Goal: Task Accomplishment & Management: Manage account settings

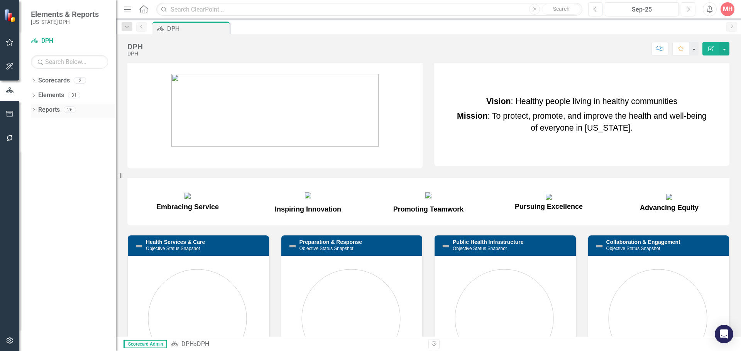
click at [34, 108] on div "Dropdown" at bounding box center [33, 111] width 5 height 7
click at [47, 141] on link "DPH" at bounding box center [77, 136] width 77 height 12
click at [36, 112] on div "Dropdown" at bounding box center [33, 111] width 5 height 4
click at [36, 112] on icon "Dropdown" at bounding box center [33, 110] width 5 height 4
click at [36, 97] on icon "Dropdown" at bounding box center [33, 96] width 5 height 4
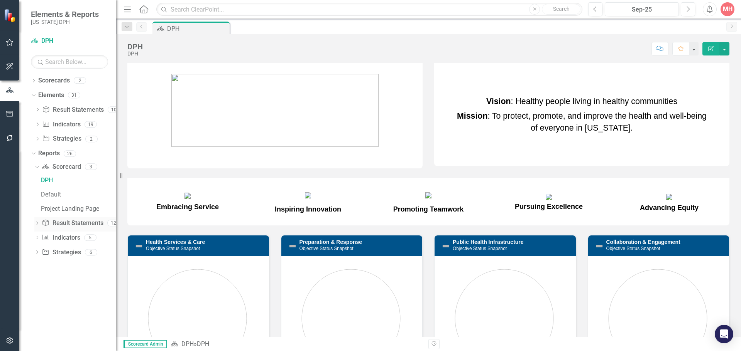
click at [36, 223] on icon "Dropdown" at bounding box center [36, 224] width 5 height 4
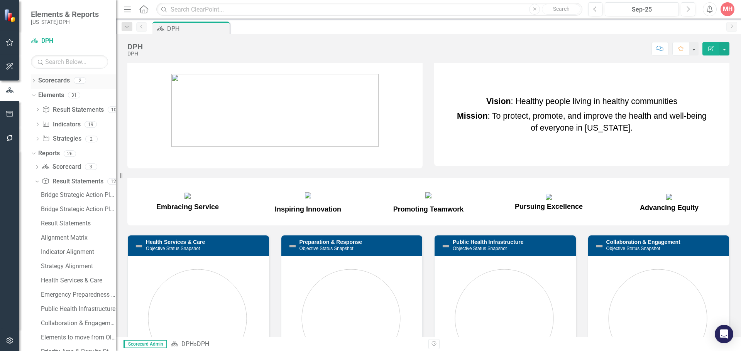
click at [36, 80] on icon "Dropdown" at bounding box center [33, 81] width 5 height 4
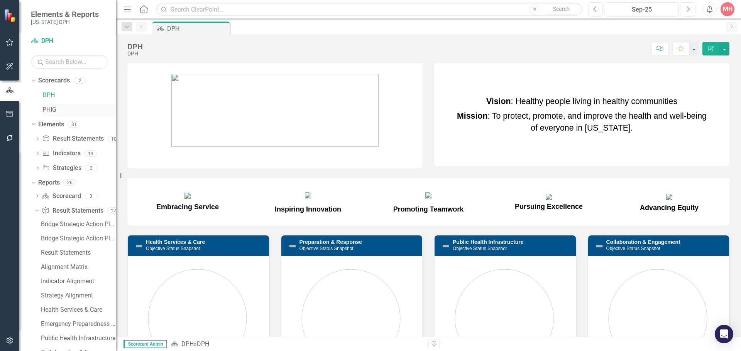
click at [44, 112] on link "PHIG" at bounding box center [78, 110] width 73 height 9
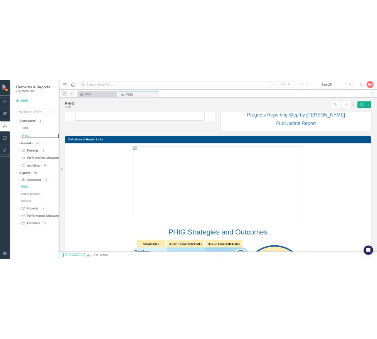
scroll to position [154, 0]
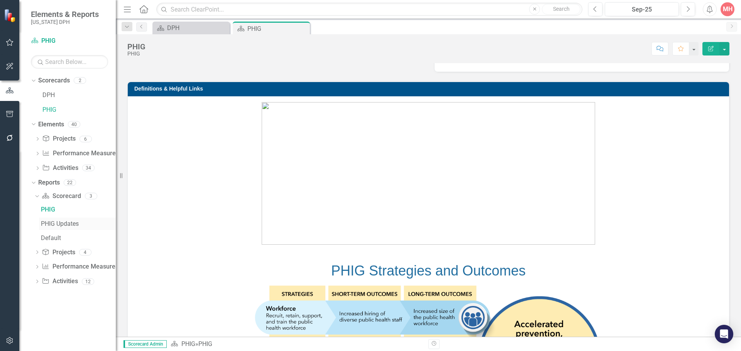
click at [60, 221] on div "PHIG Updates" at bounding box center [78, 224] width 75 height 7
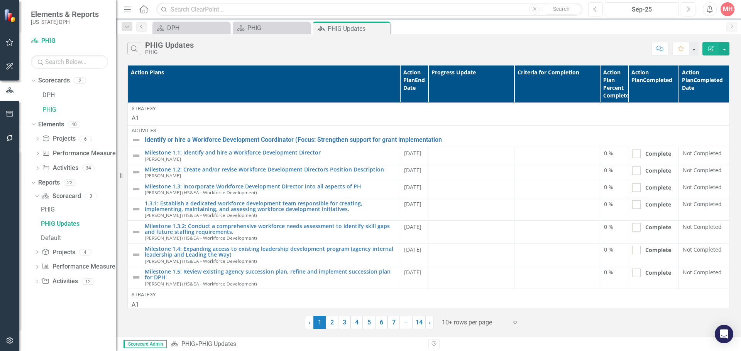
click at [622, 10] on div "Sep-25" at bounding box center [641, 9] width 69 height 9
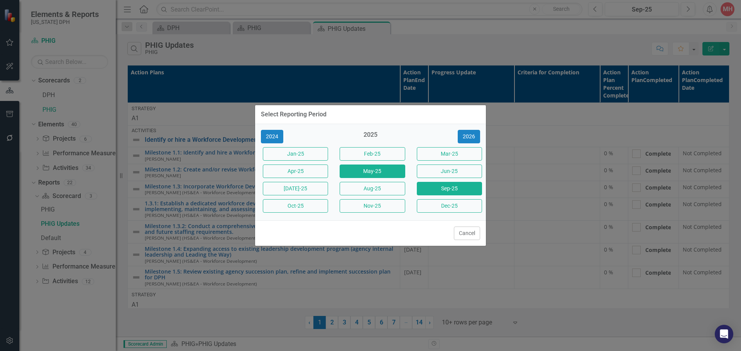
click at [365, 172] on button "May-25" at bounding box center [371, 172] width 65 height 14
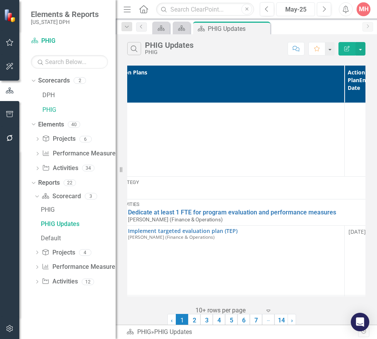
scroll to position [1821, 0]
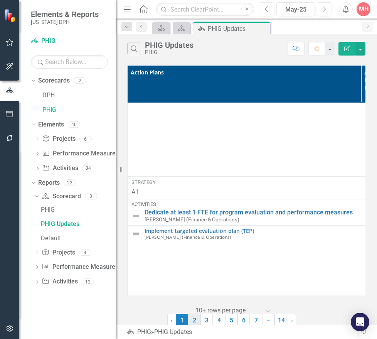
click at [197, 322] on link "2" at bounding box center [194, 320] width 12 height 13
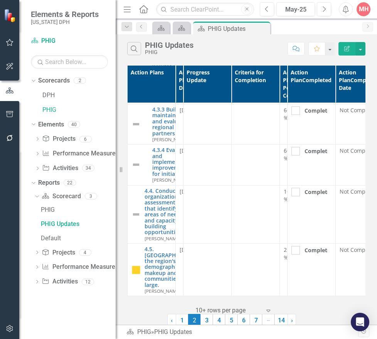
scroll to position [429, 0]
click at [203, 319] on link "3" at bounding box center [207, 320] width 12 height 13
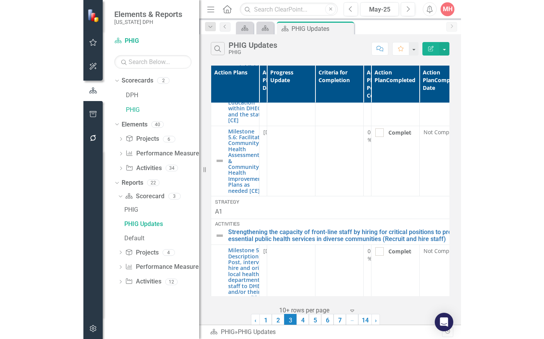
scroll to position [154, 0]
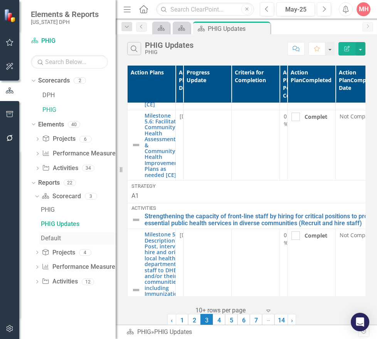
drag, startPoint x: 117, startPoint y: 235, endPoint x: 91, endPoint y: 234, distance: 26.6
click at [90, 235] on div "Elements & Reports [US_STATE] DPH Scorecard PHIG Search Dropdown Scorecards 2 D…" at bounding box center [58, 169] width 116 height 339
drag, startPoint x: 118, startPoint y: 232, endPoint x: 104, endPoint y: 233, distance: 13.9
click at [104, 233] on div "Elements & Reports [US_STATE] DPH Scorecard PHIG Search Dropdown Scorecards 2 D…" at bounding box center [58, 169] width 116 height 339
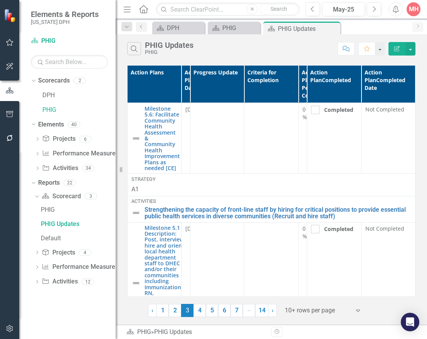
drag, startPoint x: 0, startPoint y: 157, endPoint x: -92, endPoint y: 159, distance: 92.2
click at [0, 159] on html "Elements & Reports [US_STATE] DPH Scorecard PHIG Search Dropdown Scorecards 2 D…" at bounding box center [213, 169] width 427 height 339
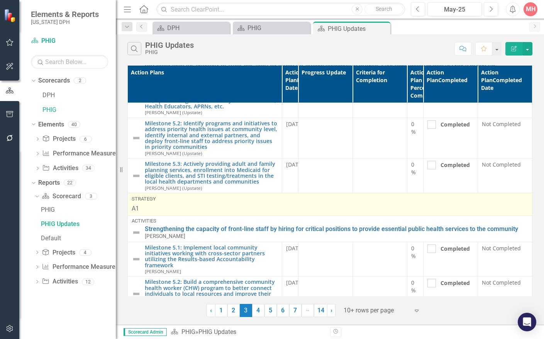
scroll to position [193, 0]
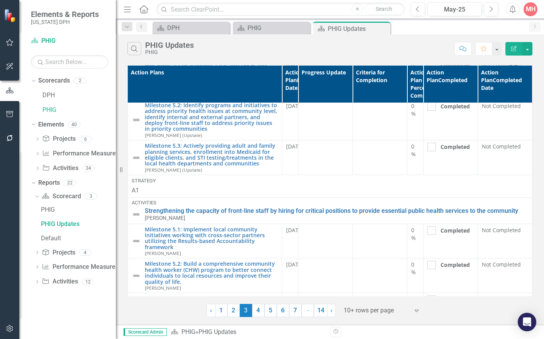
click at [388, 43] on div "Search PHIG Updates PHIG" at bounding box center [288, 48] width 323 height 13
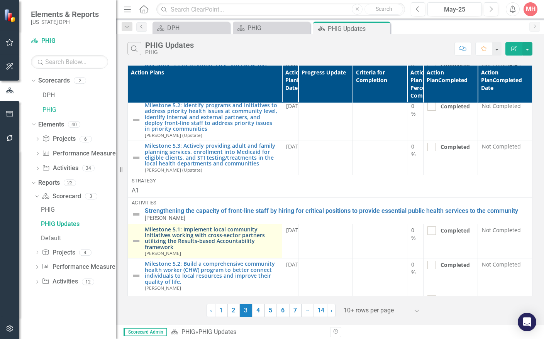
click at [191, 233] on link "Milestone 5.1: Implement local community initiatives working with cross-sector …" at bounding box center [211, 238] width 133 height 24
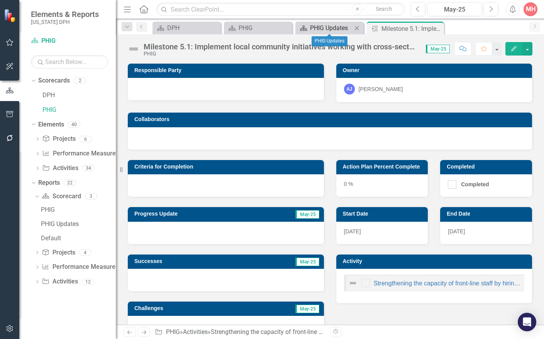
click at [330, 25] on div "PHIG Updates" at bounding box center [331, 28] width 42 height 10
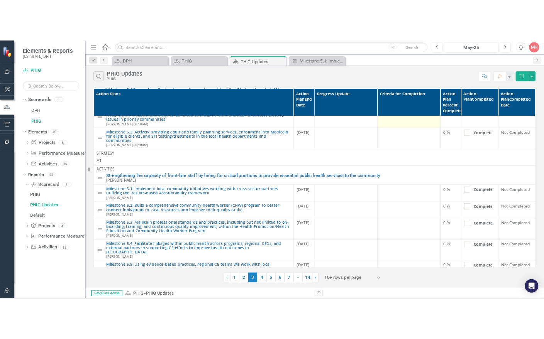
scroll to position [177, 0]
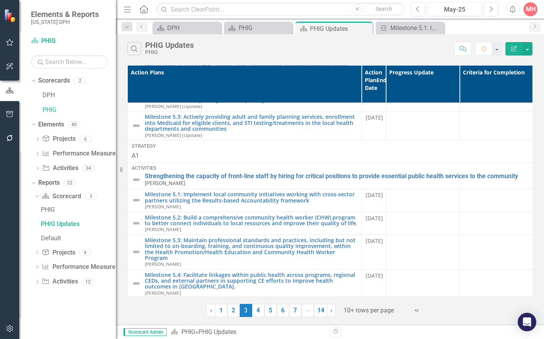
click at [408, 54] on div "Search PHIG Updates PHIG" at bounding box center [288, 48] width 323 height 13
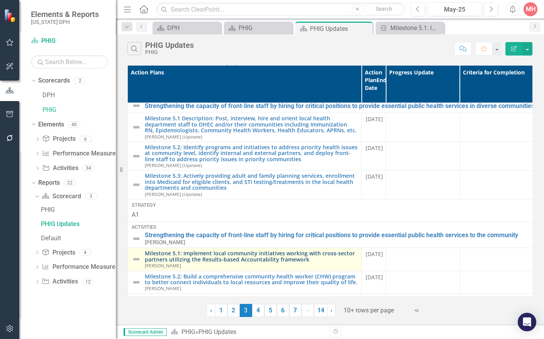
scroll to position [116, 0]
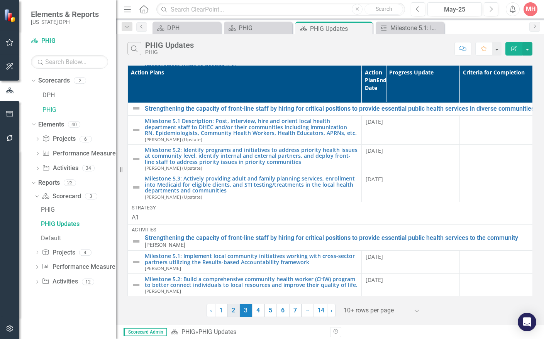
click at [237, 312] on link "2" at bounding box center [233, 310] width 12 height 13
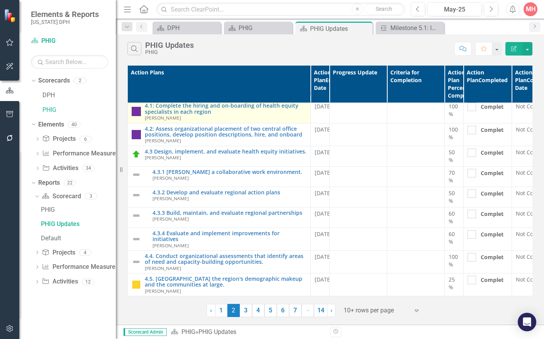
scroll to position [109, 0]
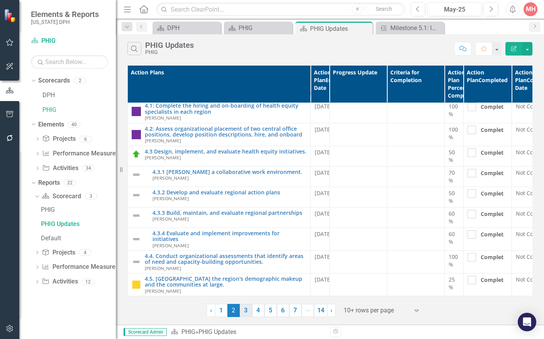
click at [247, 312] on link "3" at bounding box center [246, 310] width 12 height 13
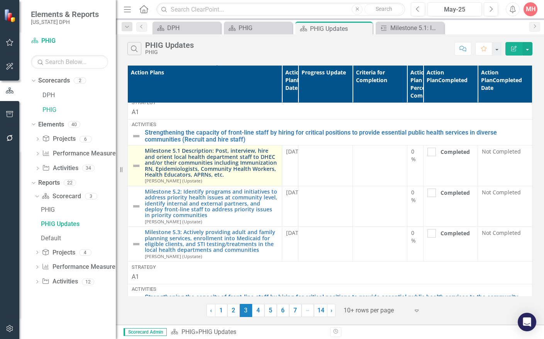
scroll to position [116, 0]
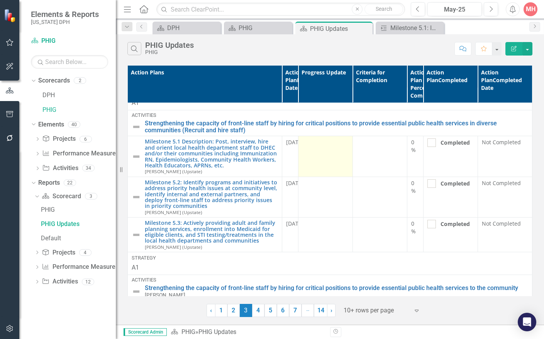
click at [319, 163] on td at bounding box center [325, 156] width 54 height 41
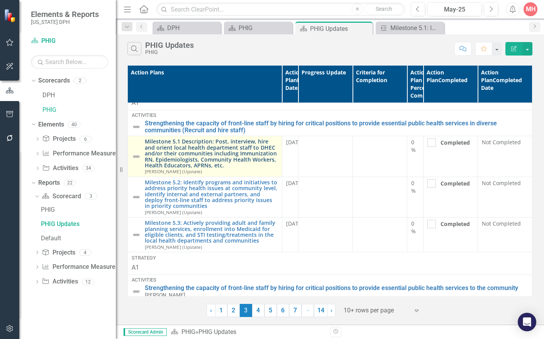
click at [226, 153] on link "Milestone 5.1 Description: Post, interview, hire and orient local health depart…" at bounding box center [211, 153] width 133 height 30
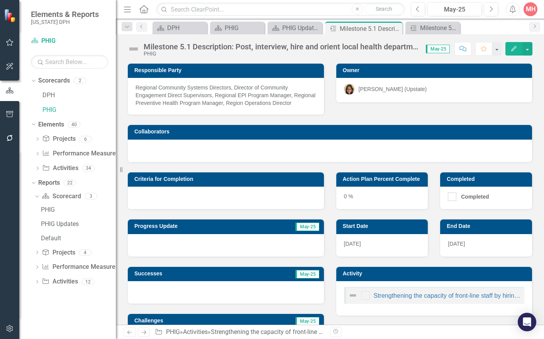
click at [310, 231] on span "May-25" at bounding box center [307, 227] width 24 height 8
click at [145, 248] on div at bounding box center [226, 245] width 196 height 22
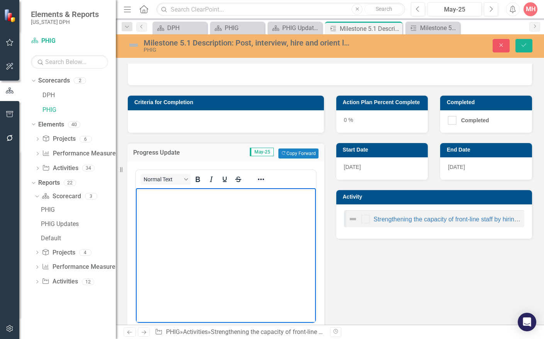
paste body "Rich Text Area. Press ALT-0 for help."
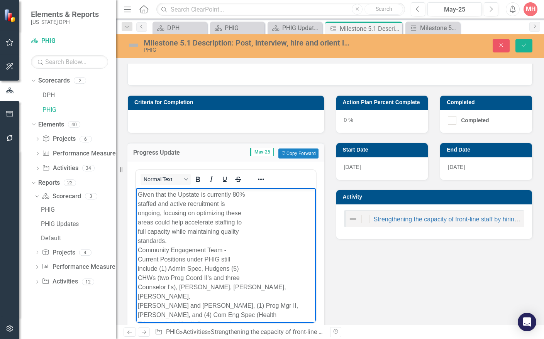
scroll to position [218, 0]
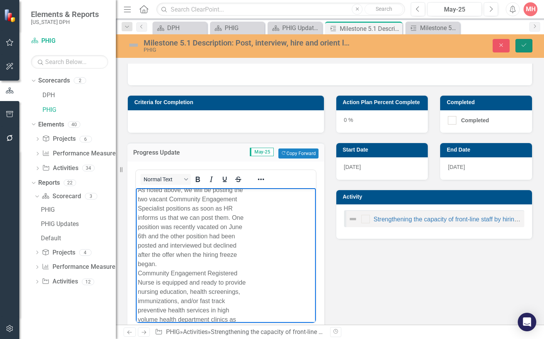
click at [521, 41] on button "Save" at bounding box center [523, 46] width 17 height 14
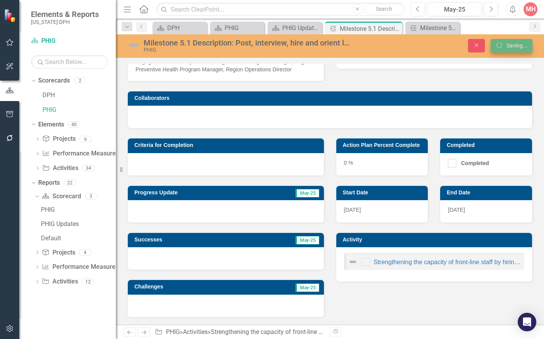
scroll to position [42, 0]
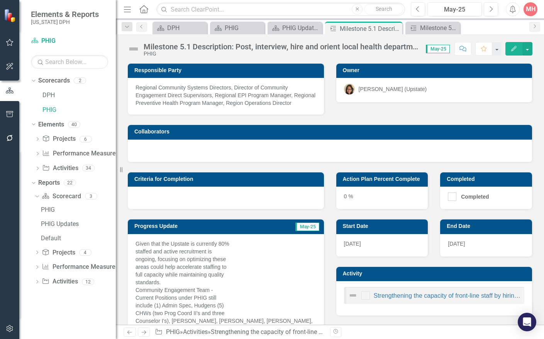
click at [393, 120] on div "Responsible Party Regional Community Systems Directors, Director of Community E…" at bounding box center [330, 108] width 416 height 109
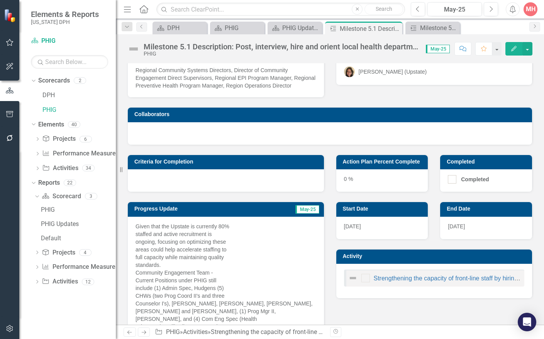
scroll to position [0, 0]
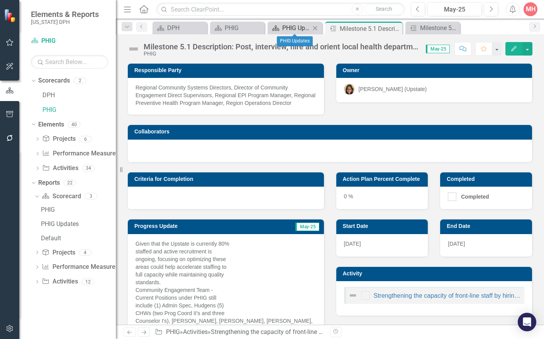
click at [304, 30] on div "PHIG Updates" at bounding box center [296, 28] width 28 height 10
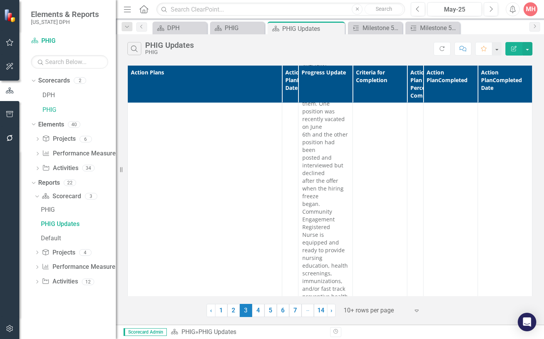
scroll to position [887, 0]
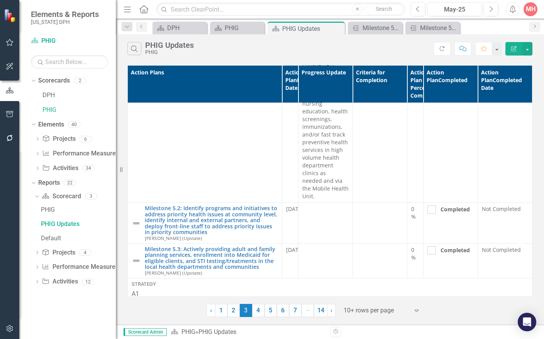
click at [343, 50] on div "Search PHIG Updates PHIG" at bounding box center [280, 48] width 306 height 13
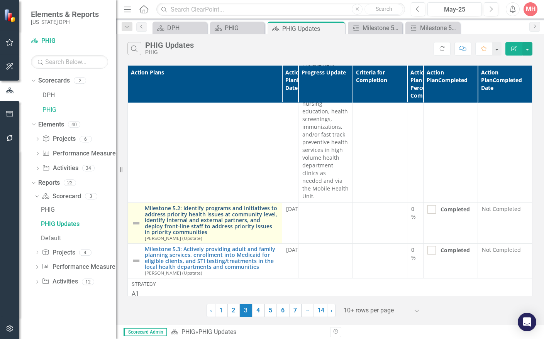
click at [199, 205] on link "Milestone 5.2: Identify programs and initiatives to address priority health iss…" at bounding box center [211, 220] width 133 height 30
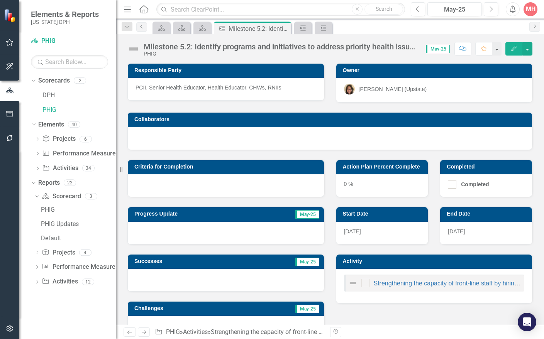
click at [206, 235] on div at bounding box center [226, 233] width 196 height 22
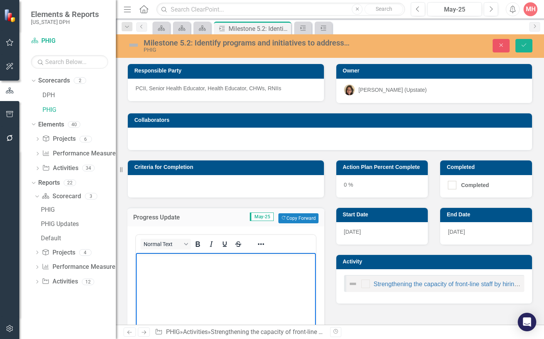
click at [139, 259] on p "Rich Text Area. Press ALT-0 for help." at bounding box center [226, 259] width 176 height 9
paste body "Rich Text Area. Press ALT-0 for help."
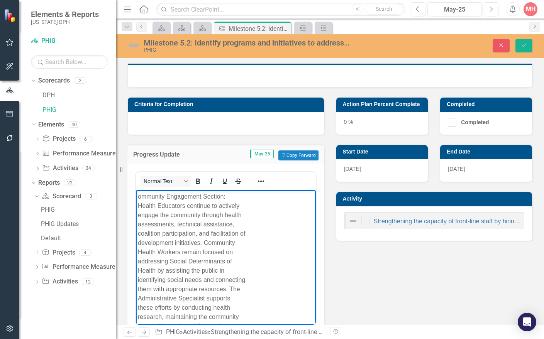
click at [520, 46] on icon "Save" at bounding box center [523, 44] width 7 height 5
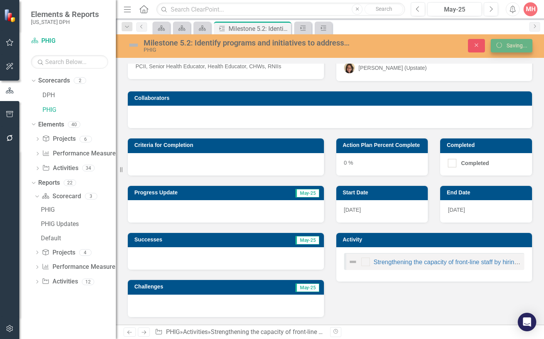
scroll to position [22, 0]
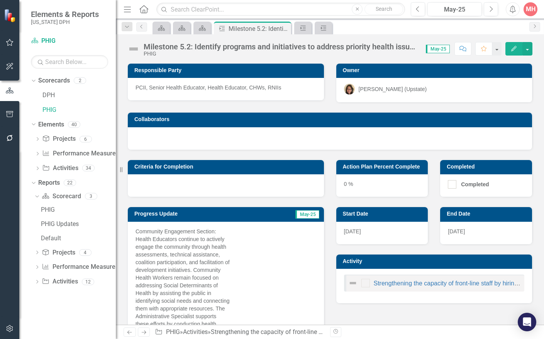
click at [396, 26] on div "Scorecard Scorecard Scorecard Action Plan Milestone 5.2: Identify programs and …" at bounding box center [338, 28] width 374 height 12
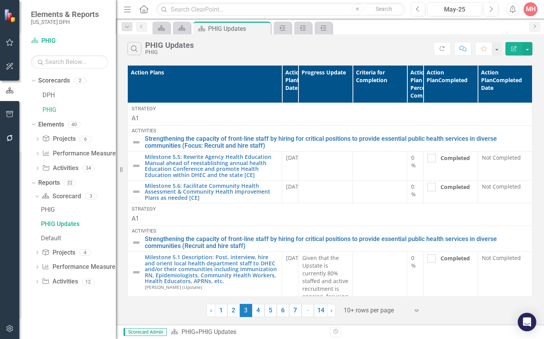
click at [258, 55] on div "Search PHIG Updates PHIG" at bounding box center [280, 48] width 306 height 13
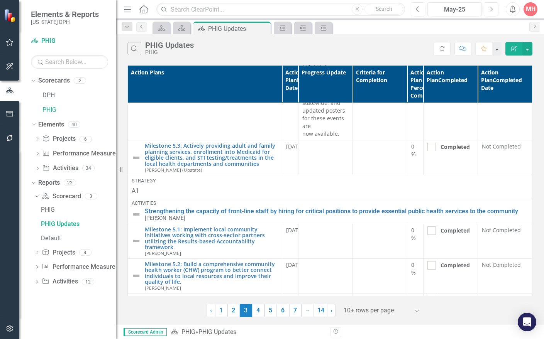
scroll to position [1736, 0]
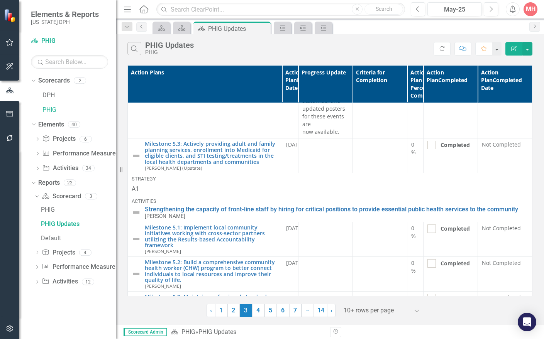
click at [334, 54] on div "Search PHIG Updates PHIG" at bounding box center [280, 48] width 306 height 13
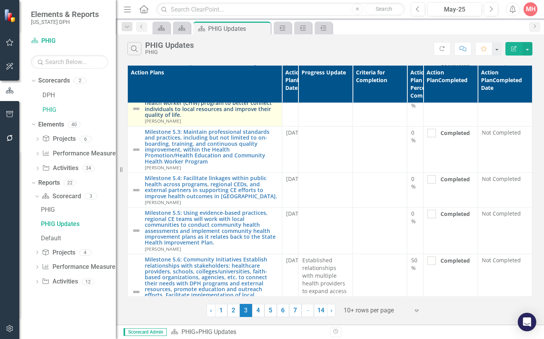
scroll to position [1888, 0]
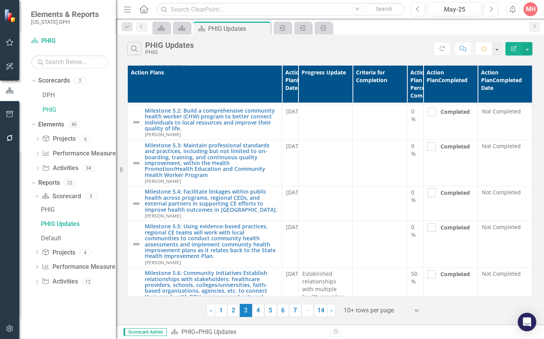
click at [336, 53] on div "Search PHIG Updates PHIG" at bounding box center [280, 48] width 306 height 13
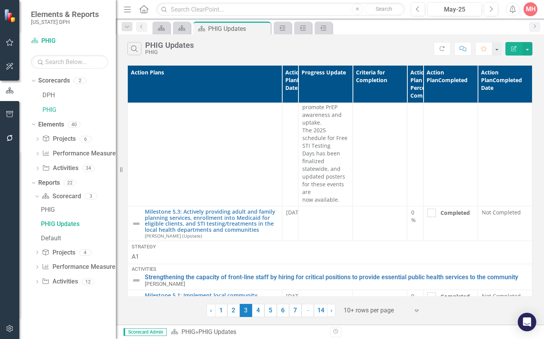
scroll to position [1656, 0]
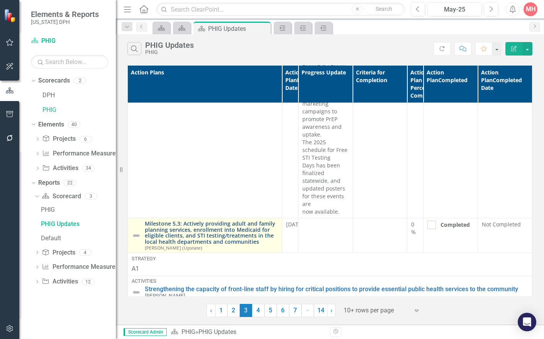
click at [213, 221] on link "Milestone 5.3: Actively providing adult and family planning services, enrollmen…" at bounding box center [211, 233] width 133 height 24
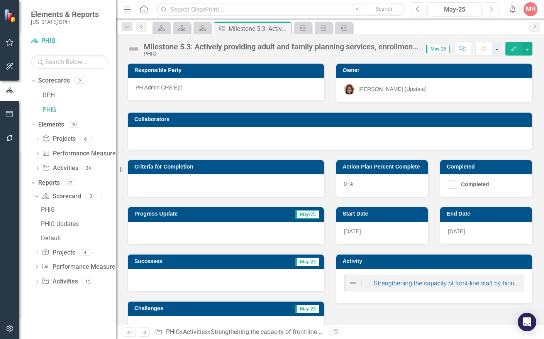
click at [247, 222] on div at bounding box center [226, 233] width 196 height 22
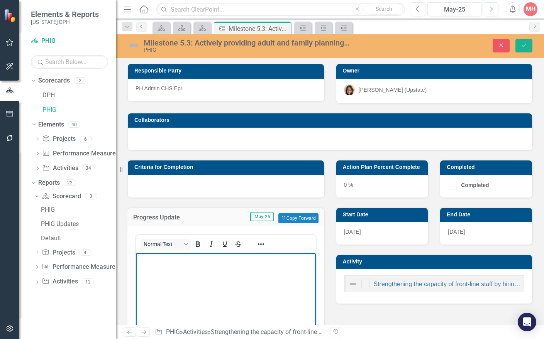
paste body "Rich Text Area. Press ALT-0 for help."
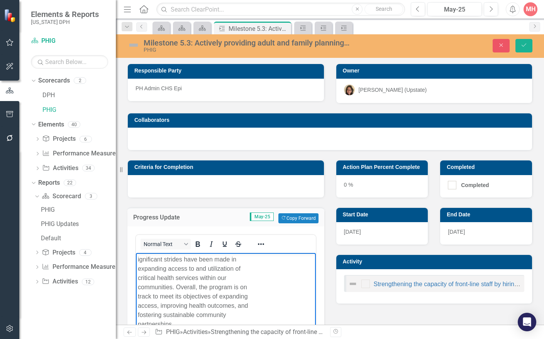
click at [137, 260] on body "ignificant strides have been made in expanding access to and utilization of cri…" at bounding box center [226, 311] width 180 height 116
click at [527, 45] on icon "Save" at bounding box center [523, 44] width 7 height 5
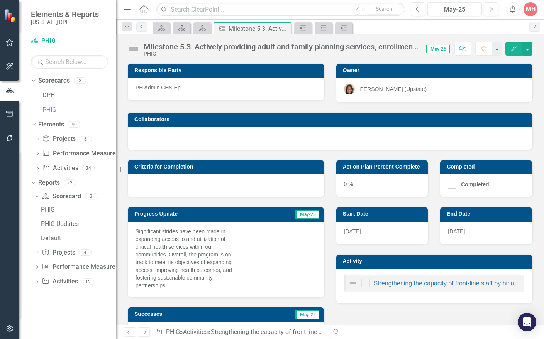
click at [323, 118] on h3 "Collaborators" at bounding box center [331, 120] width 394 height 6
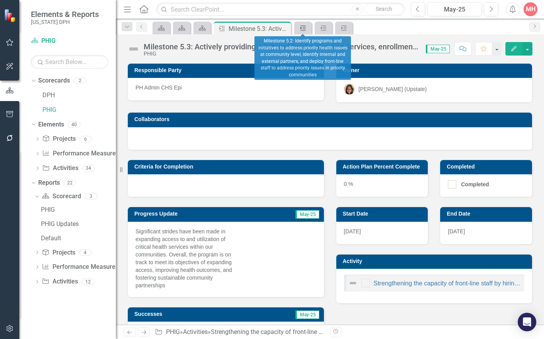
click at [303, 30] on icon at bounding box center [302, 27] width 5 height 5
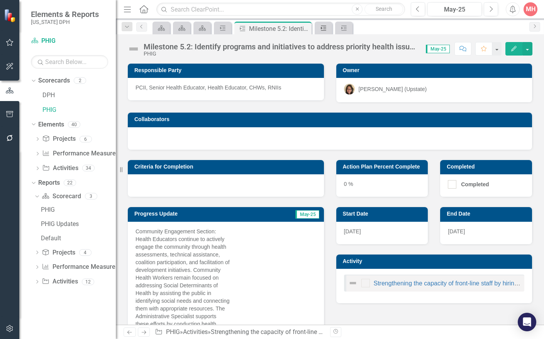
click at [327, 30] on icon "Action Plan" at bounding box center [323, 28] width 8 height 6
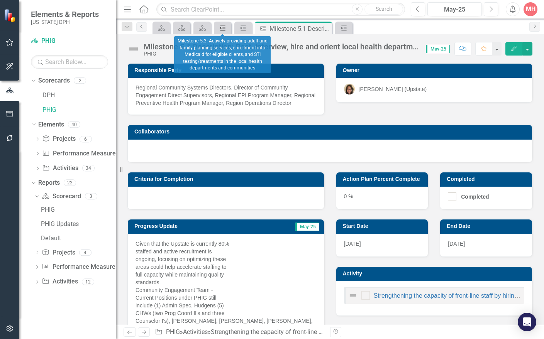
click at [228, 32] on link "Action Plan" at bounding box center [223, 28] width 14 height 10
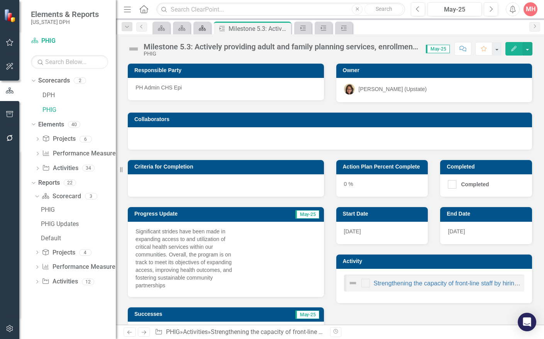
click at [199, 32] on div "Scorecard" at bounding box center [200, 28] width 11 height 10
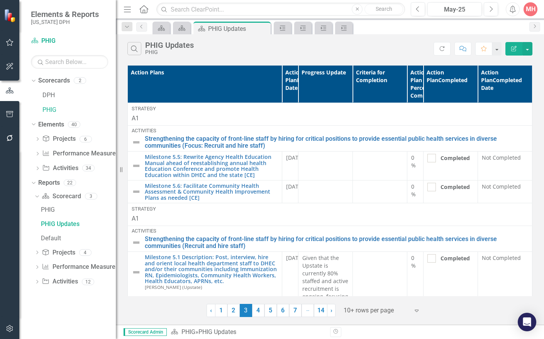
click at [400, 53] on div "Search PHIG Updates PHIG" at bounding box center [280, 48] width 306 height 13
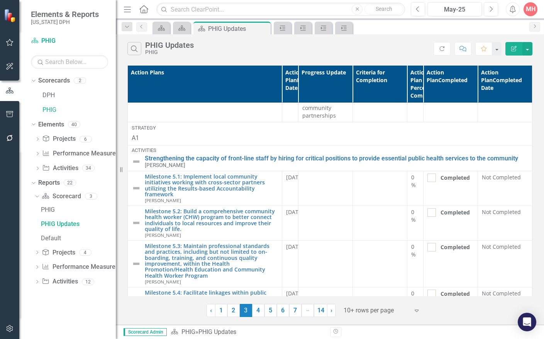
scroll to position [1929, 0]
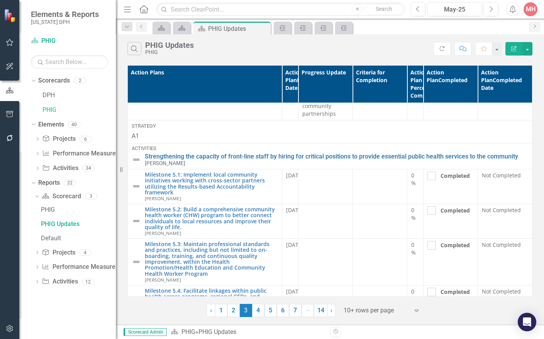
click at [316, 54] on div "Search PHIG Updates PHIG" at bounding box center [280, 48] width 306 height 13
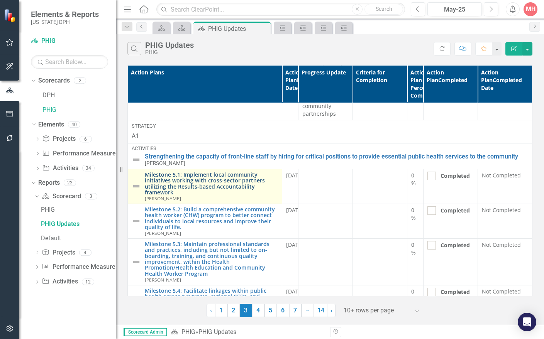
click at [220, 175] on link "Milestone 5.1: Implement local community initiatives working with cross-sector …" at bounding box center [211, 184] width 133 height 24
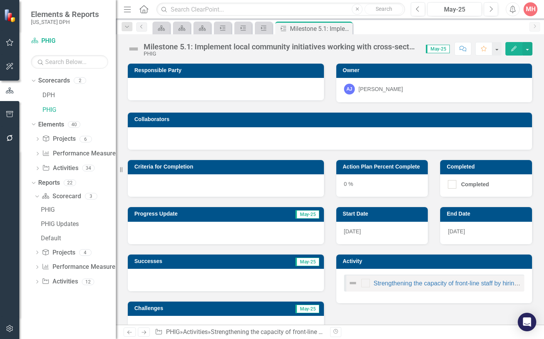
click at [193, 224] on div at bounding box center [226, 233] width 196 height 22
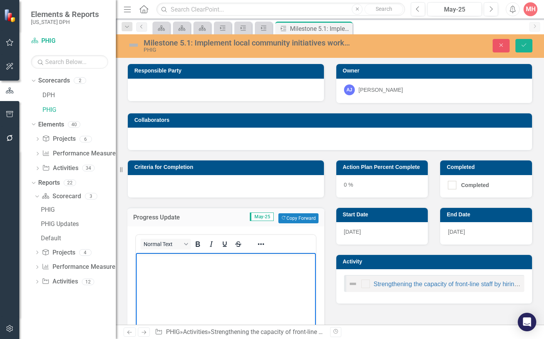
paste body "Rich Text Area. Press ALT-0 for help."
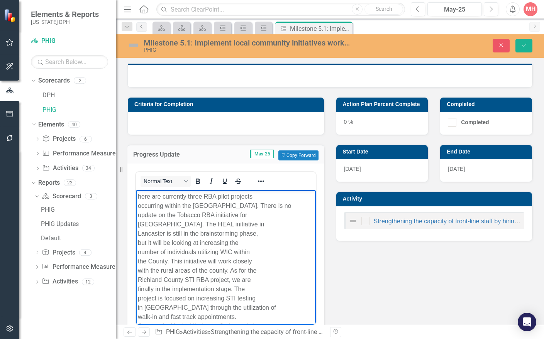
click at [137, 197] on body "here are currently three RBA pilot projects occurring within the [GEOGRAPHIC_DA…" at bounding box center [226, 283] width 180 height 186
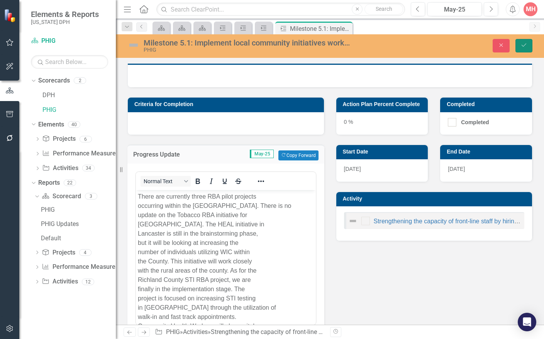
click at [523, 42] on icon "Save" at bounding box center [523, 44] width 7 height 5
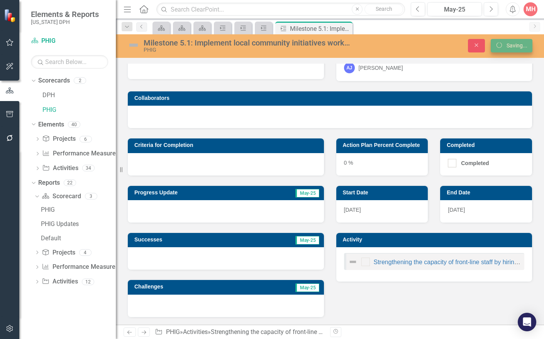
scroll to position [22, 0]
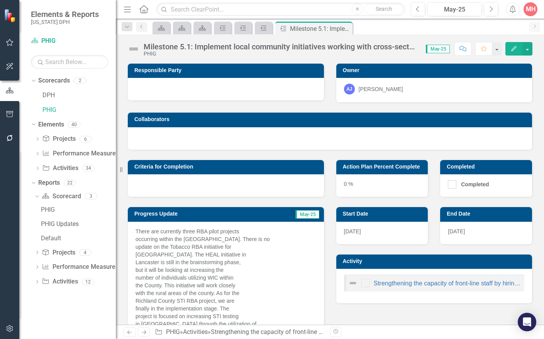
click at [327, 149] on div at bounding box center [330, 138] width 404 height 22
click at [345, 179] on div "0 %" at bounding box center [382, 185] width 92 height 22
click at [351, 188] on div "0 %" at bounding box center [382, 185] width 92 height 22
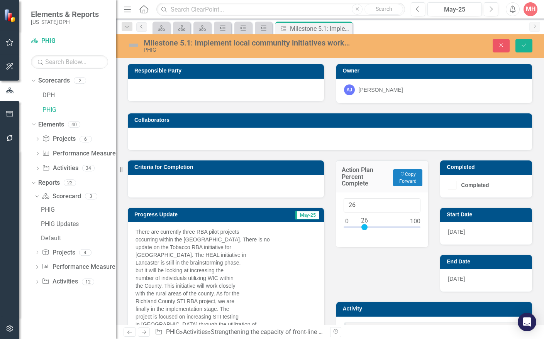
drag, startPoint x: 343, startPoint y: 226, endPoint x: 361, endPoint y: 229, distance: 18.3
click at [361, 229] on div at bounding box center [364, 227] width 6 height 6
click at [353, 203] on input "26" at bounding box center [381, 205] width 77 height 14
type input "25"
click at [525, 46] on icon "Save" at bounding box center [523, 44] width 7 height 5
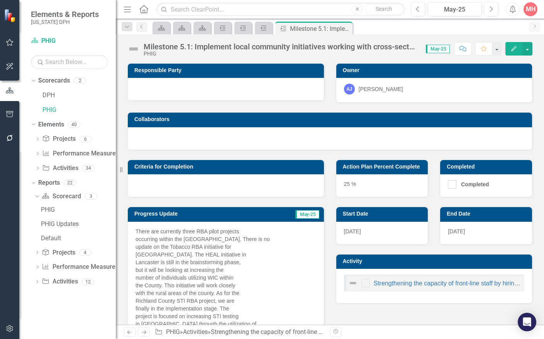
click at [380, 59] on div "Milestone 5.1: Implement local community initiatives working with cross-sector …" at bounding box center [330, 179] width 428 height 290
click at [159, 29] on icon at bounding box center [161, 27] width 7 height 5
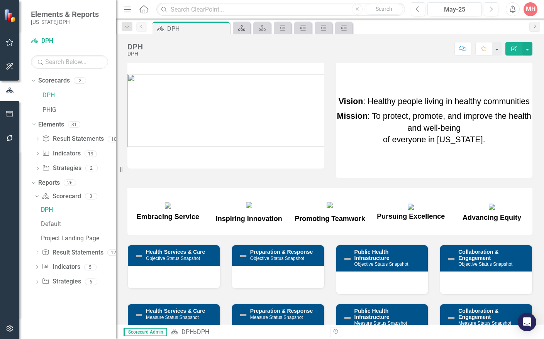
click at [244, 32] on div "Scorecard" at bounding box center [240, 28] width 11 height 10
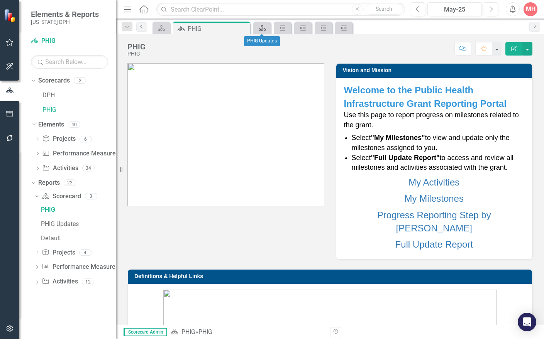
click at [263, 32] on div "Scorecard" at bounding box center [260, 28] width 11 height 10
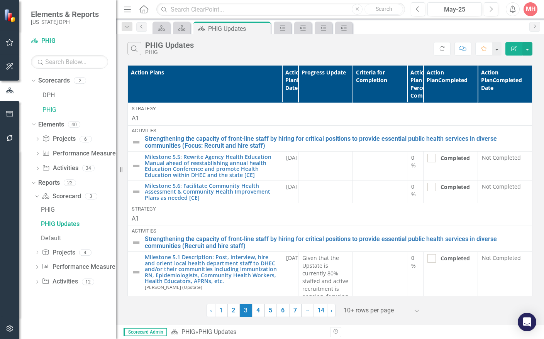
click at [376, 53] on div "Search PHIG Updates PHIG" at bounding box center [280, 48] width 306 height 13
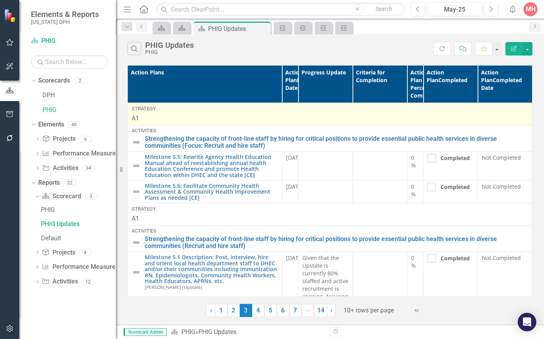
click at [314, 110] on div "Strategy" at bounding box center [330, 108] width 396 height 7
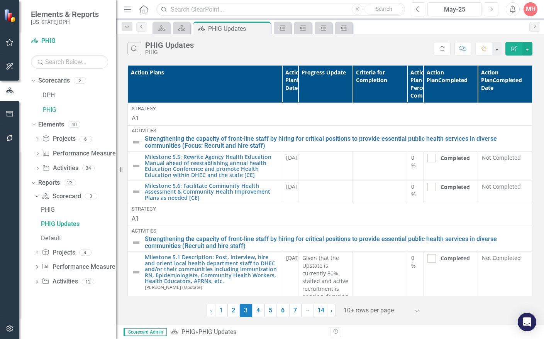
click at [394, 57] on div "Search PHIG Updates PHIG Refresh Comment Favorite Edit Report" at bounding box center [330, 46] width 428 height 25
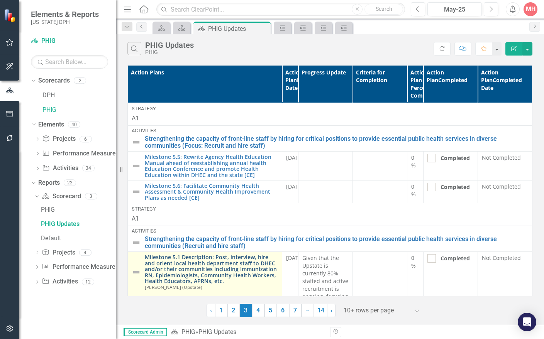
click at [257, 270] on link "Milestone 5.1 Description: Post, interview, hire and orient local health depart…" at bounding box center [211, 269] width 133 height 30
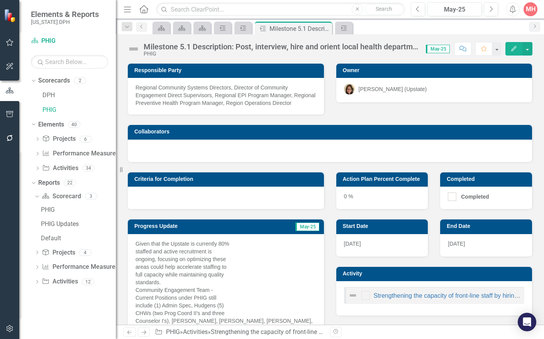
click at [362, 199] on div "0 %" at bounding box center [382, 198] width 92 height 22
click at [355, 204] on div "0 %" at bounding box center [382, 198] width 92 height 22
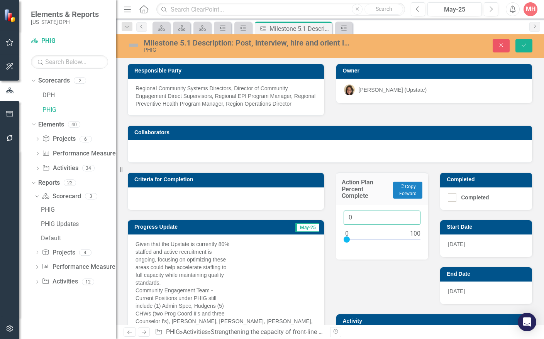
drag, startPoint x: 350, startPoint y: 223, endPoint x: 337, endPoint y: 222, distance: 13.2
click at [338, 223] on div "0" at bounding box center [382, 232] width 93 height 55
type input "80"
click at [523, 47] on icon "Save" at bounding box center [523, 44] width 7 height 5
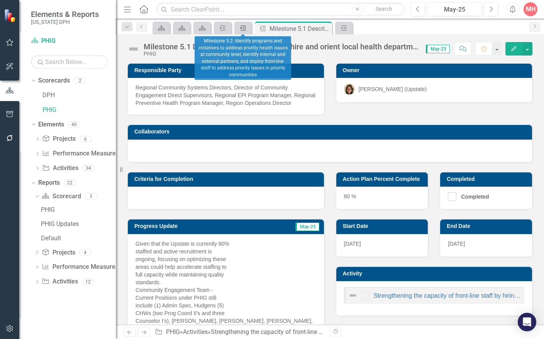
click at [237, 30] on div "Action Plan" at bounding box center [241, 28] width 11 height 10
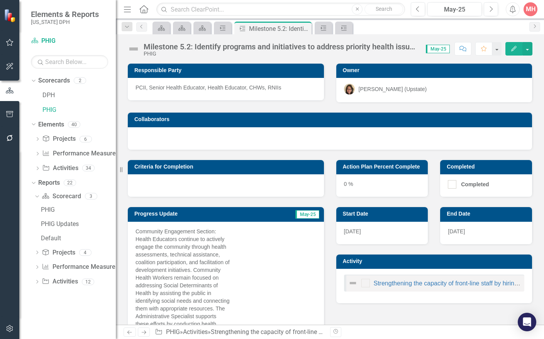
click at [336, 56] on div "PHIG" at bounding box center [281, 54] width 274 height 6
click at [355, 186] on div "0 %" at bounding box center [382, 185] width 92 height 22
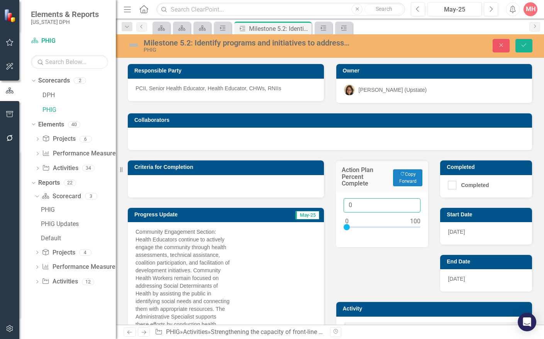
drag, startPoint x: 350, startPoint y: 207, endPoint x: 338, endPoint y: 206, distance: 12.4
click at [338, 206] on div "0" at bounding box center [382, 220] width 93 height 55
type input "50"
click at [531, 45] on button "Save" at bounding box center [523, 46] width 17 height 14
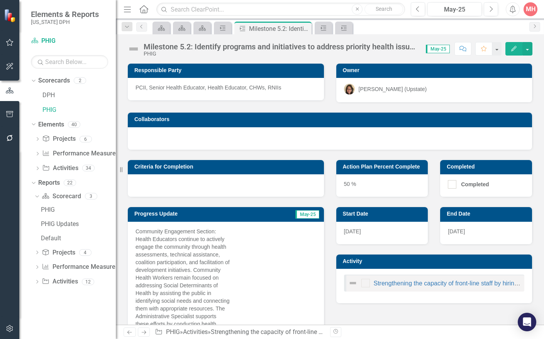
click at [323, 80] on div "Responsible Party PCII, Senior Health Educator, Health Educator, CHWs, RNIIs" at bounding box center [226, 77] width 208 height 47
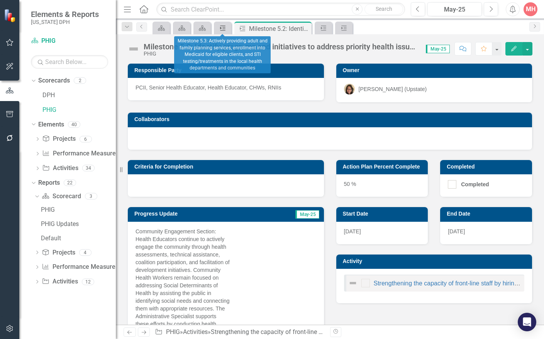
click at [225, 31] on icon "Action Plan" at bounding box center [223, 28] width 8 height 6
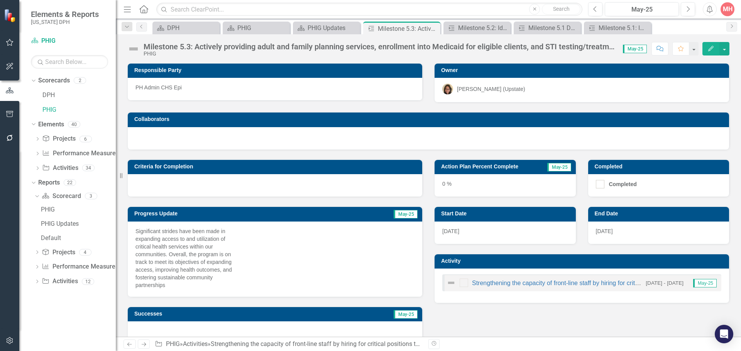
click at [443, 191] on div "0 %" at bounding box center [504, 185] width 141 height 22
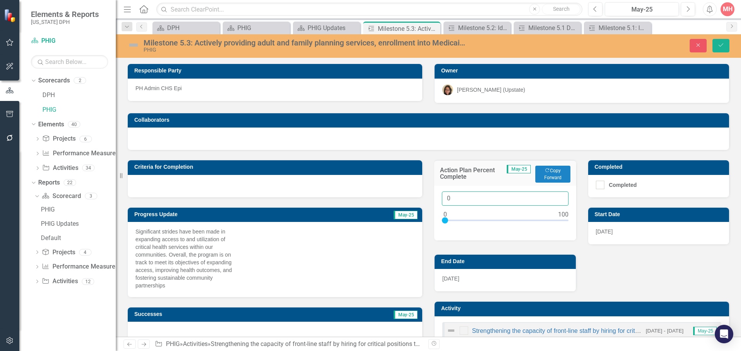
drag, startPoint x: 450, startPoint y: 199, endPoint x: 435, endPoint y: 199, distance: 15.1
click at [435, 199] on div "0" at bounding box center [505, 213] width 142 height 55
type input "50"
click at [722, 45] on icon "Save" at bounding box center [720, 44] width 7 height 5
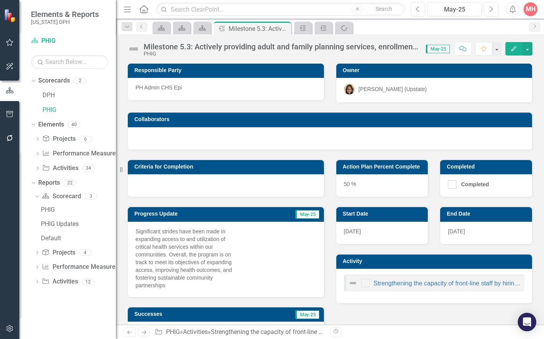
click at [338, 133] on div at bounding box center [330, 138] width 404 height 22
click at [203, 32] on div "Scorecard" at bounding box center [200, 28] width 11 height 10
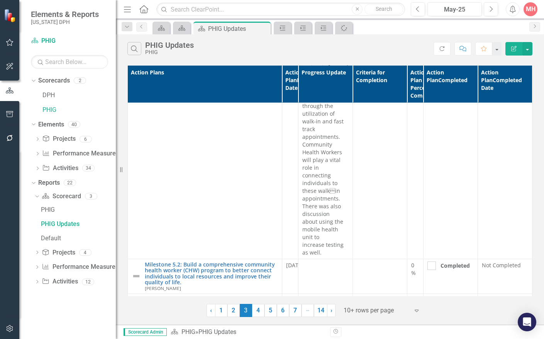
scroll to position [2353, 0]
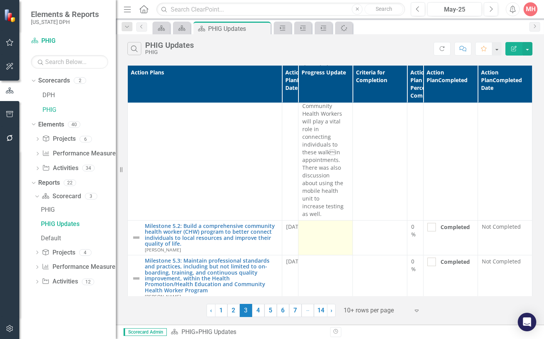
click at [319, 220] on td at bounding box center [325, 237] width 54 height 35
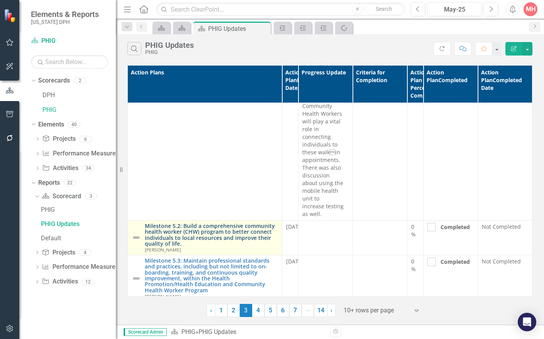
click at [247, 223] on link "Milestone 5.2: Build a comprehensive community health worker (CHW) program to b…" at bounding box center [211, 235] width 133 height 24
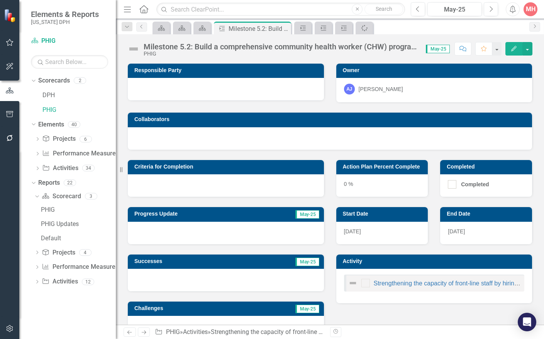
click at [214, 222] on div at bounding box center [226, 233] width 196 height 22
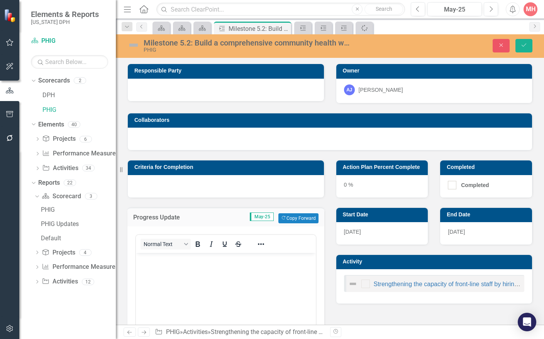
click at [282, 152] on div "Criteria for Completion" at bounding box center [226, 173] width 208 height 47
click at [143, 259] on p "Rich Text Area. Press ALT-0 for help." at bounding box center [226, 259] width 176 height 9
paste body "Rich Text Area. Press ALT-0 for help."
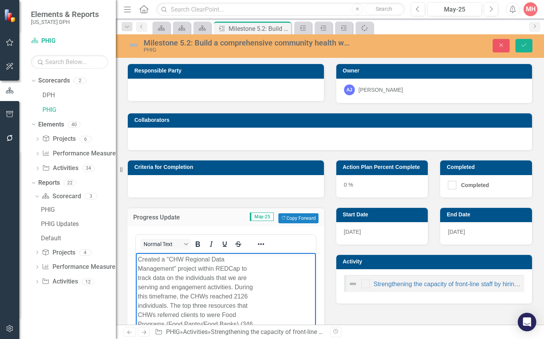
scroll to position [15, 0]
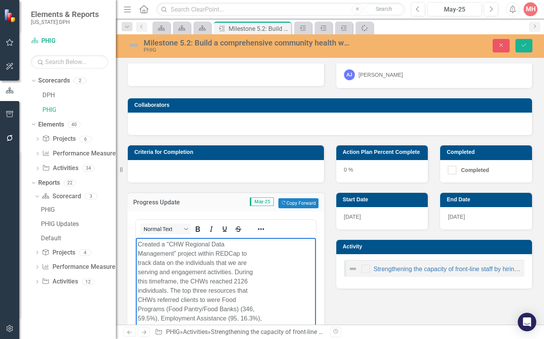
click at [350, 169] on div "0 %" at bounding box center [382, 171] width 92 height 22
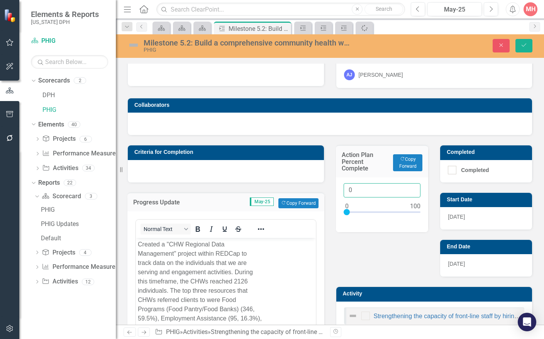
drag, startPoint x: 350, startPoint y: 188, endPoint x: 339, endPoint y: 189, distance: 10.8
click at [339, 189] on div "0" at bounding box center [382, 204] width 93 height 55
type input "50"
click at [525, 49] on button "Save" at bounding box center [523, 46] width 17 height 14
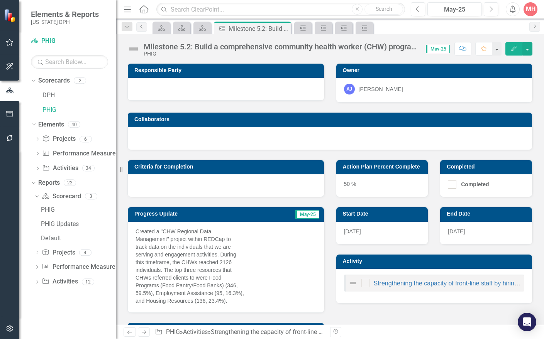
click at [411, 29] on div "Scorecard Scorecard Scorecard Action Plan Milestone 5.2: Build a comprehensive …" at bounding box center [338, 28] width 374 height 12
click at [206, 32] on link "Scorecard" at bounding box center [202, 28] width 14 height 10
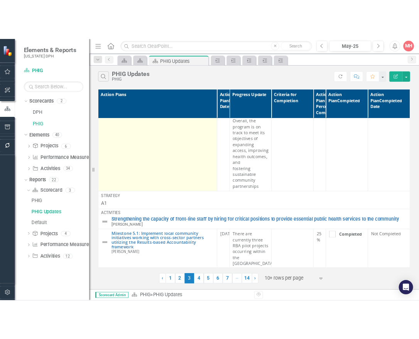
scroll to position [1890, 0]
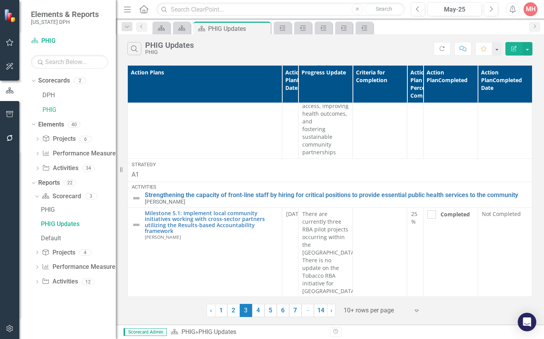
click at [412, 34] on div "Scorecard Scorecard Scorecard PHIG Updates Pin Close Action Plan Action Plan Ac…" at bounding box center [338, 28] width 374 height 12
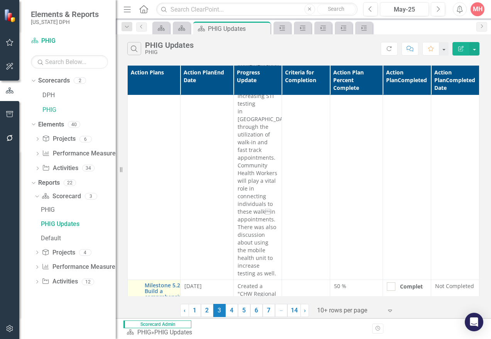
scroll to position [2701, 0]
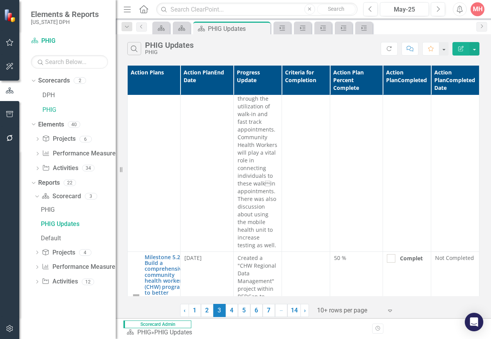
click at [252, 44] on div "Search PHIG Updates PHIG" at bounding box center [253, 48] width 253 height 13
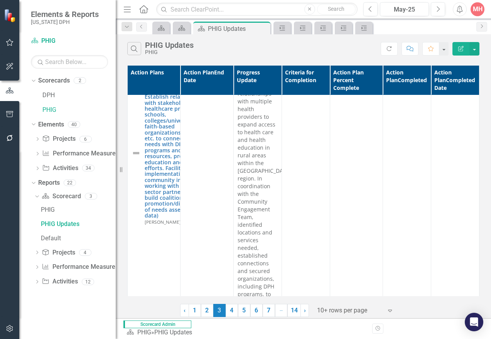
scroll to position [3499, 0]
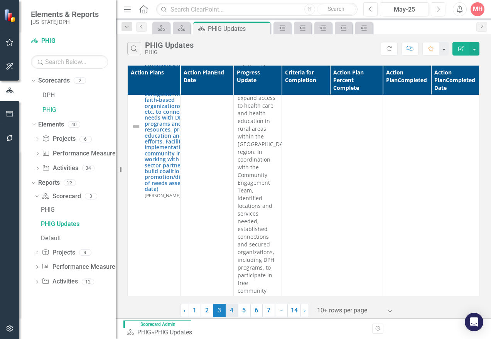
click at [228, 309] on link "4" at bounding box center [232, 310] width 12 height 13
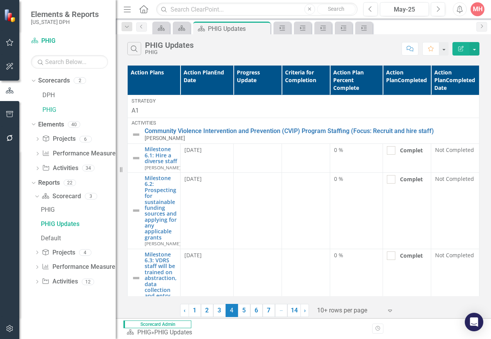
click at [301, 60] on div "Search PHIG Updates PHIG Comment Favorite Edit Report Action Plans Action Plan …" at bounding box center [303, 176] width 375 height 284
click at [277, 166] on td at bounding box center [257, 158] width 48 height 29
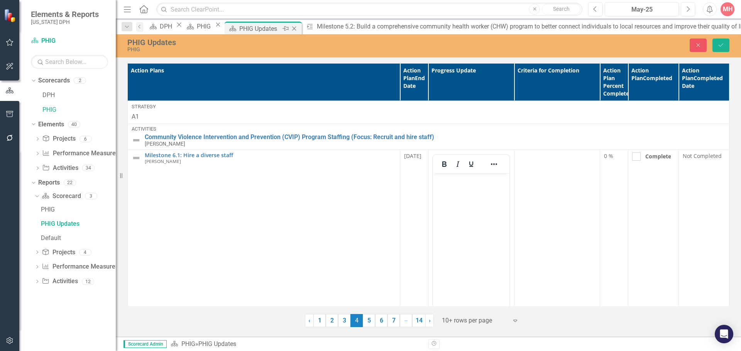
click at [280, 31] on div "PHIG Updates" at bounding box center [259, 29] width 41 height 10
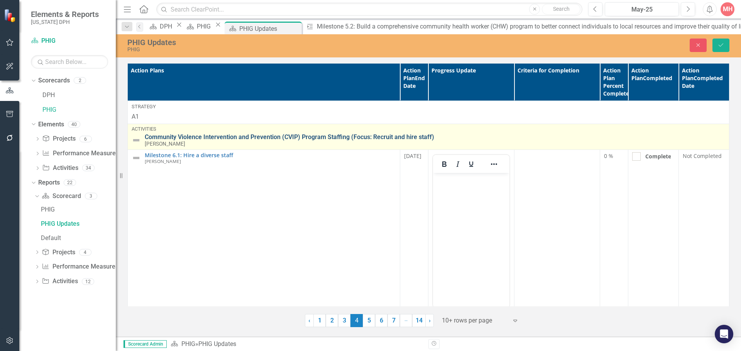
click at [252, 137] on link "Community Violence Intervention and Prevention (CVIP) Program Staffing (Focus: …" at bounding box center [435, 137] width 580 height 7
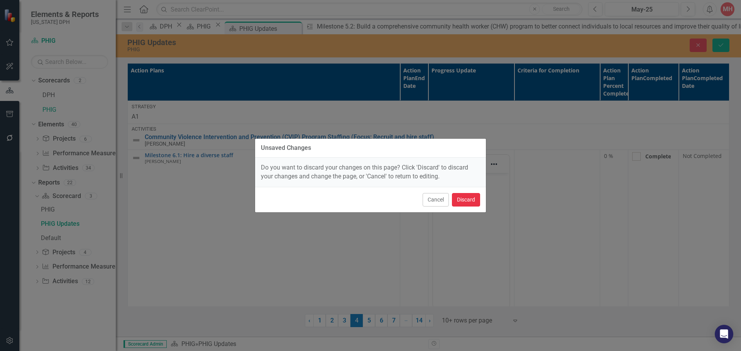
click at [465, 204] on button "Discard" at bounding box center [466, 200] width 28 height 14
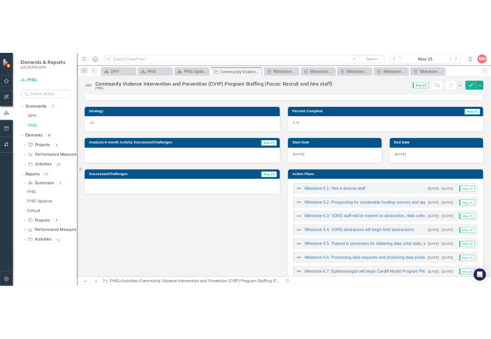
scroll to position [116, 0]
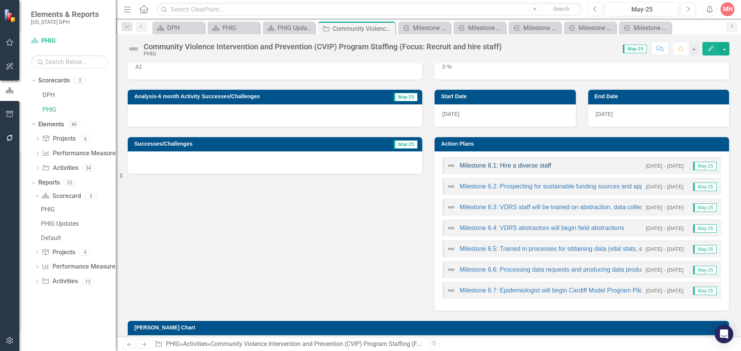
click at [510, 169] on link "Milestone 6.1: Hire a diverse staff" at bounding box center [504, 165] width 91 height 7
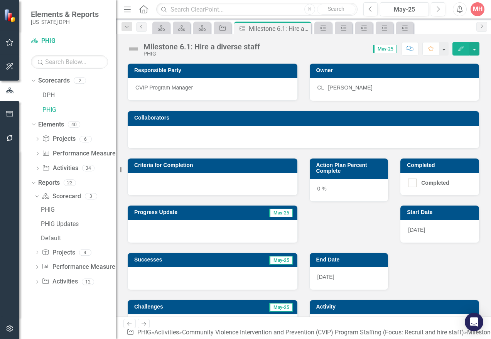
click at [182, 224] on div at bounding box center [213, 231] width 170 height 22
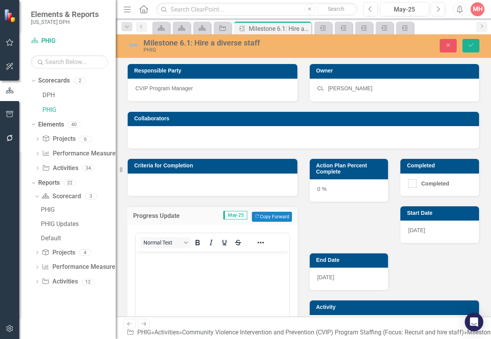
click at [254, 140] on div at bounding box center [303, 137] width 351 height 22
click at [145, 257] on p "Rich Text Area. Press ALT-0 for help." at bounding box center [213, 257] width 150 height 9
paste body "Rich Text Area. Press ALT-0 for help."
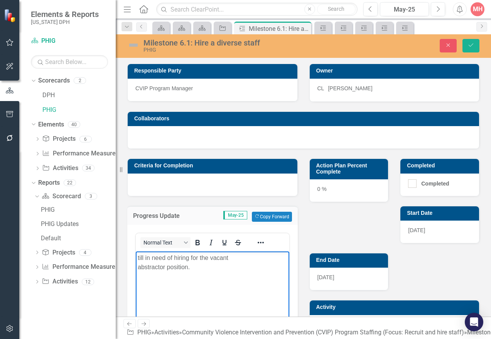
click at [136, 257] on body "till in need of hiring for the vacant abstractor position." at bounding box center [213, 309] width 154 height 116
click at [318, 191] on div "0 %" at bounding box center [349, 190] width 79 height 22
click at [321, 193] on div "0 %" at bounding box center [349, 190] width 79 height 22
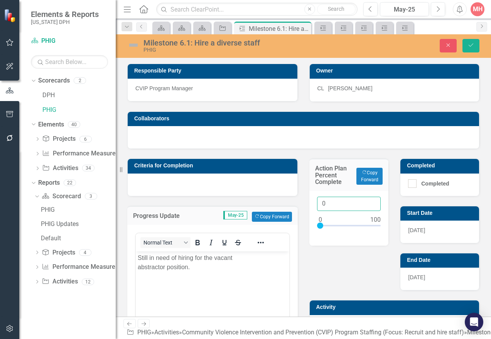
drag, startPoint x: 323, startPoint y: 204, endPoint x: 297, endPoint y: 205, distance: 26.6
click at [297, 205] on div "Criteria for Completion Progress Update May-25 Copy Forward Copy Forward Normal…" at bounding box center [304, 345] width 364 height 392
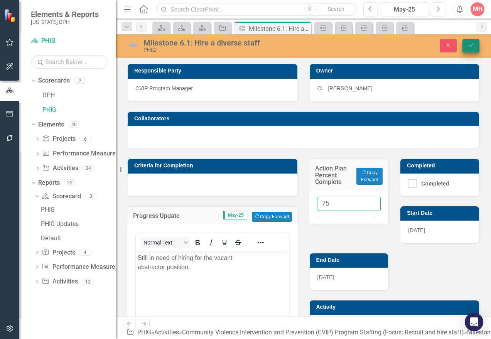
type input "75"
click at [473, 46] on icon "Save" at bounding box center [471, 44] width 7 height 5
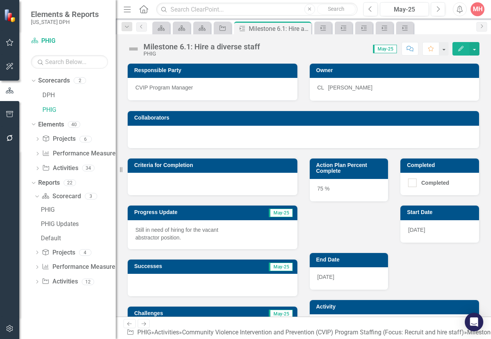
click at [247, 107] on div "Collaborators" at bounding box center [304, 124] width 364 height 47
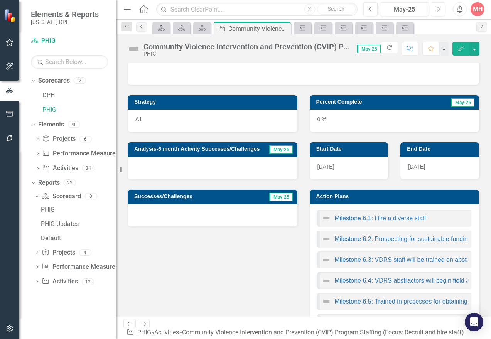
scroll to position [77, 0]
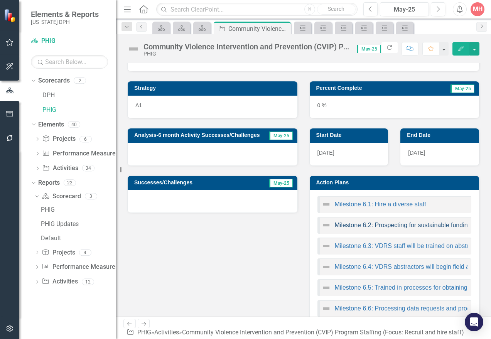
click at [394, 228] on link "Milestone 6.2: Prospecting for sustainable funding sources and applying for any…" at bounding box center [467, 225] width 265 height 7
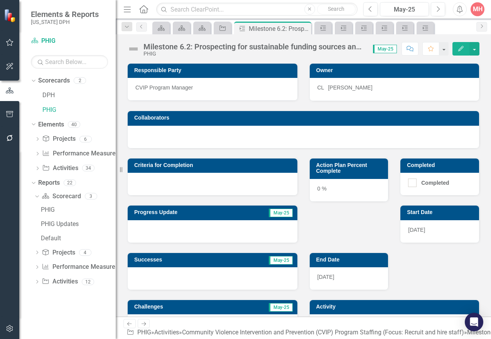
click at [172, 229] on div at bounding box center [213, 231] width 170 height 22
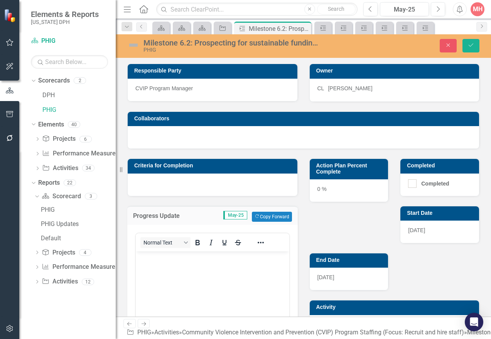
click at [243, 270] on body "Rich Text Area. Press ALT-0 for help." at bounding box center [213, 309] width 154 height 116
paste body "Rich Text Area. Press ALT-0 for help."
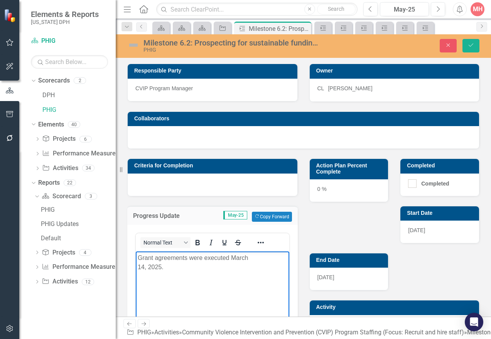
click at [323, 193] on div "0 %" at bounding box center [349, 190] width 79 height 22
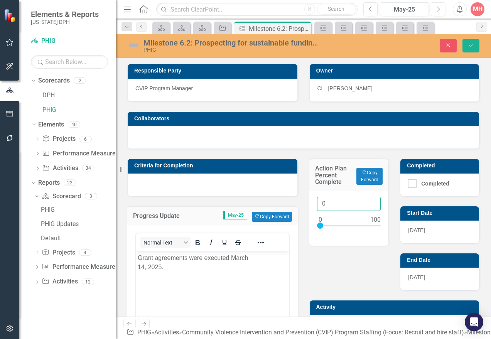
drag, startPoint x: 321, startPoint y: 206, endPoint x: 307, endPoint y: 206, distance: 14.7
click at [309, 206] on div "0" at bounding box center [348, 218] width 79 height 55
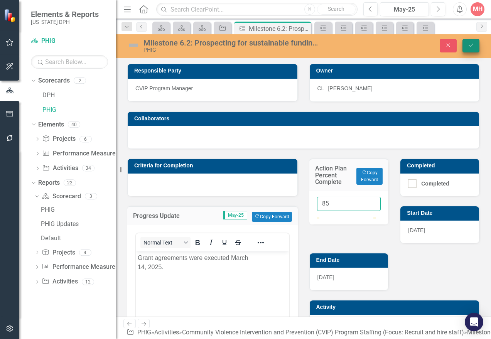
type input "85"
click at [473, 49] on button "Save" at bounding box center [471, 46] width 17 height 14
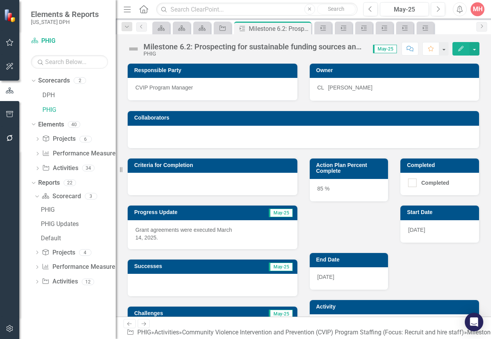
click at [288, 57] on div "Milestone 6.2: Prospecting for sustainable funding sources and applying for any…" at bounding box center [303, 175] width 375 height 282
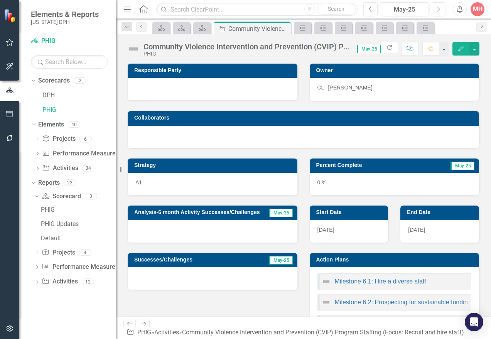
click at [299, 57] on div "Community Violence Intervention and Prevention (CVIP) Program Staffing (Focus: …" at bounding box center [303, 45] width 375 height 23
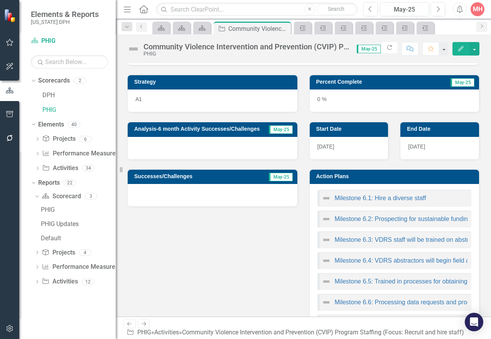
scroll to position [154, 0]
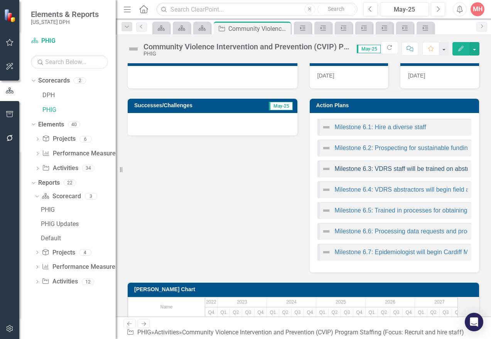
click at [382, 172] on link "Milestone 6.3: VDRS staff will be trained on abstraction, data collection and e…" at bounding box center [445, 169] width 221 height 7
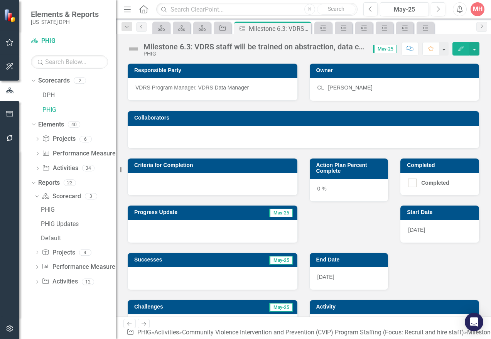
click at [321, 192] on div "0 %" at bounding box center [349, 190] width 79 height 22
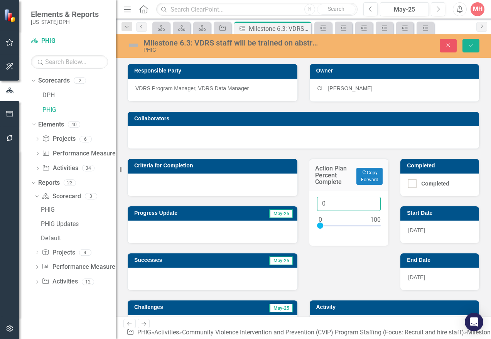
drag, startPoint x: 328, startPoint y: 205, endPoint x: 316, endPoint y: 204, distance: 12.0
click at [317, 204] on input "0" at bounding box center [349, 204] width 64 height 14
type input "50"
click at [472, 44] on icon "Save" at bounding box center [471, 44] width 7 height 5
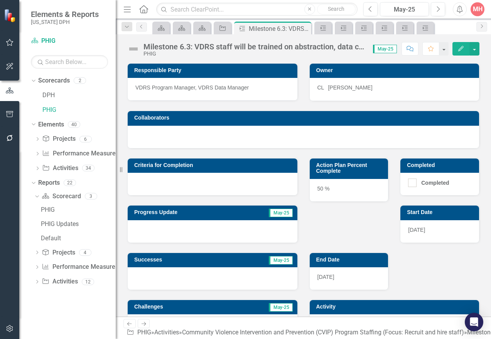
drag, startPoint x: 350, startPoint y: 136, endPoint x: 331, endPoint y: 127, distance: 21.2
click at [350, 136] on div at bounding box center [303, 137] width 351 height 22
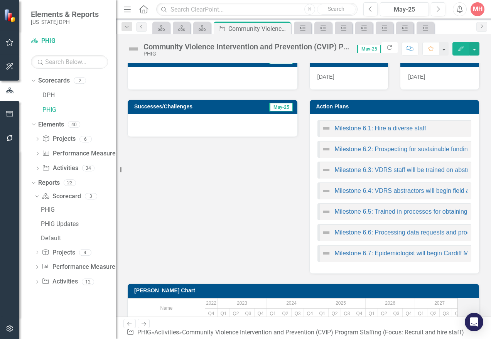
scroll to position [154, 0]
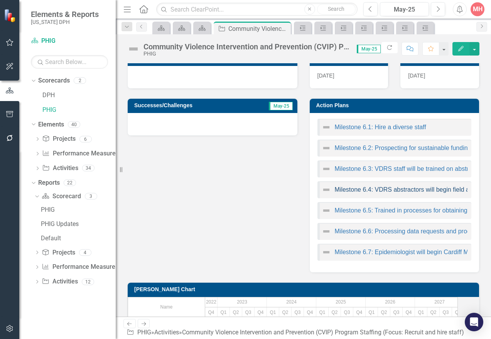
click at [377, 190] on link "Milestone 6.4: VDRS abstractors will begin field abstractions" at bounding box center [417, 189] width 165 height 7
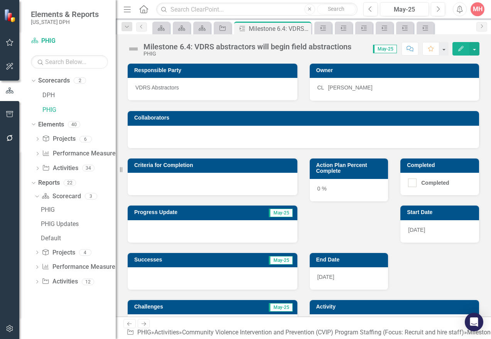
click at [327, 191] on div "0 %" at bounding box center [349, 190] width 79 height 22
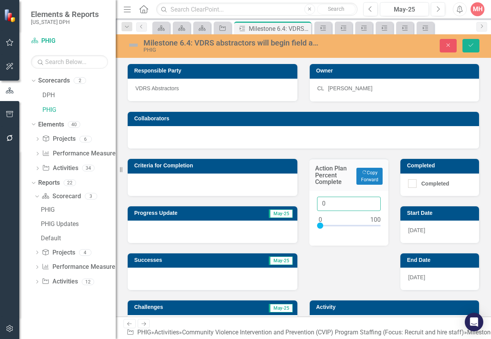
drag, startPoint x: 323, startPoint y: 205, endPoint x: 313, endPoint y: 203, distance: 9.8
click at [313, 203] on div "0" at bounding box center [348, 218] width 79 height 55
type input "50"
click at [470, 47] on icon "submit" at bounding box center [471, 45] width 5 height 3
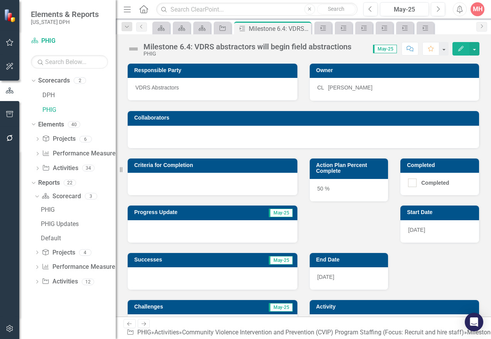
drag, startPoint x: 296, startPoint y: 122, endPoint x: 283, endPoint y: 116, distance: 14.3
click at [296, 121] on h3 "Collaborators" at bounding box center [304, 118] width 341 height 6
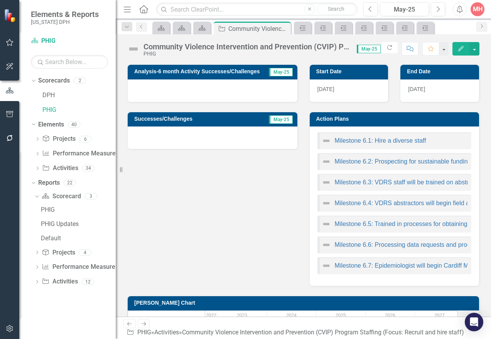
scroll to position [154, 0]
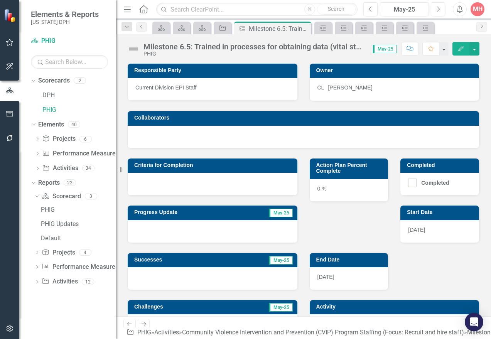
click at [321, 193] on div "0 %" at bounding box center [349, 190] width 79 height 22
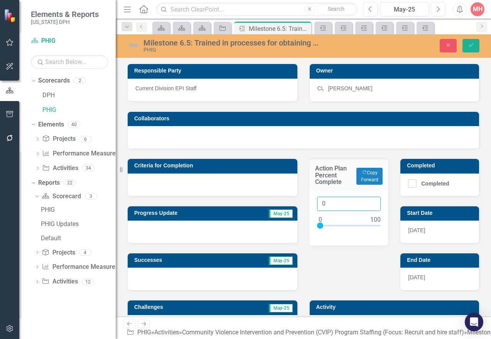
drag, startPoint x: 319, startPoint y: 207, endPoint x: 323, endPoint y: 206, distance: 4.6
click at [319, 206] on input "0" at bounding box center [349, 204] width 64 height 14
drag, startPoint x: 311, startPoint y: 226, endPoint x: 335, endPoint y: 228, distance: 23.7
click at [334, 228] on div "0" at bounding box center [348, 218] width 79 height 55
type input "100"
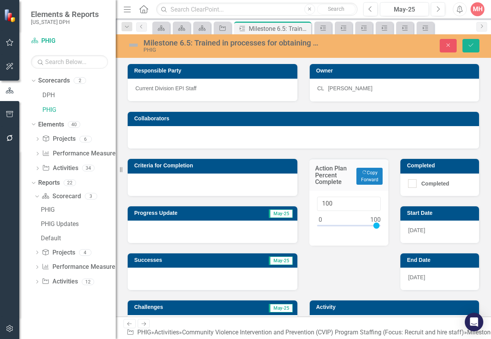
drag, startPoint x: 316, startPoint y: 228, endPoint x: 374, endPoint y: 233, distance: 58.5
click at [374, 232] on div at bounding box center [349, 228] width 64 height 10
click at [475, 46] on button "Save" at bounding box center [471, 46] width 17 height 14
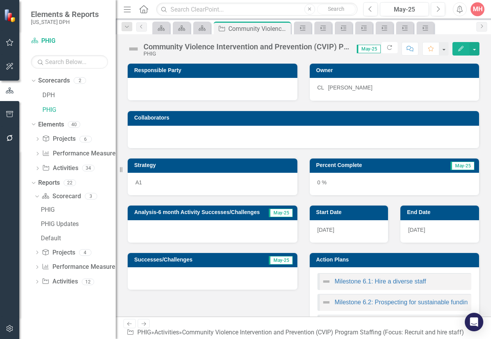
click at [304, 160] on div "Percent Complete May-25 0 %" at bounding box center [395, 172] width 182 height 47
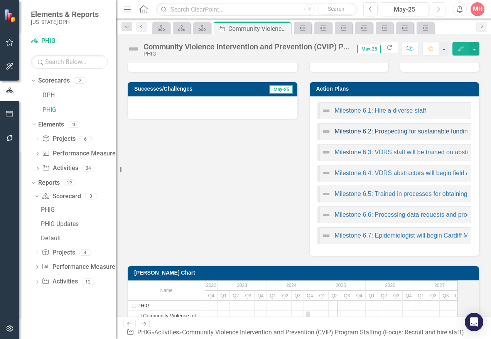
scroll to position [193, 0]
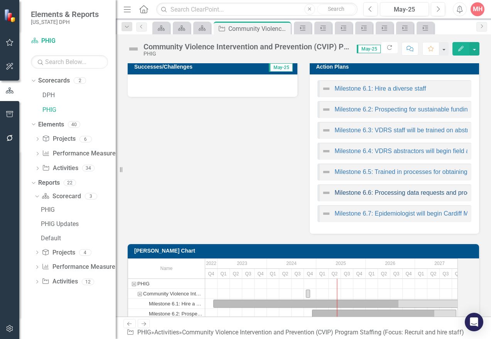
click at [367, 194] on link "Milestone 6.6: Processing data requests and producing data products on violent …" at bounding box center [454, 192] width 238 height 7
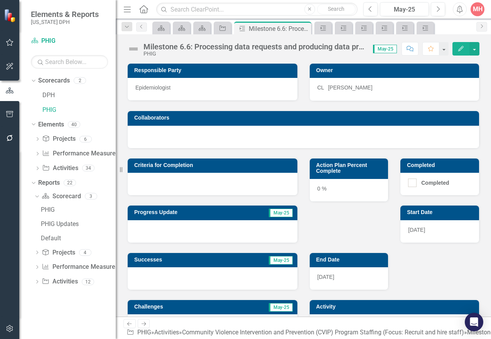
click at [319, 189] on div "0 %" at bounding box center [349, 190] width 79 height 22
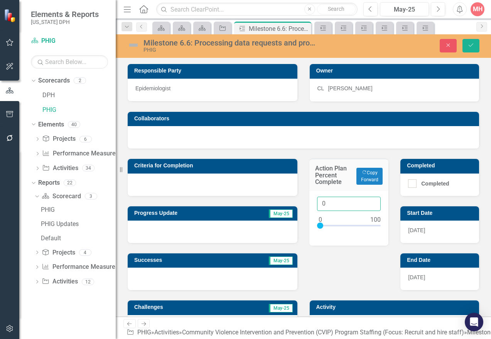
drag, startPoint x: 326, startPoint y: 203, endPoint x: 312, endPoint y: 203, distance: 13.5
click at [312, 203] on div "0" at bounding box center [348, 218] width 79 height 55
type input "100"
click at [467, 47] on button "Save" at bounding box center [471, 46] width 17 height 14
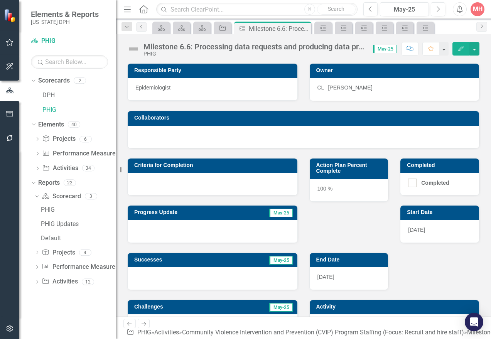
click at [323, 61] on div "Milestone 6.6: Processing data requests and producing data products on violent …" at bounding box center [303, 175] width 375 height 282
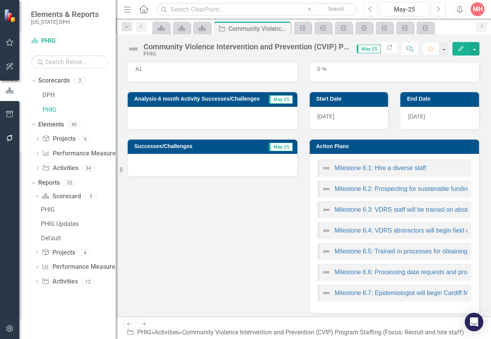
scroll to position [116, 0]
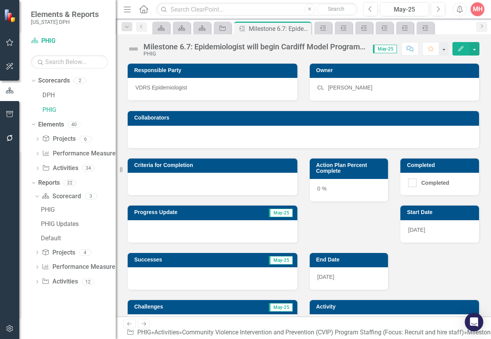
click at [324, 191] on div "0 %" at bounding box center [349, 190] width 79 height 22
click at [323, 192] on div "0 %" at bounding box center [349, 190] width 79 height 22
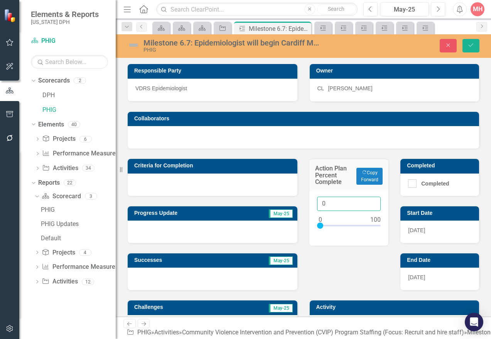
drag, startPoint x: 328, startPoint y: 206, endPoint x: 308, endPoint y: 203, distance: 20.2
click at [309, 203] on div "0" at bounding box center [348, 218] width 79 height 55
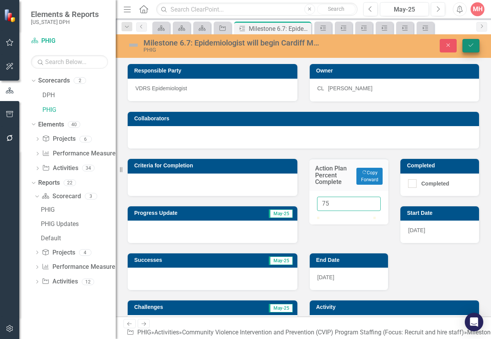
type input "75"
click at [469, 48] on icon "Save" at bounding box center [471, 44] width 7 height 5
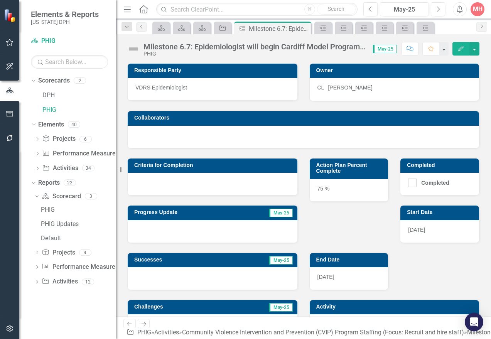
drag, startPoint x: 302, startPoint y: 145, endPoint x: 295, endPoint y: 157, distance: 13.6
click at [302, 145] on div at bounding box center [303, 137] width 351 height 22
click at [160, 233] on div at bounding box center [213, 231] width 170 height 22
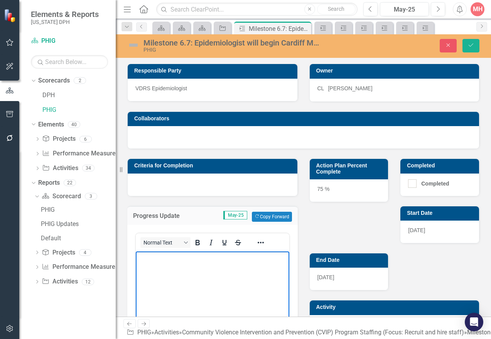
paste body "Rich Text Area. Press ALT-0 for help."
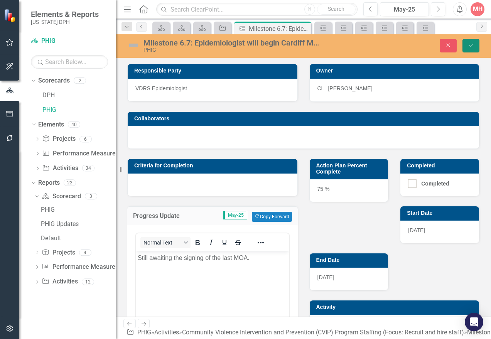
click at [471, 45] on icon "Save" at bounding box center [471, 44] width 7 height 5
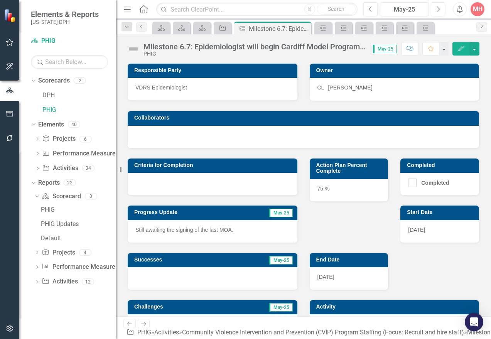
click at [308, 108] on div "Collaborators" at bounding box center [304, 124] width 364 height 47
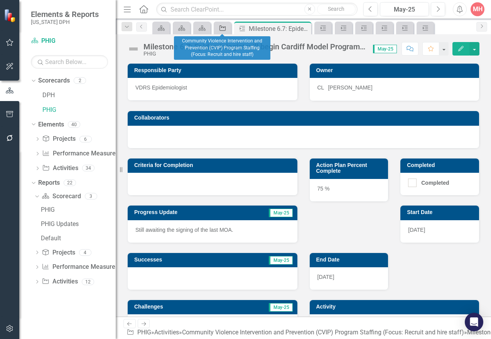
click at [224, 27] on icon "Activity" at bounding box center [223, 28] width 8 height 6
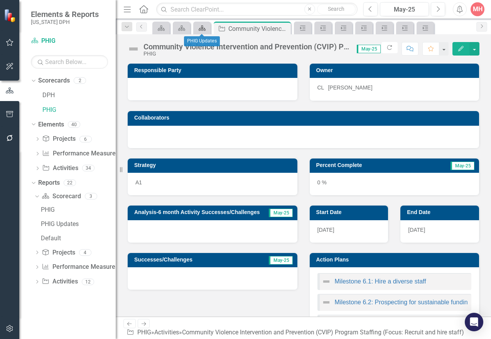
click at [197, 29] on div "Scorecard" at bounding box center [200, 28] width 11 height 10
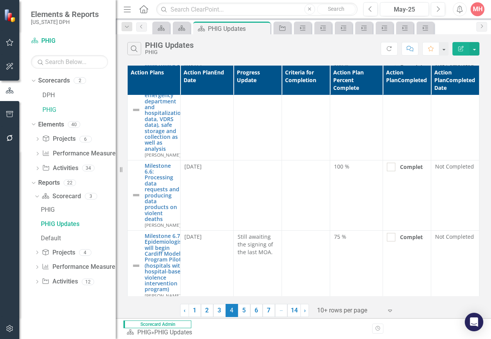
scroll to position [270, 0]
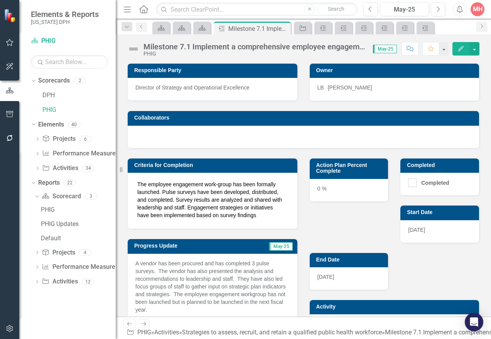
click at [326, 221] on div "Action Plan Percent Complete 0 % Completed Completed Start Date [DATE] End Date…" at bounding box center [395, 249] width 182 height 201
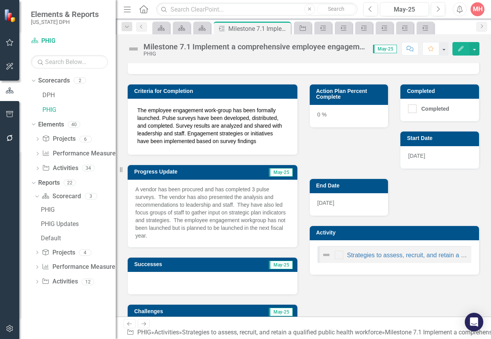
scroll to position [77, 0]
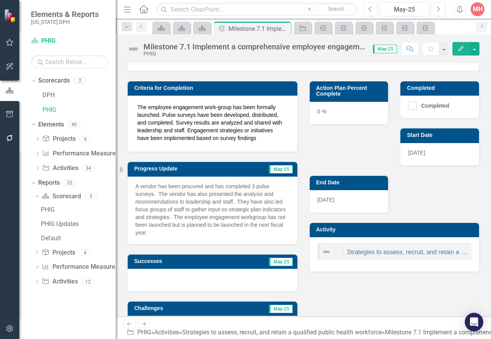
click at [314, 140] on div "Action Plan Percent Complete 0 % Completed Completed Start Date [DATE] End Date…" at bounding box center [395, 171] width 182 height 201
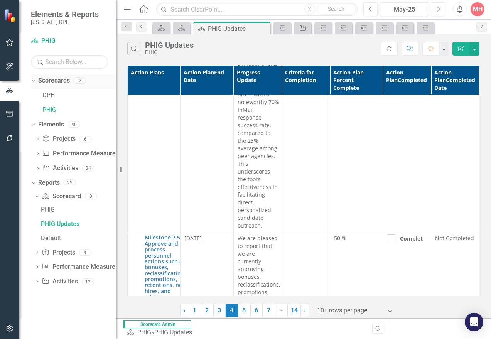
scroll to position [2238, 0]
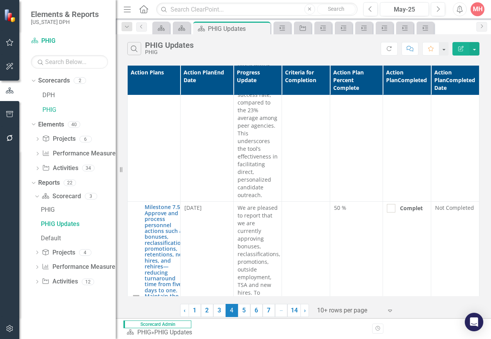
click at [279, 50] on div "Search PHIG Updates PHIG" at bounding box center [253, 48] width 253 height 13
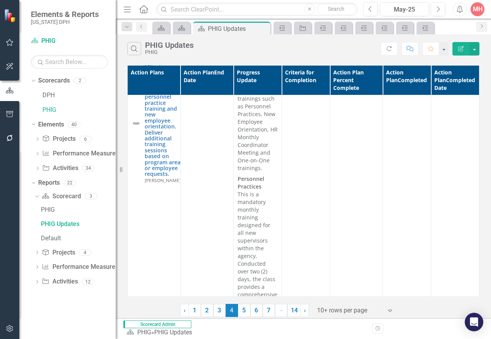
scroll to position [3777, 0]
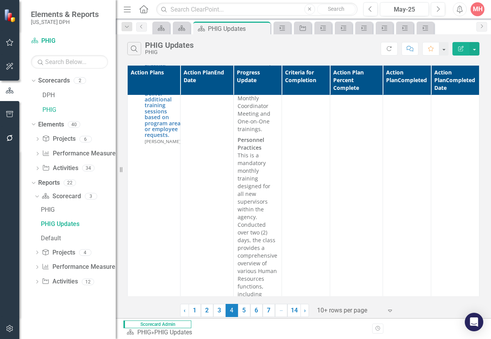
click at [316, 50] on div "Search PHIG Updates PHIG" at bounding box center [253, 48] width 253 height 13
click at [247, 311] on link "5" at bounding box center [244, 310] width 12 height 13
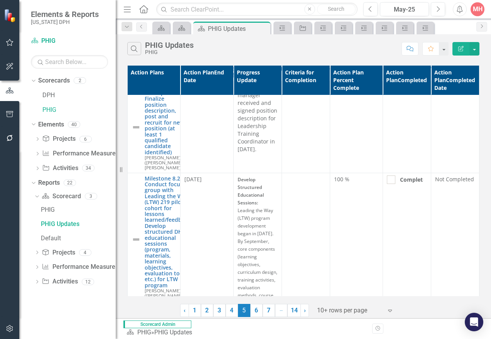
scroll to position [77, 0]
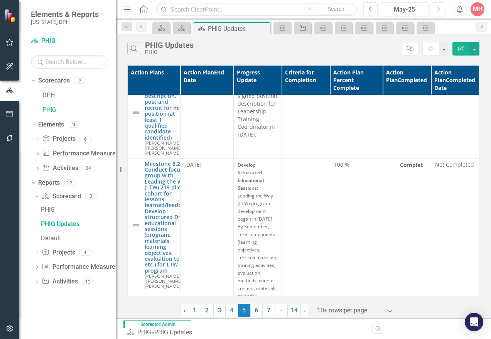
click at [290, 50] on div "Search PHIG Updates PHIG" at bounding box center [262, 48] width 270 height 13
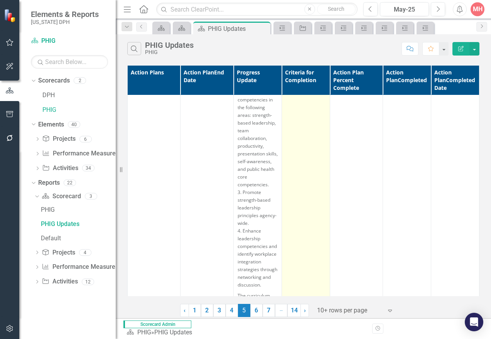
scroll to position [540, 0]
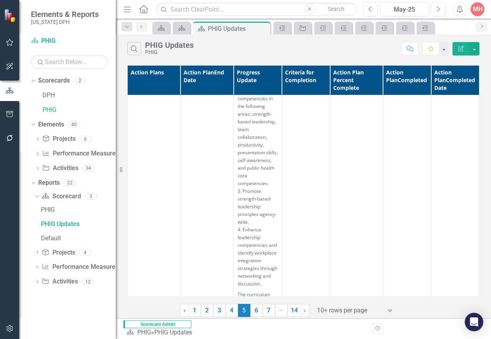
click at [273, 52] on div "Search PHIG Updates PHIG" at bounding box center [262, 48] width 270 height 13
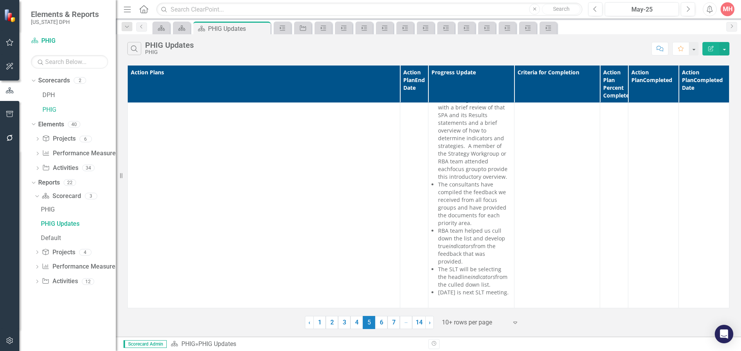
scroll to position [5148, 0]
click at [382, 323] on link "6" at bounding box center [381, 322] width 12 height 13
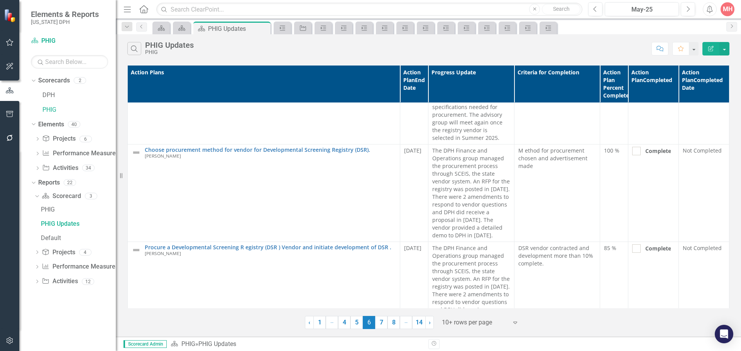
scroll to position [1737, 0]
click at [384, 324] on link "7" at bounding box center [381, 322] width 12 height 13
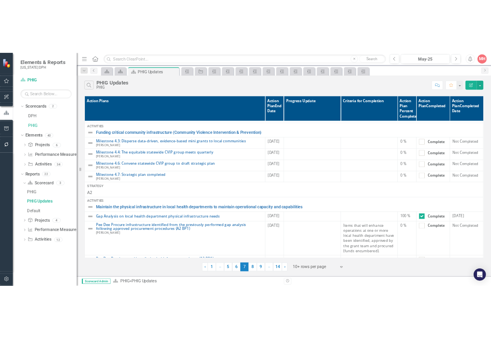
scroll to position [0, 0]
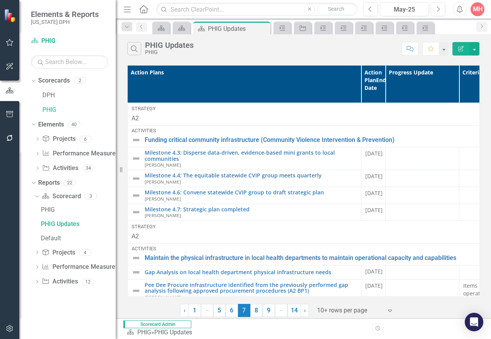
click at [259, 54] on div "Search PHIG Updates PHIG" at bounding box center [262, 48] width 270 height 13
click at [278, 57] on div "Search PHIG Updates PHIG Comment Favorite Edit Report" at bounding box center [303, 46] width 375 height 25
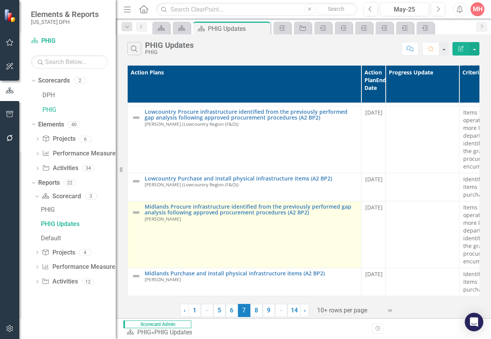
scroll to position [330, 0]
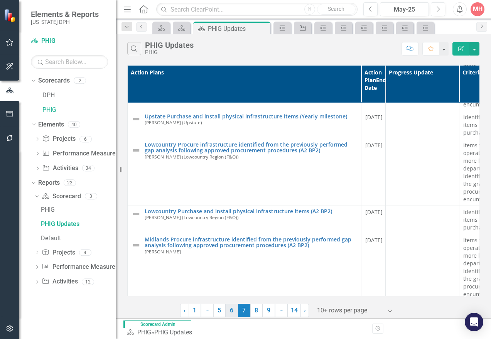
click at [230, 311] on link "6" at bounding box center [232, 310] width 12 height 13
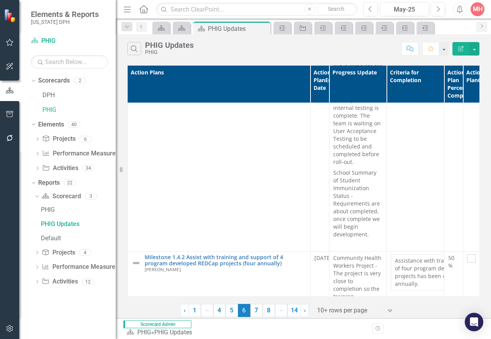
scroll to position [733, 0]
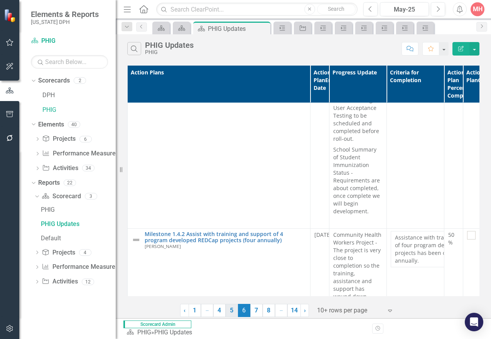
click at [231, 313] on link "5" at bounding box center [232, 310] width 12 height 13
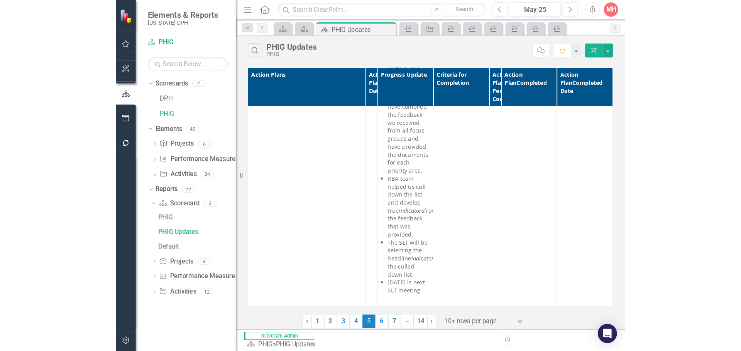
scroll to position [9213, 0]
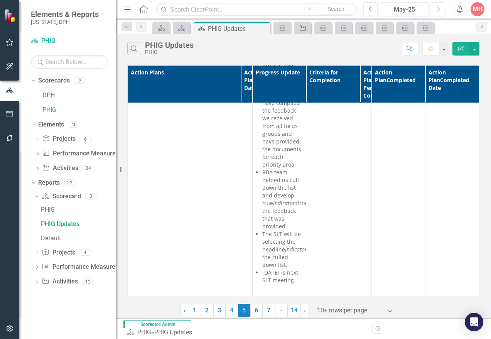
click at [302, 49] on div "Search PHIG Updates PHIG" at bounding box center [262, 48] width 270 height 13
click at [325, 59] on div "Search PHIG Updates PHIG Comment Favorite Edit Report" at bounding box center [303, 46] width 375 height 25
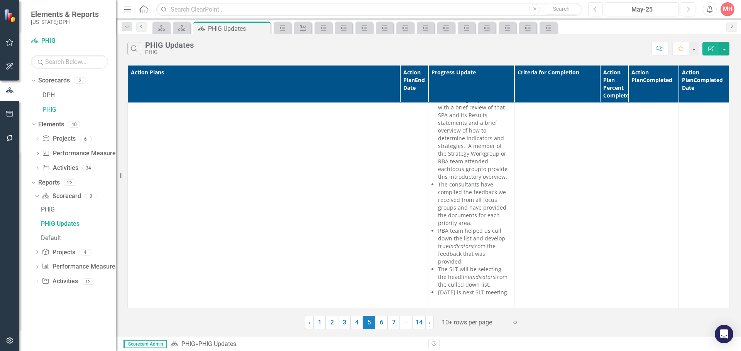
scroll to position [5148, 0]
click at [378, 323] on link "6" at bounding box center [381, 322] width 12 height 13
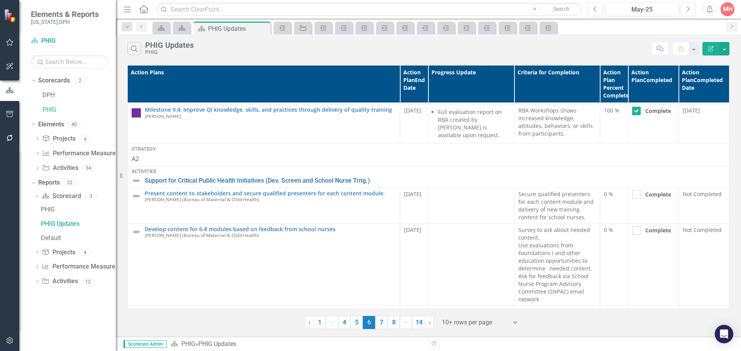
scroll to position [1467, 0]
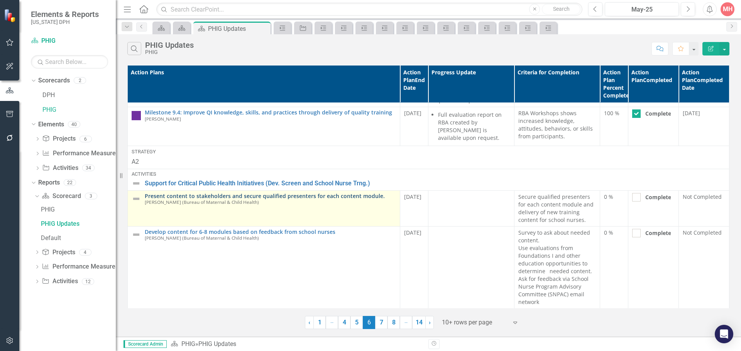
click at [249, 193] on link "Present content to stakeholders and secure qualified presenters for each conten…" at bounding box center [270, 196] width 251 height 6
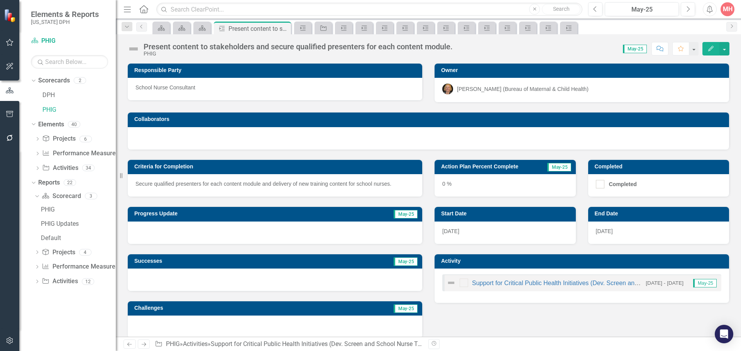
click at [236, 224] on div at bounding box center [275, 233] width 294 height 22
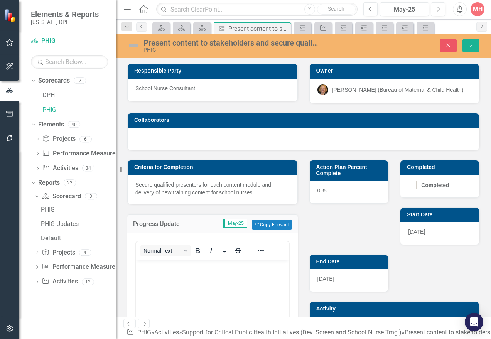
click at [154, 269] on p "Rich Text Area. Press ALT-0 for help." at bounding box center [213, 265] width 150 height 9
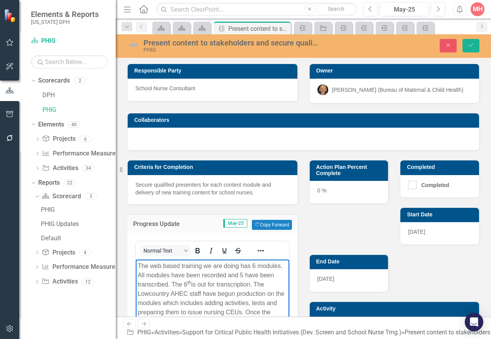
scroll to position [31, 0]
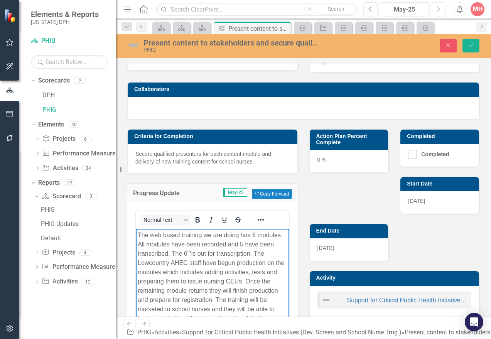
click at [334, 180] on div "Action Plan Percent Complete 0 % Completed Completed Start Date [DATE] End Date…" at bounding box center [395, 220] width 182 height 201
click at [474, 47] on icon "Save" at bounding box center [471, 44] width 7 height 5
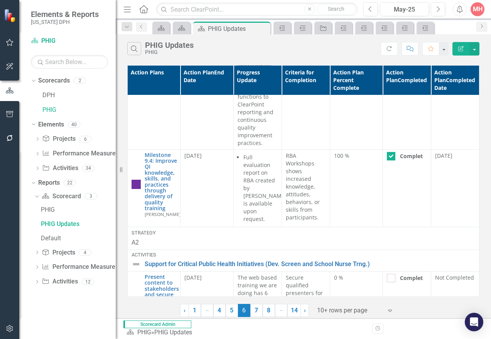
scroll to position [2778, 0]
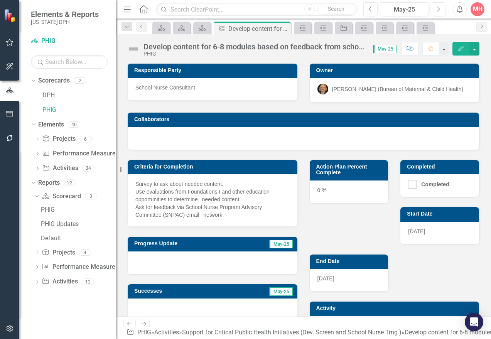
click at [222, 230] on div "Progress Update May-25" at bounding box center [213, 250] width 182 height 47
click at [179, 262] on div at bounding box center [213, 263] width 170 height 22
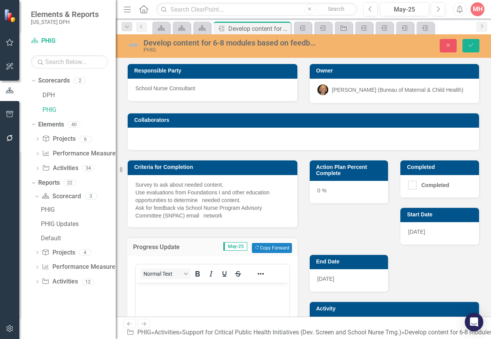
click at [148, 302] on body "Rich Text Area. Press ALT-0 for help." at bounding box center [213, 340] width 154 height 116
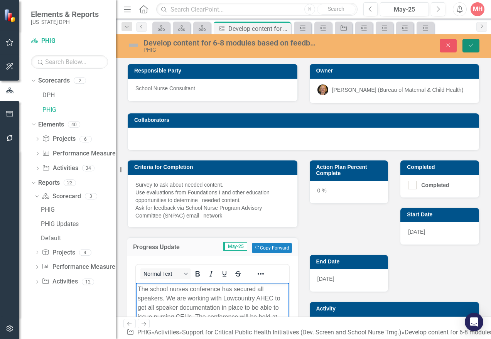
click at [469, 51] on button "Save" at bounding box center [471, 46] width 17 height 14
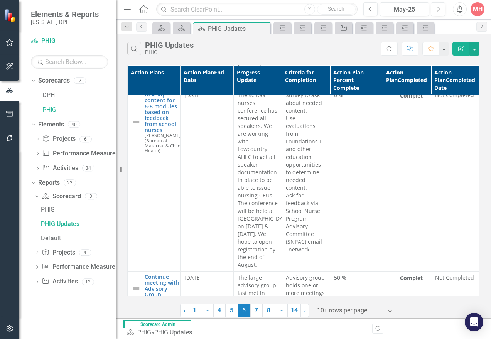
scroll to position [3302, 0]
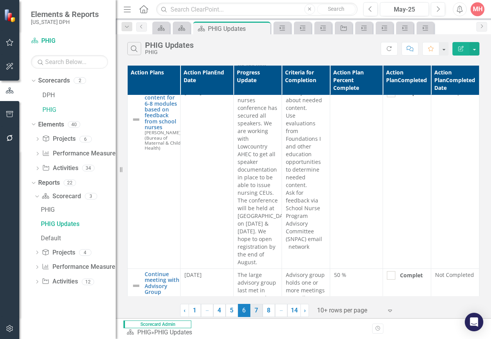
click at [255, 311] on link "7" at bounding box center [256, 310] width 12 height 13
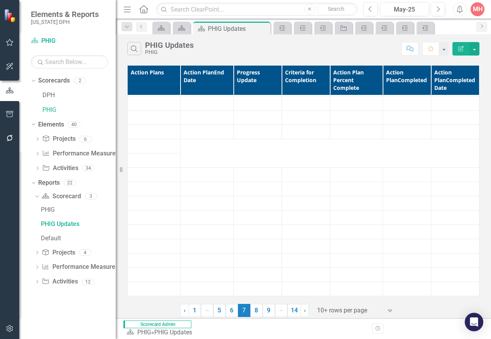
scroll to position [0, 0]
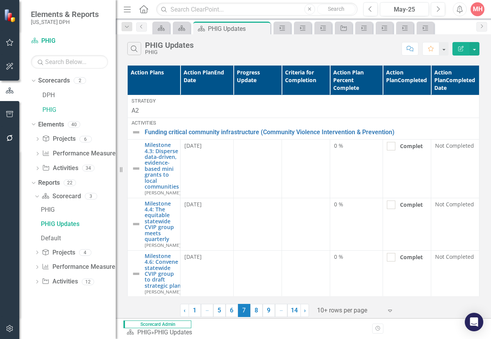
click at [289, 57] on div "Search PHIG Updates PHIG Comment Favorite Edit Report" at bounding box center [303, 46] width 375 height 25
click at [181, 253] on link "Milestone 4.6: Convene statewide CVIP group to draft strategic plan" at bounding box center [163, 270] width 36 height 35
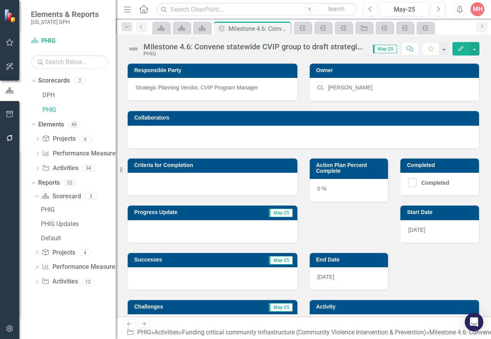
click at [288, 147] on div at bounding box center [303, 137] width 351 height 22
click at [173, 226] on div at bounding box center [213, 231] width 170 height 22
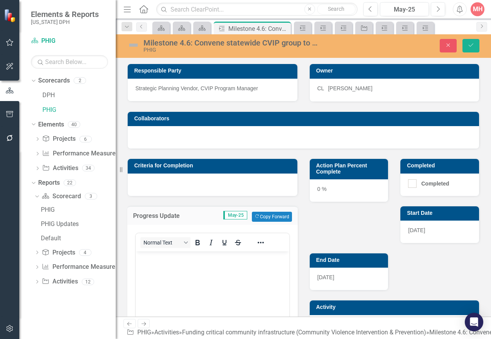
click at [244, 267] on body "Rich Text Area. Press ALT-0 for help." at bounding box center [213, 309] width 154 height 116
paste body "Rich Text Area. Press ALT-0 for help."
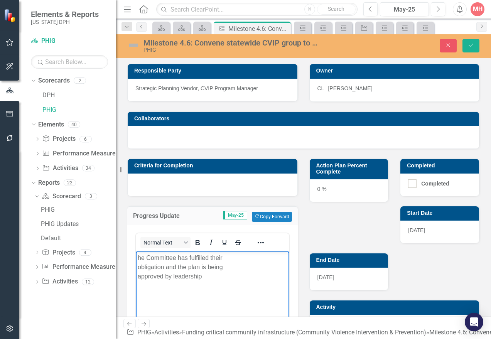
click at [137, 256] on body "he Committee has fulfilled their obligation and the plan is being approved by l…" at bounding box center [213, 309] width 154 height 116
click at [325, 191] on div "0 %" at bounding box center [349, 190] width 79 height 22
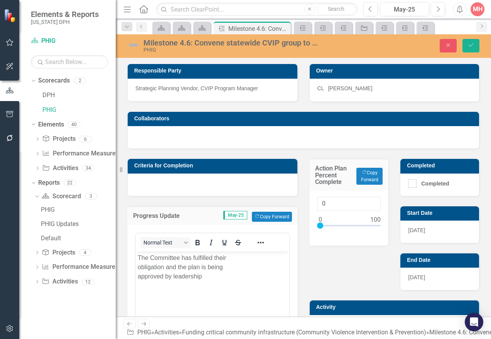
click at [374, 226] on div at bounding box center [349, 228] width 64 height 10
type input "100"
click at [469, 46] on icon "Save" at bounding box center [471, 44] width 7 height 5
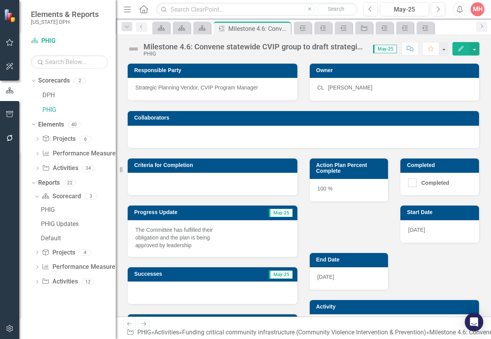
click at [292, 54] on div "PHIG" at bounding box center [255, 54] width 222 height 6
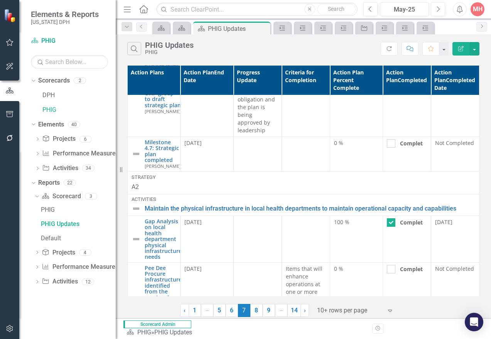
scroll to position [231, 0]
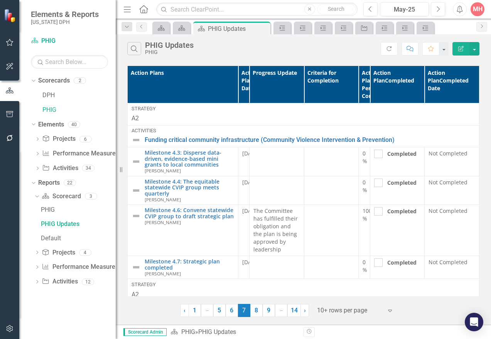
scroll to position [231, 0]
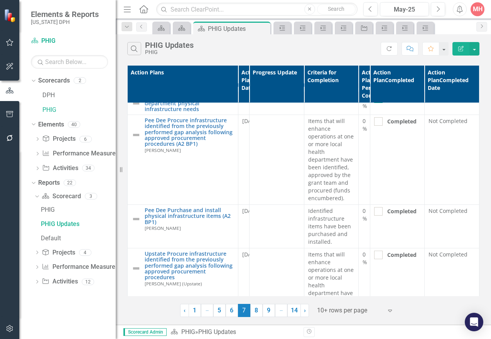
click at [285, 53] on div "Search PHIG Updates PHIG" at bounding box center [253, 48] width 253 height 13
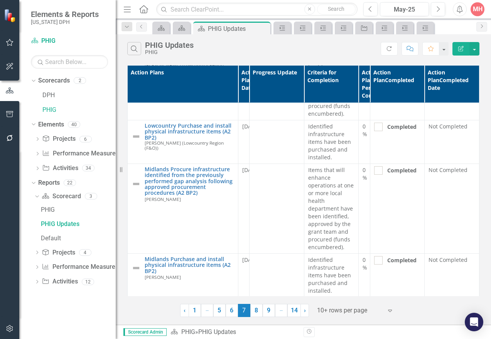
scroll to position [584, 0]
click at [256, 313] on link "8" at bounding box center [256, 310] width 12 height 13
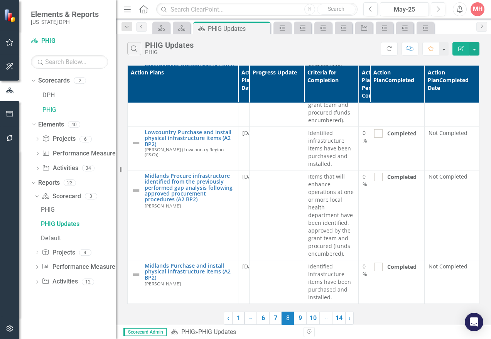
scroll to position [0, 0]
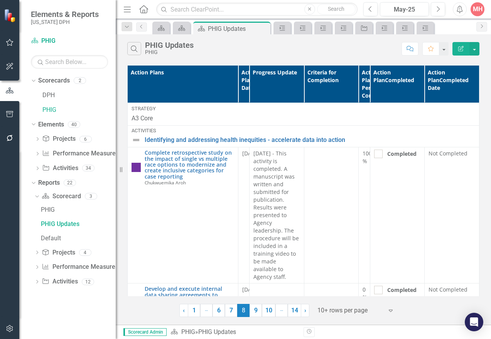
click at [267, 49] on div "Search PHIG Updates PHIG" at bounding box center [262, 48] width 270 height 13
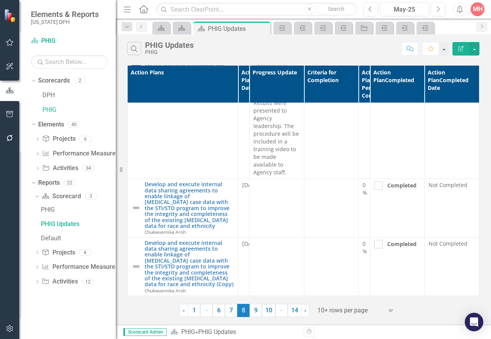
scroll to position [154, 0]
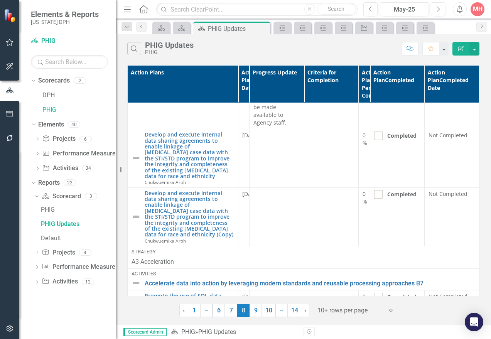
click at [279, 44] on div "Search PHIG Updates PHIG" at bounding box center [262, 48] width 270 height 13
click at [240, 42] on div "Search PHIG Updates PHIG" at bounding box center [262, 48] width 270 height 13
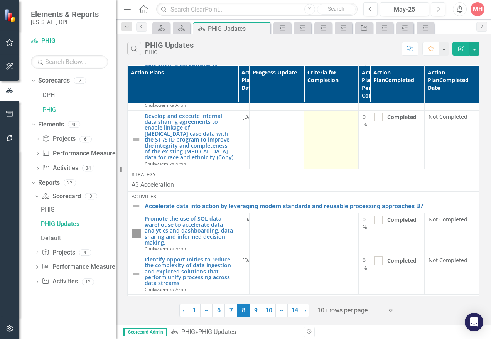
scroll to position [270, 0]
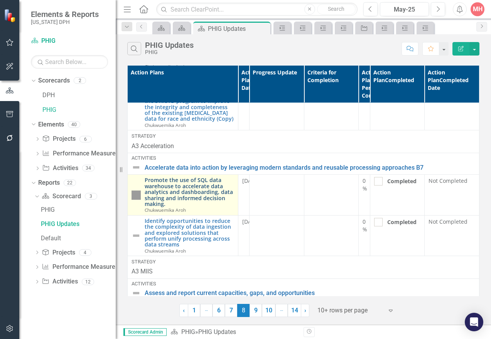
click at [199, 191] on link "Promote the use of SQL data warehouse to accelerate data analytics and dashboar…" at bounding box center [190, 192] width 90 height 30
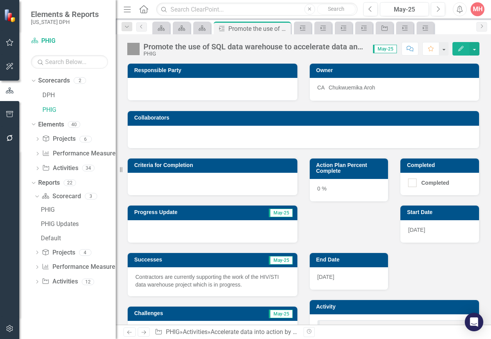
click at [196, 229] on div at bounding box center [213, 231] width 170 height 22
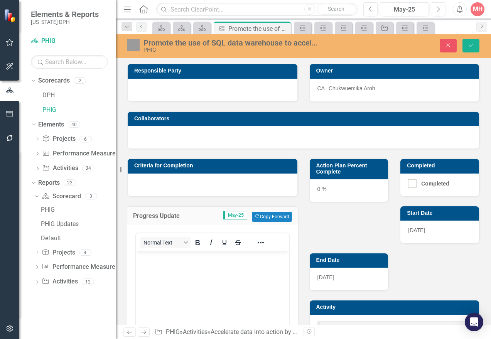
click at [255, 157] on div "Criteria for Completion" at bounding box center [213, 172] width 182 height 47
click at [144, 267] on body "Rich Text Area. Press ALT-0 for help." at bounding box center [213, 309] width 154 height 116
paste body "Rich Text Area. Press ALT-0 for help."
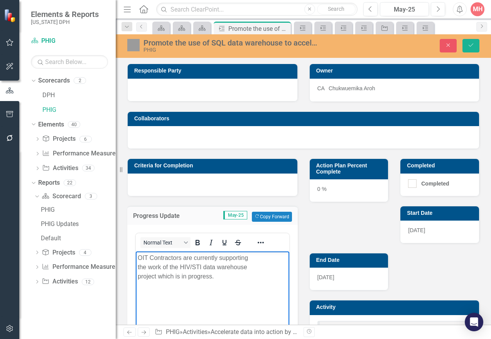
click at [328, 196] on div "0 %" at bounding box center [349, 190] width 79 height 22
click at [318, 192] on div "0 %" at bounding box center [349, 190] width 79 height 22
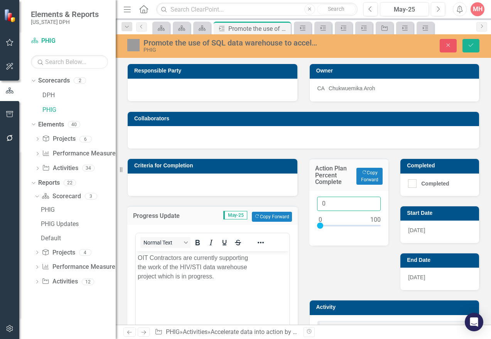
drag, startPoint x: 322, startPoint y: 204, endPoint x: 306, endPoint y: 204, distance: 15.4
click at [309, 204] on div "0" at bounding box center [348, 218] width 79 height 55
type input "10"
click at [466, 44] on button "Save" at bounding box center [471, 46] width 17 height 14
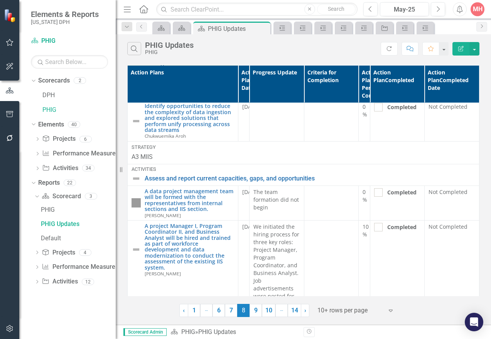
scroll to position [424, 0]
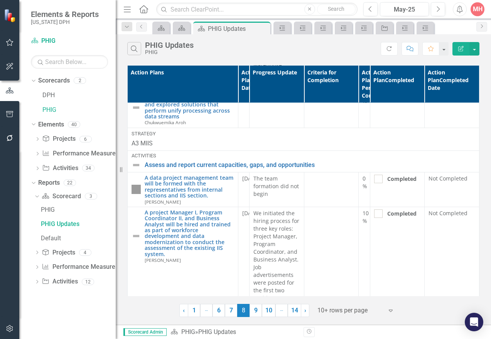
click at [287, 55] on div "Search PHIG Updates PHIG" at bounding box center [253, 48] width 253 height 13
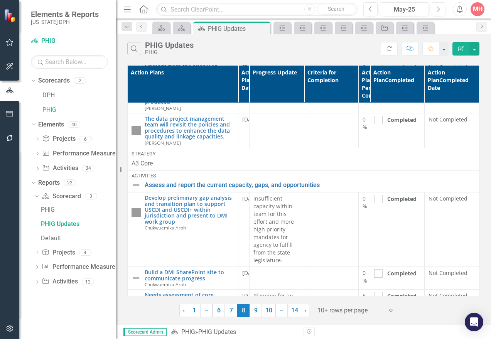
scroll to position [940, 0]
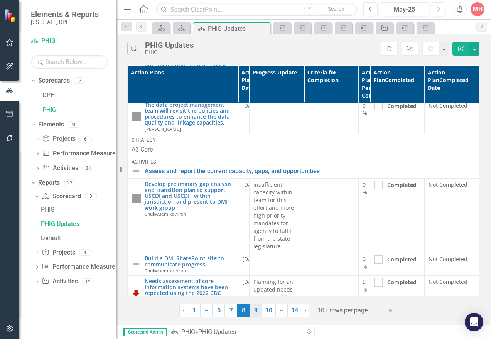
click at [255, 314] on link "9" at bounding box center [256, 310] width 12 height 13
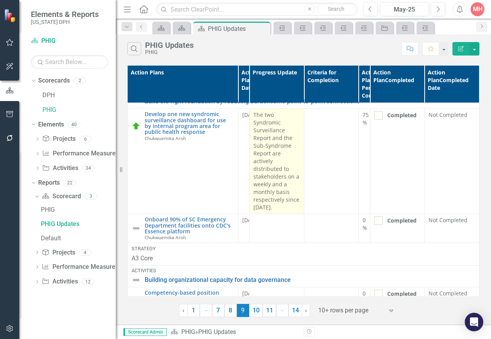
scroll to position [77, 0]
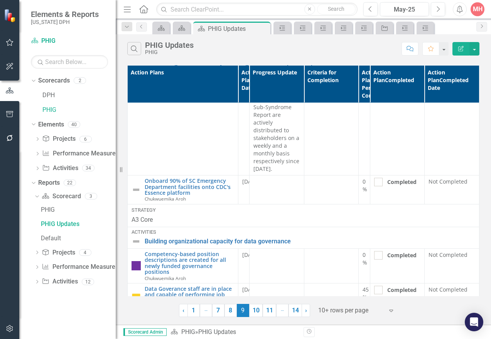
click at [274, 56] on div "Search PHIG Updates PHIG Comment Favorite Edit Report" at bounding box center [303, 46] width 375 height 25
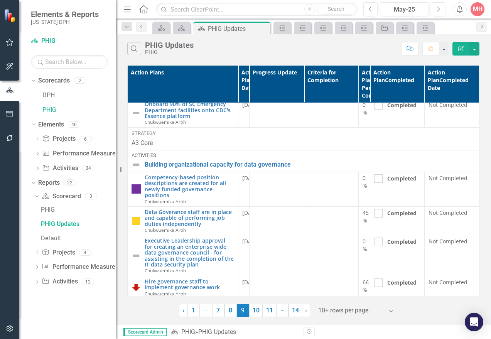
scroll to position [154, 0]
click at [311, 49] on div "Search PHIG Updates PHIG" at bounding box center [262, 48] width 270 height 13
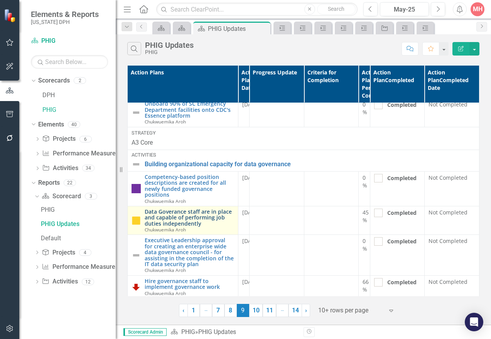
click at [171, 212] on link "Data Goverance staff are in place and capable of performing job duties independ…" at bounding box center [190, 218] width 90 height 18
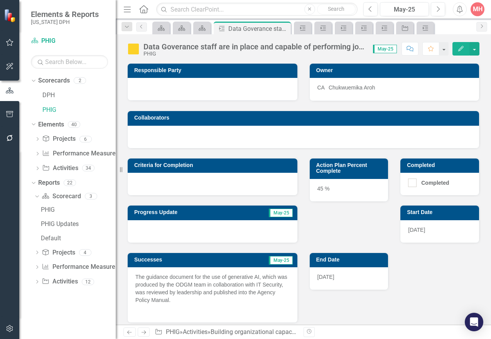
click at [159, 232] on div at bounding box center [213, 231] width 170 height 22
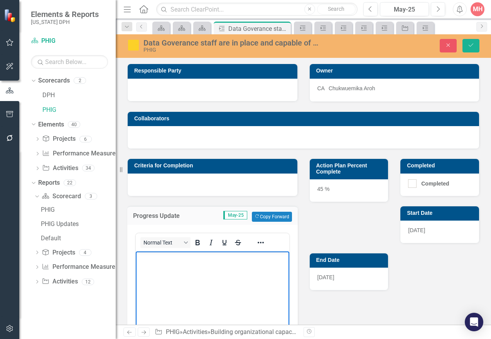
paste body "Rich Text Area. Press ALT-0 for help."
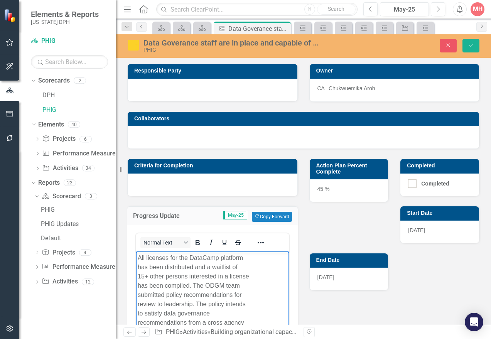
scroll to position [52, 0]
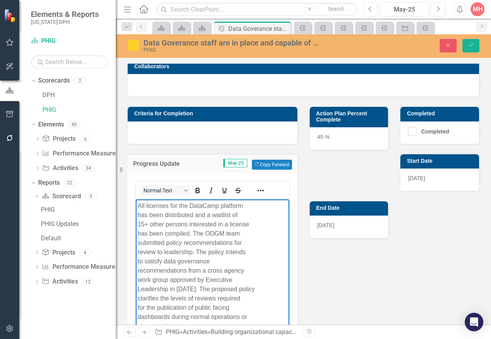
click at [324, 150] on div "45 %" at bounding box center [349, 138] width 79 height 22
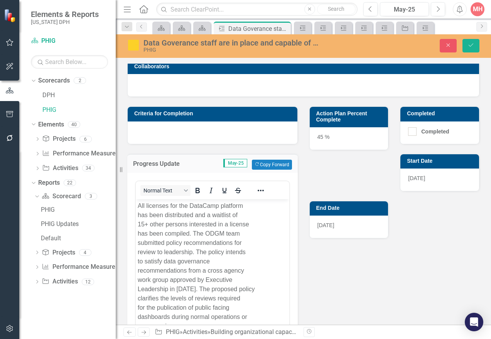
click at [320, 140] on div "45 %" at bounding box center [349, 138] width 79 height 22
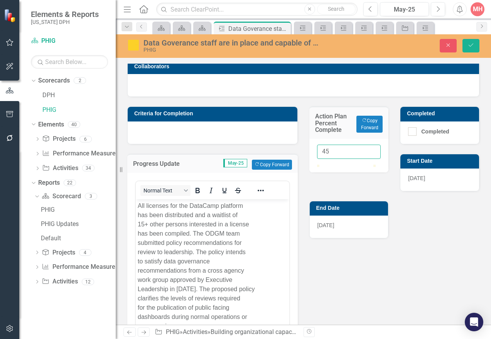
drag, startPoint x: 326, startPoint y: 151, endPoint x: 310, endPoint y: 151, distance: 16.6
click at [310, 151] on div "45" at bounding box center [348, 156] width 79 height 34
type input "51"
click at [471, 44] on icon "Save" at bounding box center [471, 44] width 7 height 5
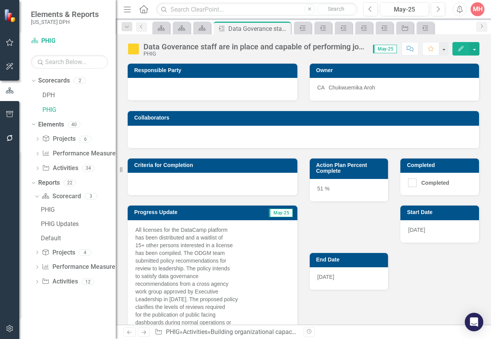
click at [311, 58] on div "Data Goverance staff are in place and capable of performing job duties independ…" at bounding box center [303, 179] width 375 height 290
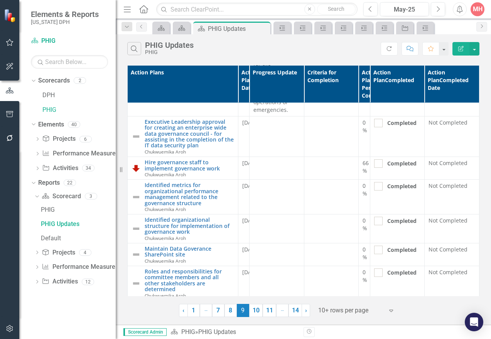
scroll to position [562, 0]
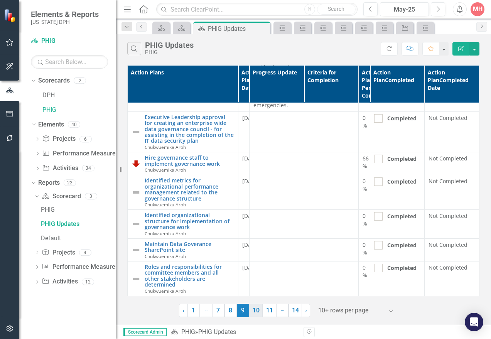
click at [259, 312] on link "10" at bounding box center [256, 310] width 14 height 13
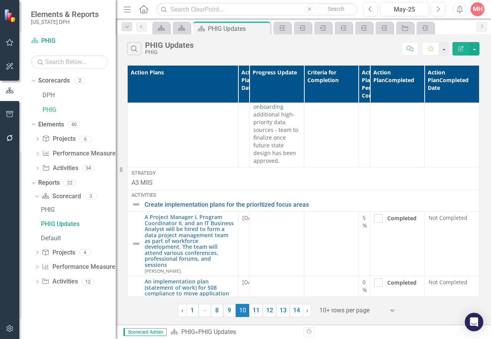
scroll to position [540, 0]
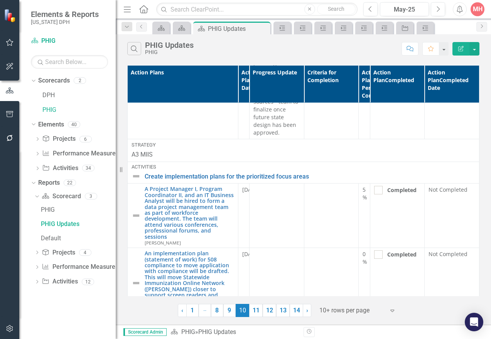
click at [273, 49] on div "Search PHIG Updates PHIG" at bounding box center [262, 48] width 270 height 13
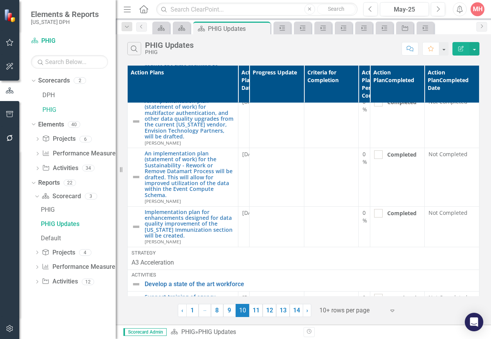
scroll to position [848, 0]
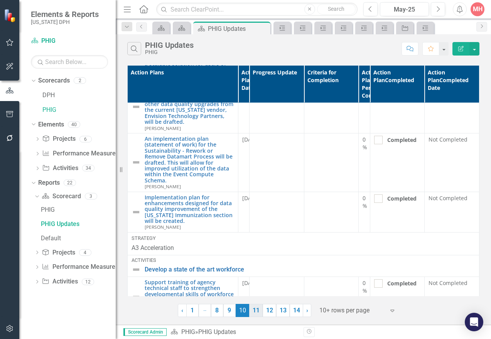
click at [258, 311] on link "11" at bounding box center [256, 310] width 14 height 13
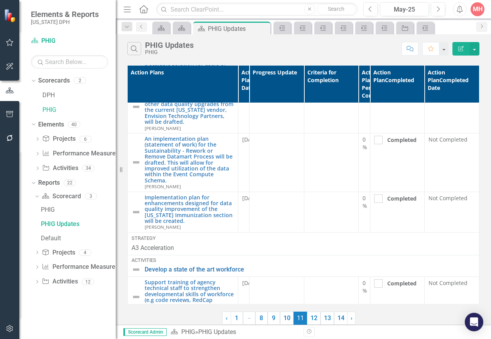
scroll to position [0, 0]
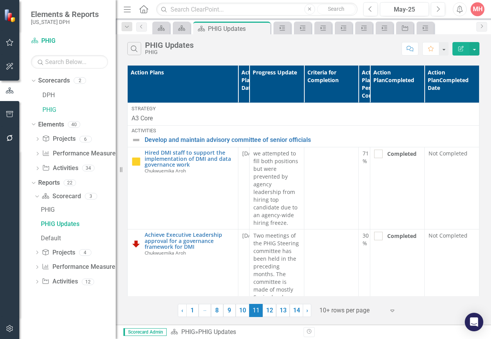
click at [287, 49] on div "Search PHIG Updates PHIG" at bounding box center [262, 48] width 270 height 13
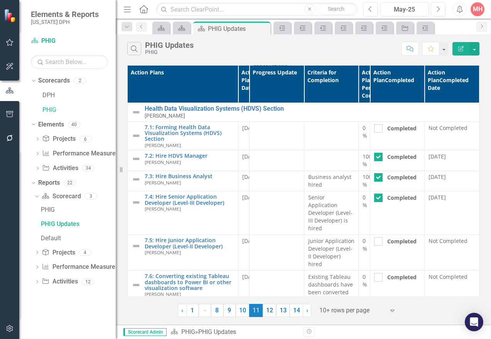
scroll to position [656, 0]
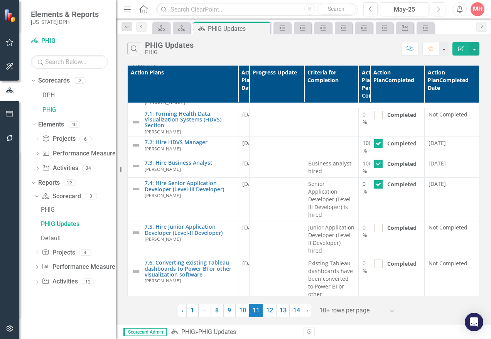
click at [311, 52] on div "Search PHIG Updates PHIG" at bounding box center [262, 48] width 270 height 13
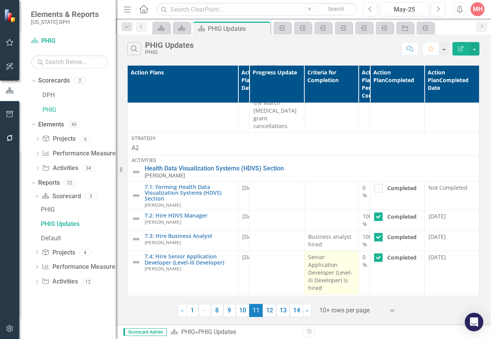
scroll to position [617, 0]
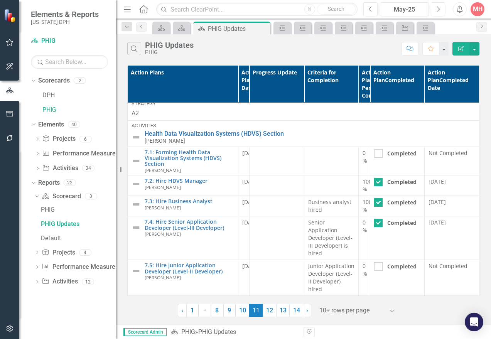
click at [252, 57] on div "Search PHIG Updates PHIG Comment Favorite Edit Report" at bounding box center [303, 46] width 375 height 25
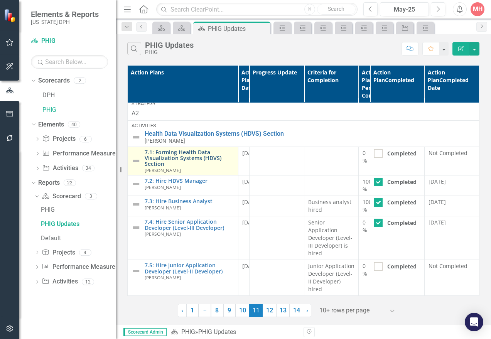
click at [177, 149] on link "7.1: Forming Health Data Visualization Systems (HDVS) Section" at bounding box center [190, 158] width 90 height 18
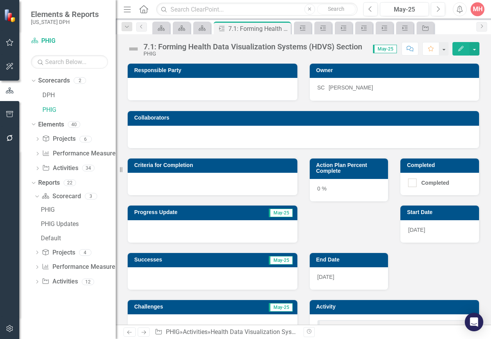
click at [184, 236] on div at bounding box center [213, 231] width 170 height 22
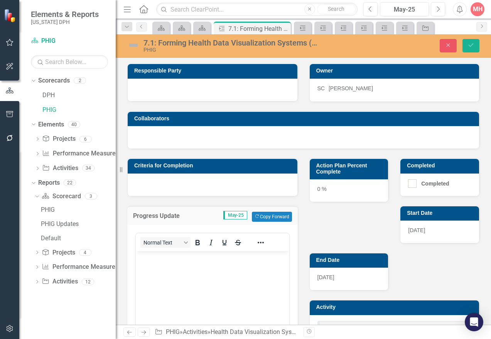
click at [139, 263] on body "Rich Text Area. Press ALT-0 for help." at bounding box center [213, 309] width 154 height 116
paste body "Rich Text Area. Press ALT-0 for help."
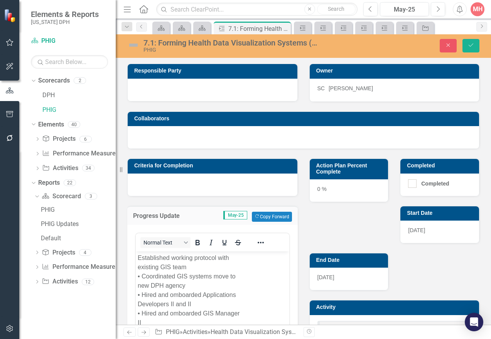
click at [320, 191] on div "0 %" at bounding box center [349, 190] width 79 height 22
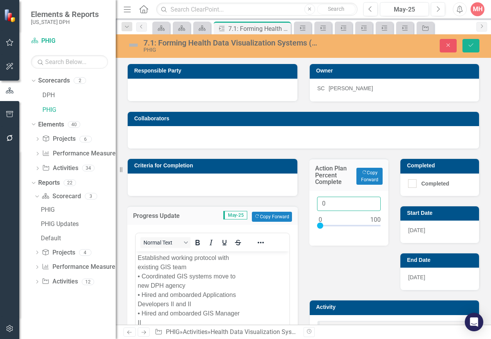
drag, startPoint x: 323, startPoint y: 206, endPoint x: 309, endPoint y: 205, distance: 14.7
click at [309, 205] on div "0" at bounding box center [348, 218] width 79 height 55
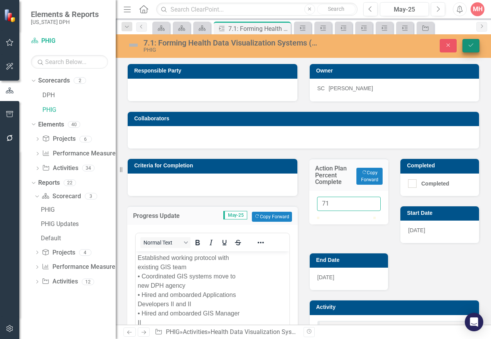
type input "71"
click at [476, 41] on button "Save" at bounding box center [471, 46] width 17 height 14
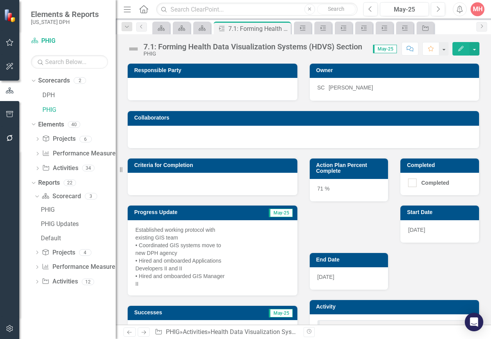
click at [326, 195] on div "71 %" at bounding box center [349, 190] width 79 height 22
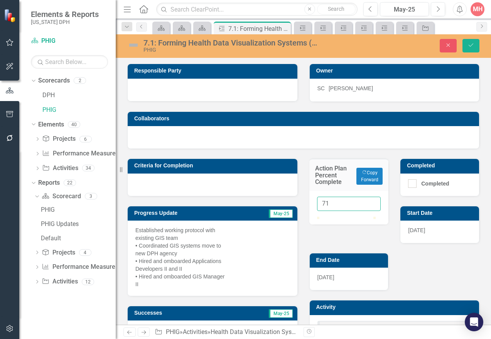
drag, startPoint x: 331, startPoint y: 206, endPoint x: 315, endPoint y: 204, distance: 16.3
click at [317, 204] on input "71" at bounding box center [349, 204] width 64 height 14
type input "60"
click at [473, 44] on icon "submit" at bounding box center [471, 45] width 5 height 3
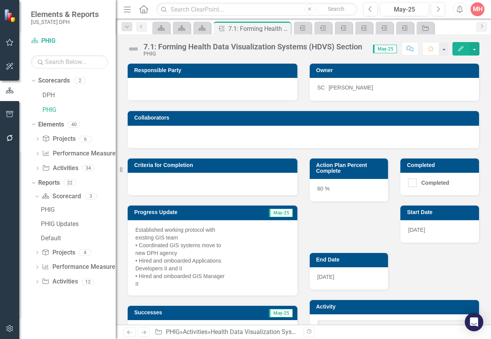
click at [297, 152] on div "Criteria for Completion" at bounding box center [213, 172] width 182 height 47
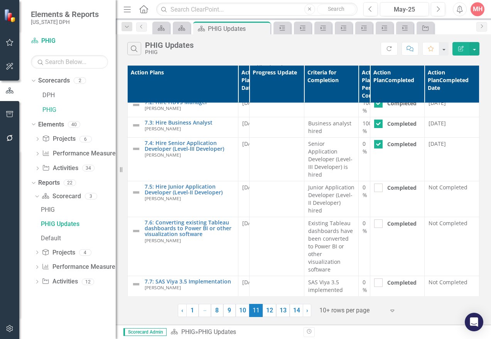
scroll to position [810, 0]
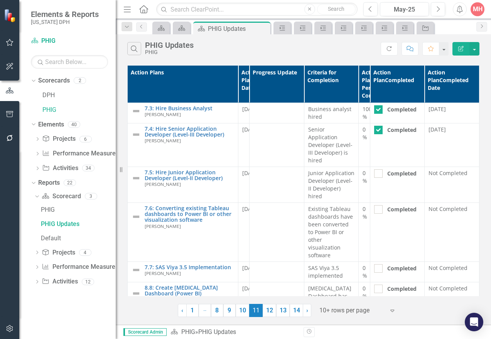
click at [276, 49] on div "Search PHIG Updates PHIG" at bounding box center [253, 48] width 253 height 13
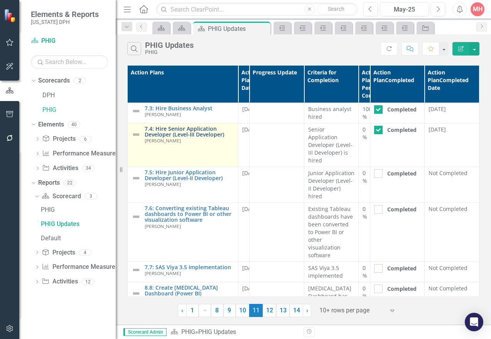
click at [191, 126] on link "7.4: Hire Senior Application Developer (Level-III Developer)" at bounding box center [190, 132] width 90 height 12
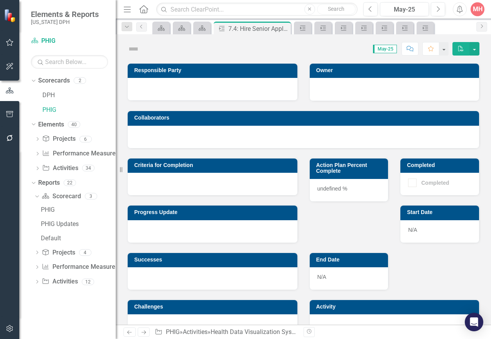
checkbox input "true"
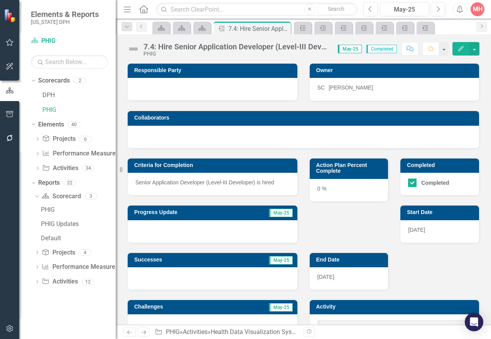
click at [156, 231] on div at bounding box center [213, 231] width 170 height 22
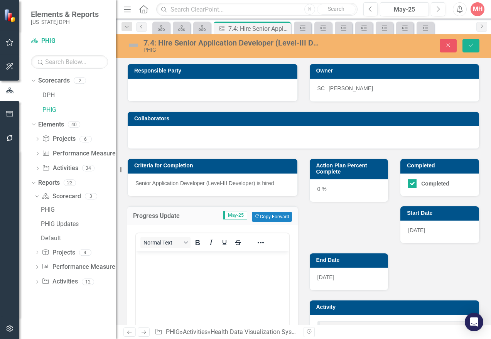
click at [266, 155] on div "Criteria for Completion Senior Application Developer (Level-III Developer) is h…" at bounding box center [213, 172] width 182 height 47
click at [245, 265] on body "Rich Text Area. Press ALT-0 for help." at bounding box center [213, 309] width 154 height 116
paste body "Rich Text Area. Press ALT-0 for help."
click at [468, 48] on icon "Save" at bounding box center [471, 44] width 7 height 5
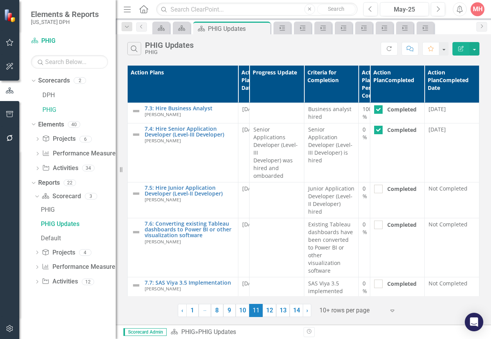
scroll to position [832, 0]
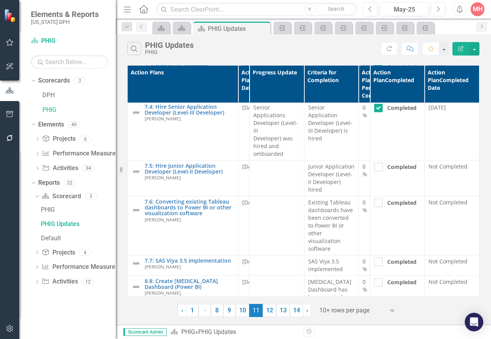
click at [250, 47] on div "Search PHIG Updates PHIG" at bounding box center [253, 48] width 253 height 13
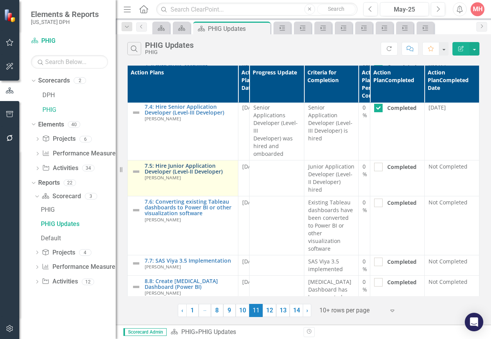
click at [185, 163] on link "7.5: Hire Junior Application Developer (Level-II Developer)" at bounding box center [190, 169] width 90 height 12
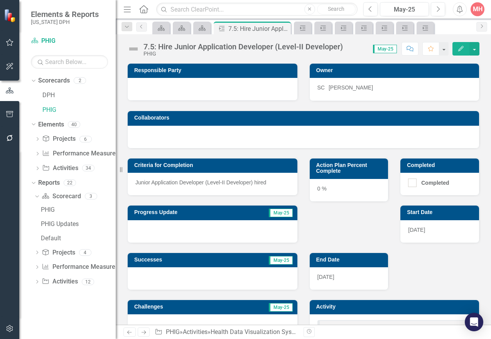
click at [167, 235] on div at bounding box center [213, 231] width 170 height 22
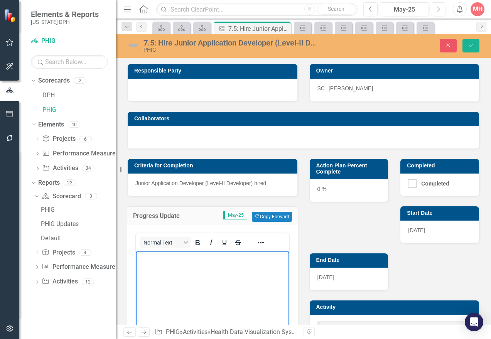
paste body "Rich Text Area. Press ALT-0 for help."
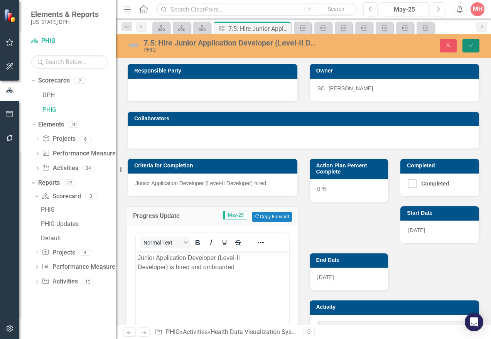
click at [475, 44] on button "Save" at bounding box center [471, 46] width 17 height 14
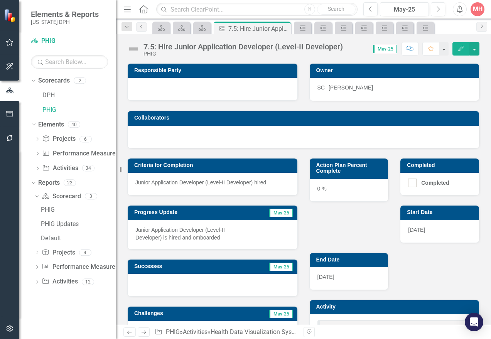
click at [287, 128] on div at bounding box center [303, 137] width 351 height 22
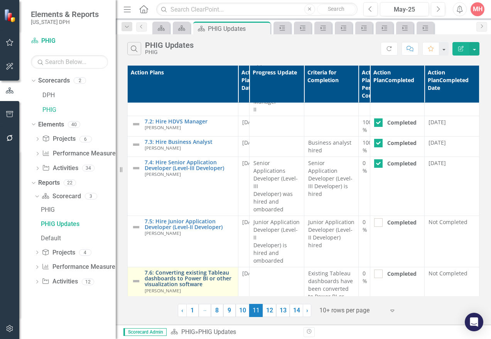
scroll to position [770, 0]
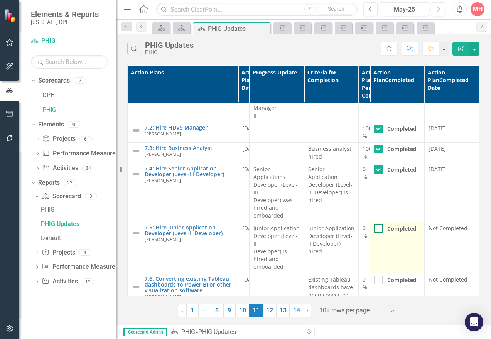
click at [374, 225] on div at bounding box center [378, 229] width 8 height 8
click at [374, 225] on input "Completed" at bounding box center [376, 227] width 5 height 5
checkbox input "true"
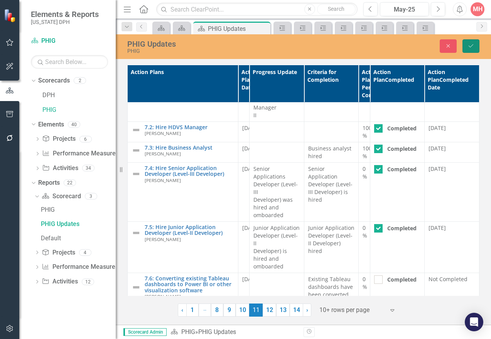
click at [473, 47] on icon "Save" at bounding box center [471, 45] width 7 height 5
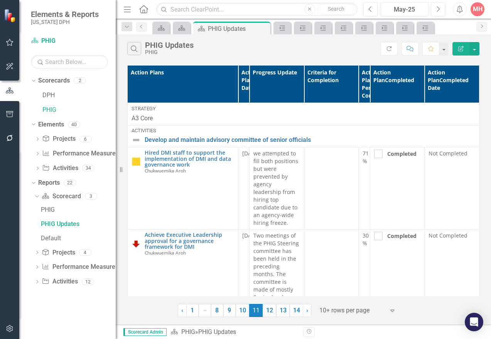
click at [334, 56] on div "Search PHIG Updates PHIG Refresh Comment Favorite Edit Report" at bounding box center [303, 46] width 375 height 25
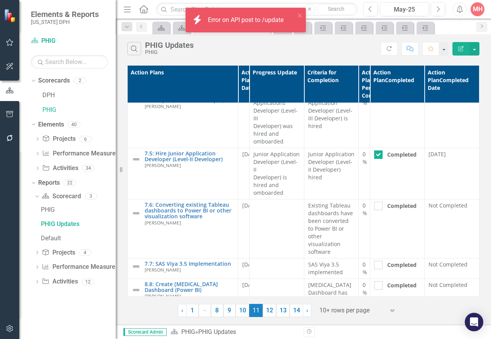
scroll to position [848, 0]
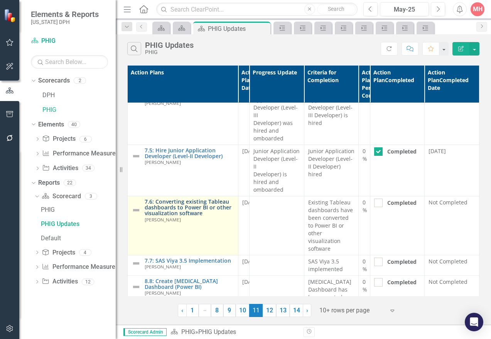
click at [187, 199] on link "7.6: Converting existing Tableau dashboards to Power BI or other visualization …" at bounding box center [190, 208] width 90 height 18
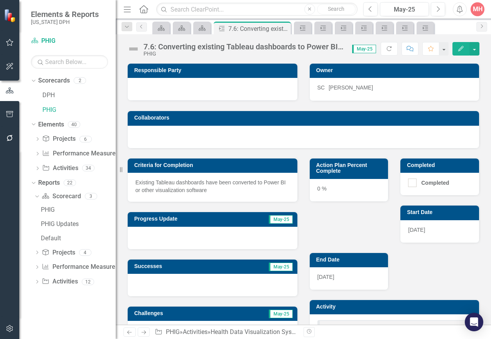
click at [199, 244] on div at bounding box center [213, 238] width 170 height 22
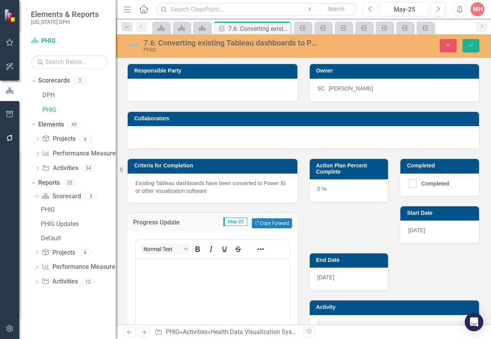
drag, startPoint x: 256, startPoint y: 282, endPoint x: 230, endPoint y: 278, distance: 26.6
click at [256, 282] on body "Rich Text Area. Press ALT-0 for help." at bounding box center [213, 316] width 154 height 116
paste body "Rich Text Area. Press ALT-0 for help."
click at [316, 192] on div "0 %" at bounding box center [349, 190] width 79 height 22
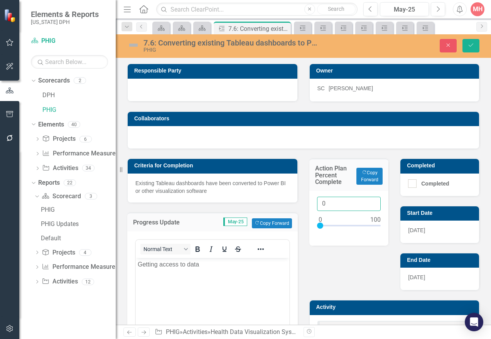
drag, startPoint x: 323, startPoint y: 204, endPoint x: 311, endPoint y: 204, distance: 12.0
click at [311, 204] on div "0" at bounding box center [348, 218] width 79 height 55
type input "10"
click at [471, 42] on button "Save" at bounding box center [471, 46] width 17 height 14
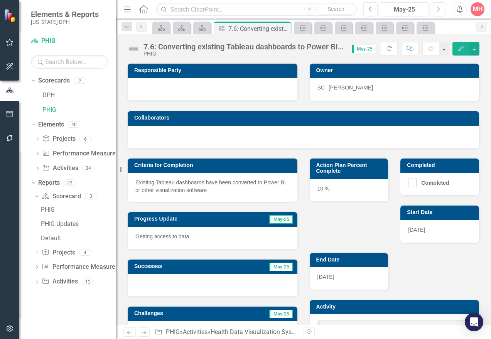
click at [313, 157] on div "Action Plan Percent Complete 10 %" at bounding box center [349, 175] width 91 height 53
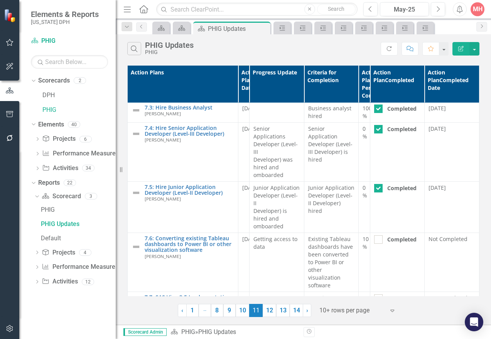
scroll to position [848, 0]
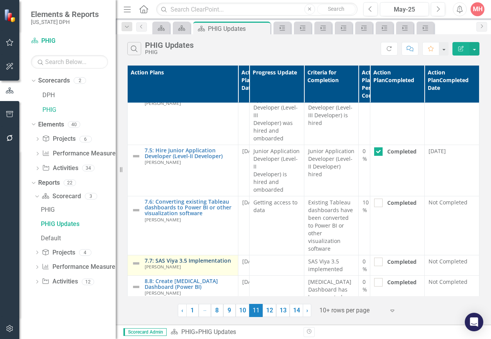
click at [203, 258] on link "7.7: SAS Viya 3.5 Implementation" at bounding box center [190, 261] width 90 height 6
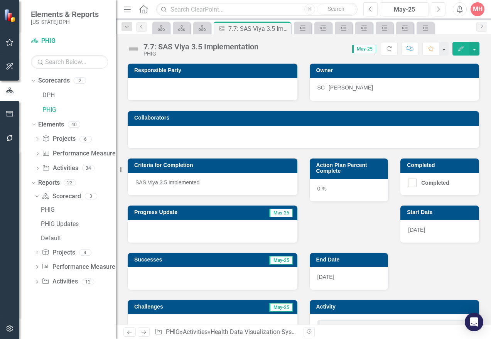
click at [341, 221] on div "Action Plan Percent Complete 0 % Completed Completed Start Date 12/1/22 End Dat…" at bounding box center [395, 249] width 182 height 201
click at [148, 229] on div at bounding box center [213, 231] width 170 height 22
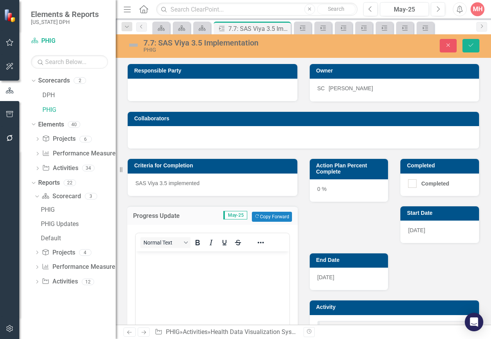
click at [144, 256] on p "Rich Text Area. Press ALT-0 for help." at bounding box center [213, 257] width 150 height 9
paste body "Rich Text Area. Press ALT-0 for help."
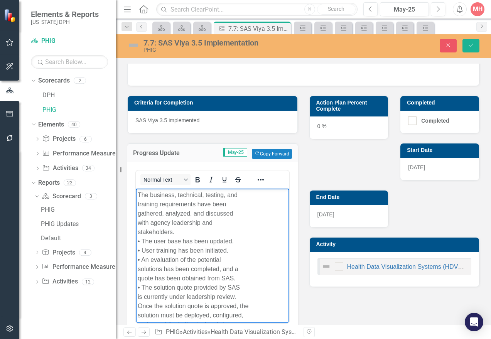
scroll to position [8, 0]
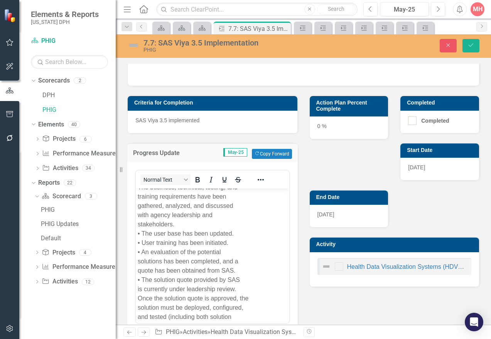
click at [316, 136] on div "0 %" at bounding box center [349, 128] width 79 height 22
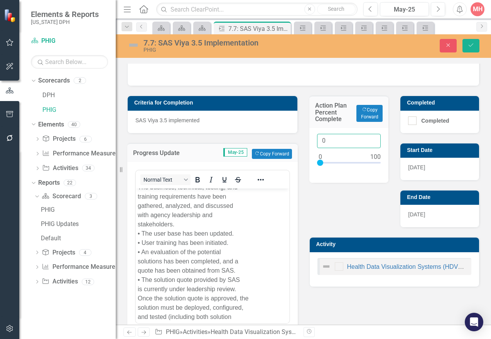
click at [323, 143] on input "0" at bounding box center [349, 141] width 64 height 14
drag, startPoint x: 323, startPoint y: 143, endPoint x: 316, endPoint y: 141, distance: 6.8
click at [317, 142] on input "0" at bounding box center [349, 141] width 64 height 14
type input "34"
click at [473, 48] on icon "Save" at bounding box center [471, 44] width 7 height 5
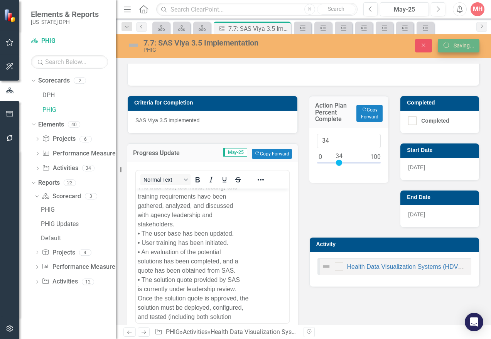
scroll to position [34, 0]
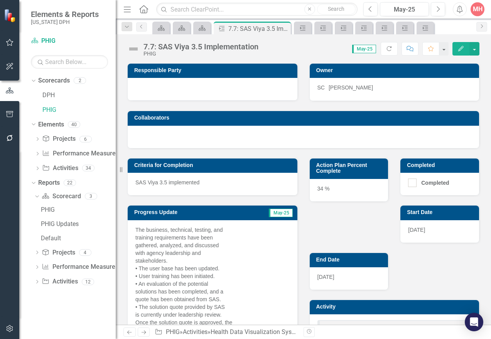
click at [295, 47] on div "Score: N/A May-25 Completed Refresh Comment Favorite Edit" at bounding box center [370, 48] width 217 height 13
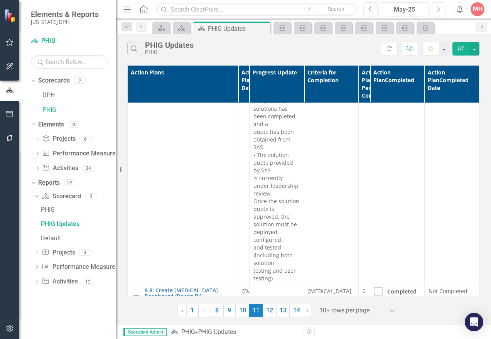
scroll to position [1164, 0]
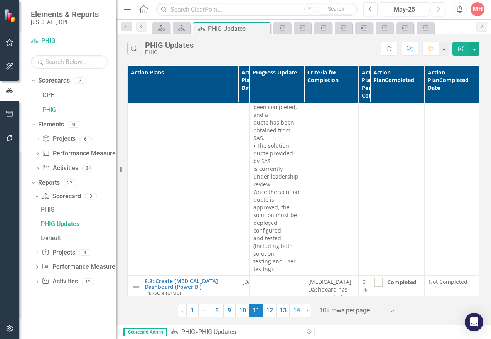
click at [257, 47] on div "Search PHIG Updates PHIG" at bounding box center [253, 48] width 253 height 13
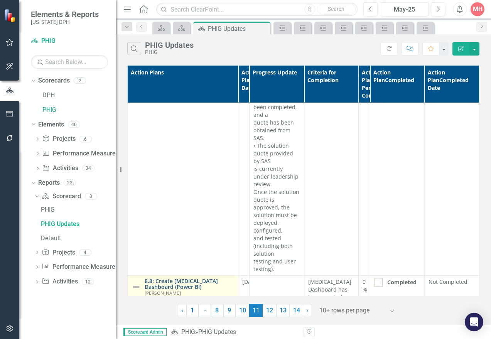
click at [181, 278] on link "8.8: Create Newborn Screening Dashboard (Power BI)" at bounding box center [190, 284] width 90 height 12
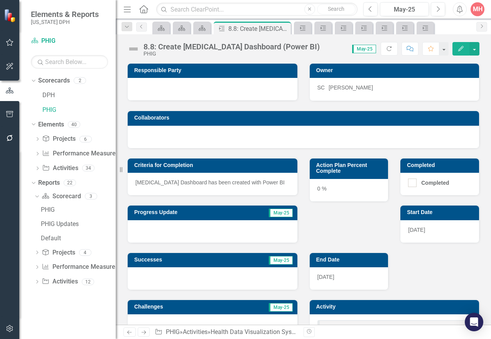
click at [193, 236] on div at bounding box center [213, 231] width 170 height 22
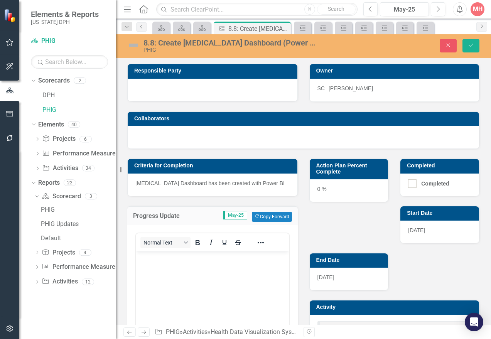
drag, startPoint x: 349, startPoint y: 229, endPoint x: 334, endPoint y: 238, distance: 18.0
click at [349, 229] on div "Action Plan Percent Complete 0 % Completed Completed Start Date 12/1/22 End Dat…" at bounding box center [395, 249] width 182 height 201
click at [142, 261] on p "Rich Text Area. Press ALT-0 for help." at bounding box center [213, 257] width 150 height 9
paste body "Rich Text Area. Press ALT-0 for help."
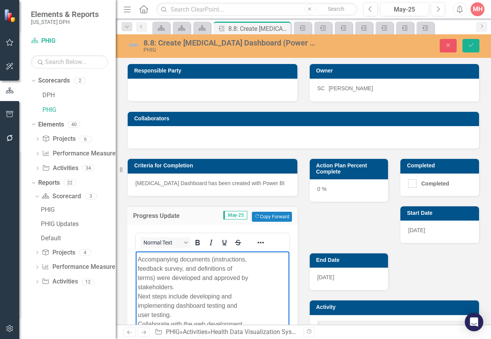
scroll to position [69, 0]
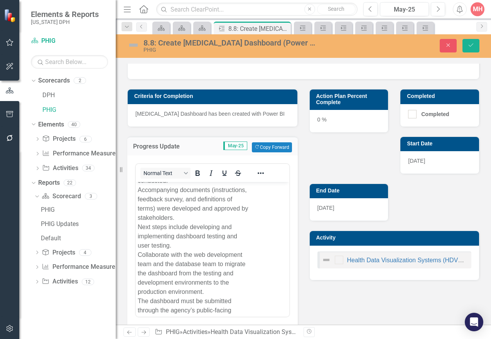
click at [324, 121] on div "0 %" at bounding box center [349, 121] width 79 height 22
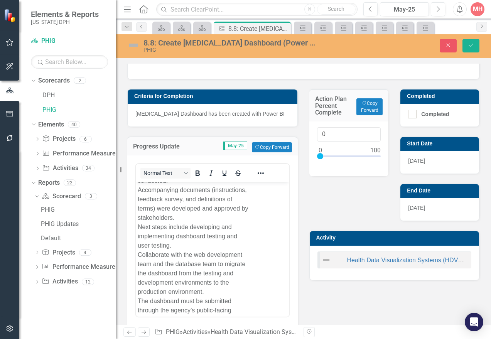
click at [324, 121] on div "Action Plan Percent Complete Copy Forward Copy Forward" at bounding box center [348, 105] width 79 height 32
drag, startPoint x: 324, startPoint y: 139, endPoint x: 304, endPoint y: 133, distance: 21.6
click at [304, 133] on div "Action Plan Percent Complete Copy Forward Copy Forward 0" at bounding box center [349, 127] width 91 height 97
type input "80"
click at [466, 49] on button "Save" at bounding box center [471, 46] width 17 height 14
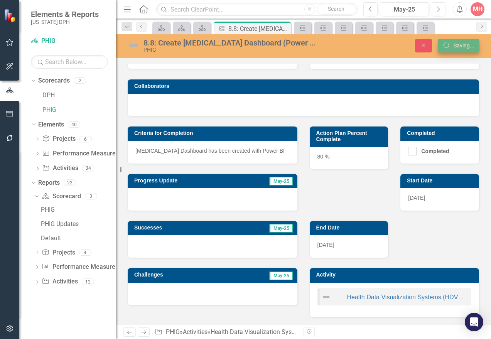
scroll to position [34, 0]
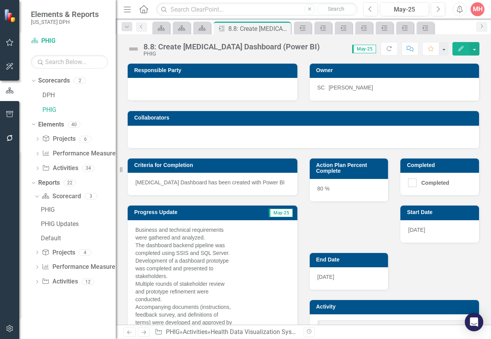
click at [306, 60] on div "8.8: Create Newborn Screening Dashboard (Power BI) PHIG Score: N/A May-25 Compl…" at bounding box center [303, 179] width 375 height 290
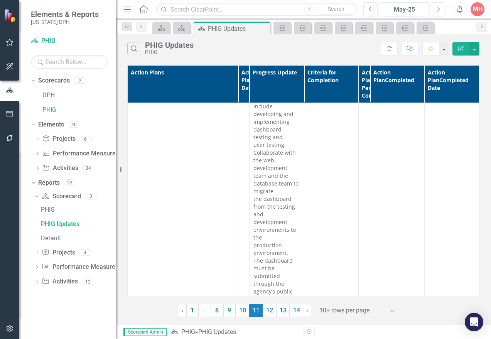
scroll to position [1596, 0]
click at [271, 308] on link "12" at bounding box center [270, 310] width 14 height 13
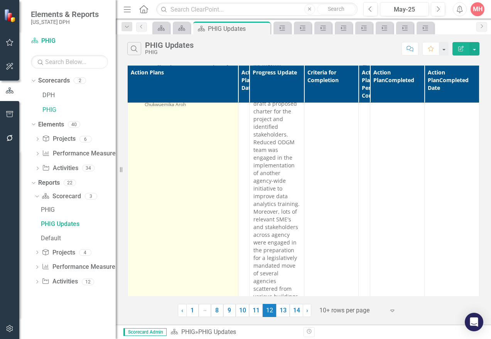
scroll to position [116, 0]
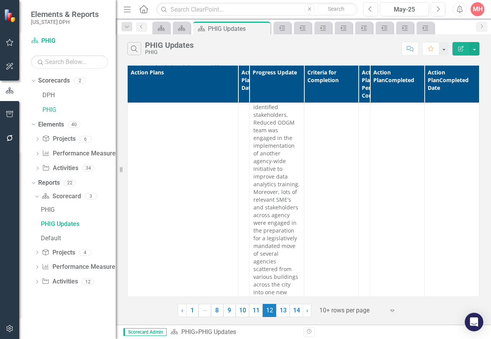
click at [282, 52] on div "Search PHIG Updates PHIG" at bounding box center [262, 48] width 270 height 13
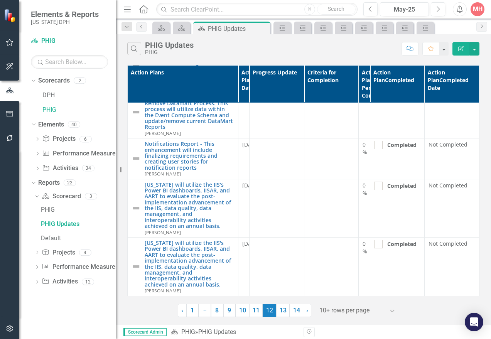
scroll to position [620, 0]
drag, startPoint x: 283, startPoint y: 47, endPoint x: 280, endPoint y: 72, distance: 25.2
click at [283, 47] on div "Search PHIG Updates PHIG" at bounding box center [262, 48] width 270 height 13
click at [283, 311] on link "13" at bounding box center [283, 310] width 14 height 13
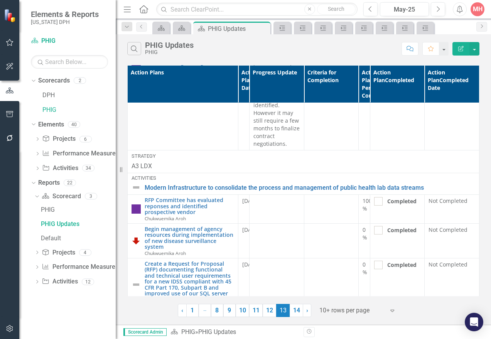
scroll to position [309, 0]
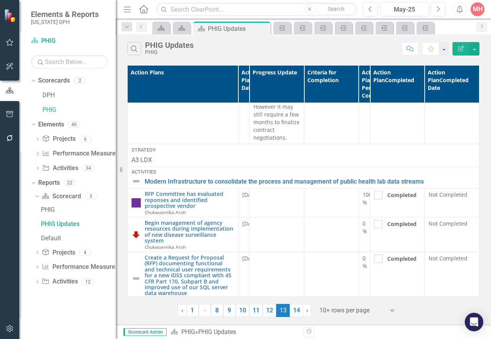
click at [273, 54] on div "Search PHIG Updates PHIG" at bounding box center [262, 48] width 270 height 13
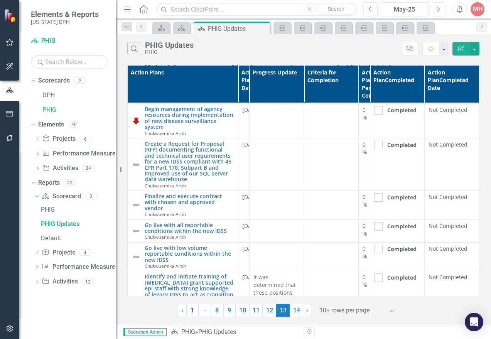
scroll to position [424, 0]
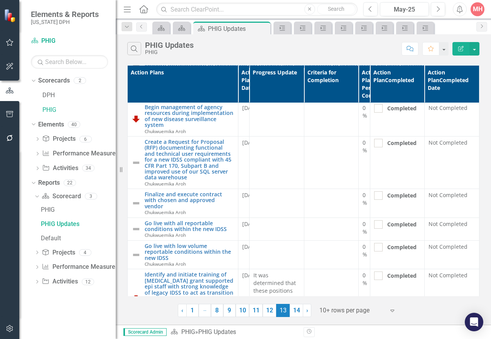
click at [267, 47] on div "Search PHIG Updates PHIG" at bounding box center [262, 48] width 270 height 13
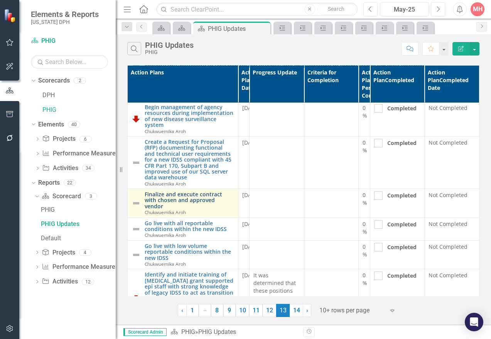
click at [200, 197] on link "Finalize and execute contract with chosen and approved vendor" at bounding box center [190, 200] width 90 height 18
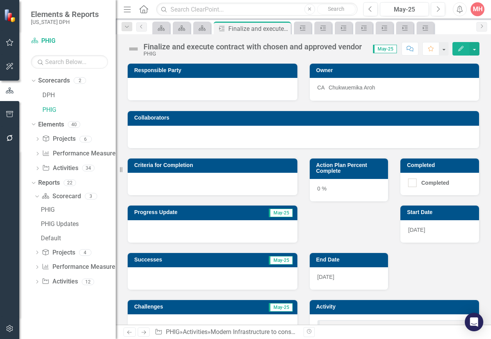
click at [267, 152] on div "Criteria for Completion" at bounding box center [213, 172] width 182 height 47
click at [150, 228] on div at bounding box center [213, 231] width 170 height 22
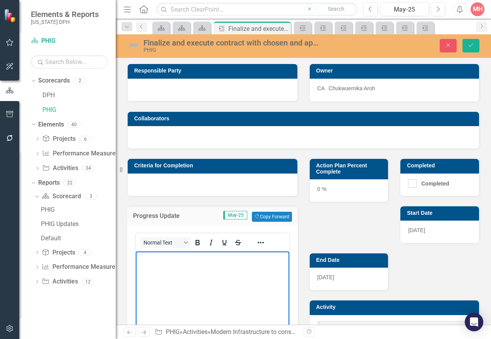
click at [141, 253] on p "Rich Text Area. Press ALT-0 for help." at bounding box center [213, 257] width 150 height 9
paste body "Rich Text Area. Press ALT-0 for help."
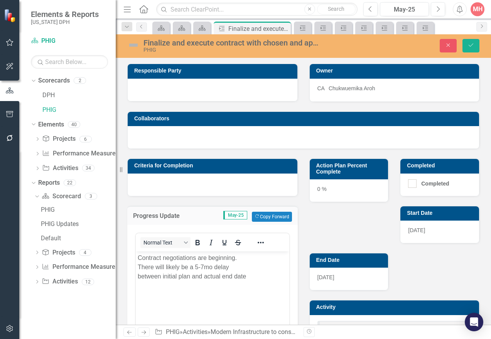
click at [318, 191] on div "0 %" at bounding box center [349, 190] width 79 height 22
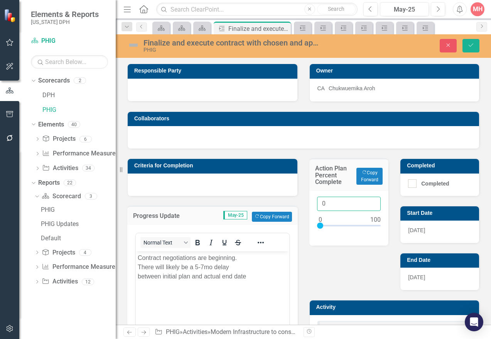
click at [319, 204] on input "0" at bounding box center [349, 204] width 64 height 14
drag, startPoint x: 319, startPoint y: 204, endPoint x: 333, endPoint y: 208, distance: 14.3
click at [320, 204] on input "0" at bounding box center [349, 204] width 64 height 14
type input "10"
click at [473, 47] on icon "Save" at bounding box center [471, 44] width 7 height 5
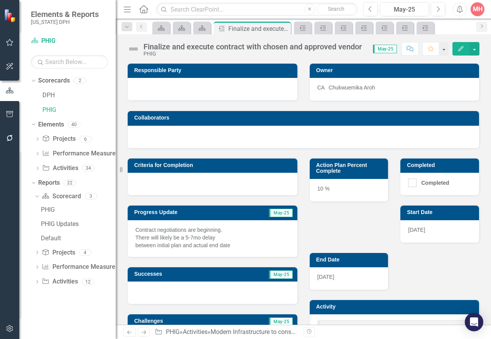
click at [268, 110] on div "Collaborators" at bounding box center [304, 124] width 364 height 47
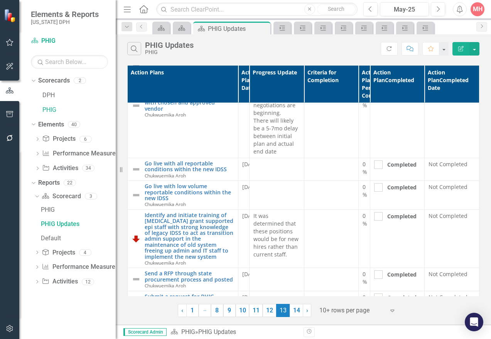
scroll to position [540, 0]
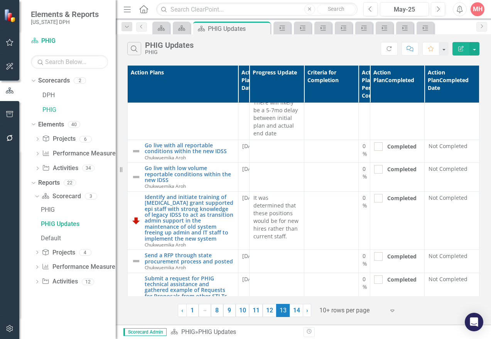
click at [260, 44] on div "Search PHIG Updates PHIG" at bounding box center [253, 48] width 253 height 13
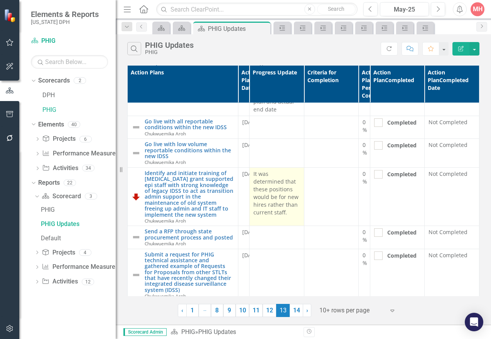
scroll to position [569, 0]
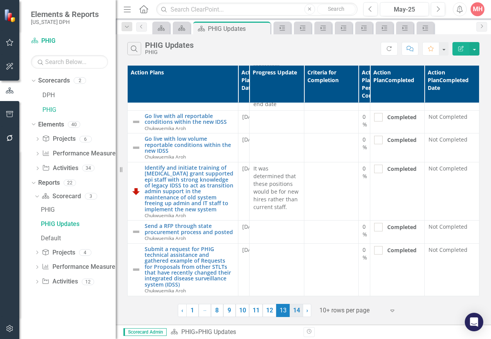
click at [295, 310] on link "14" at bounding box center [297, 310] width 14 height 13
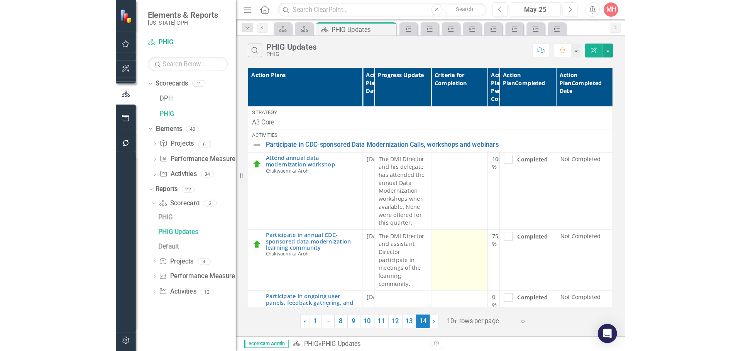
scroll to position [37, 0]
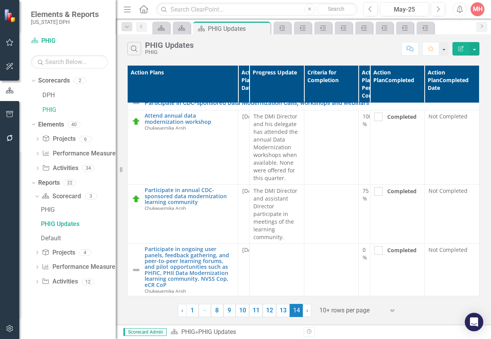
click at [333, 324] on div "Search PHIG Updates PHIG Comment Favorite Edit Report Action Plans Action Plan …" at bounding box center [303, 179] width 375 height 290
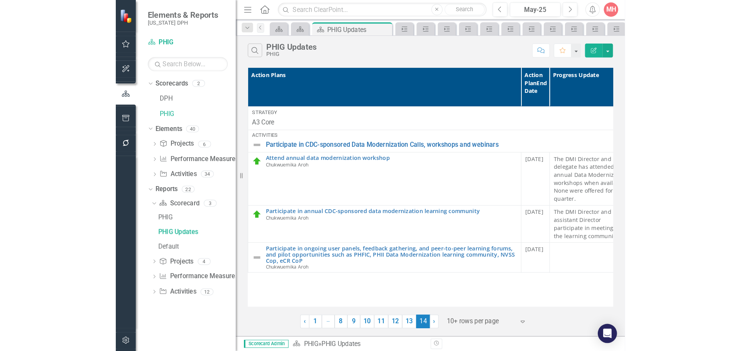
scroll to position [0, 0]
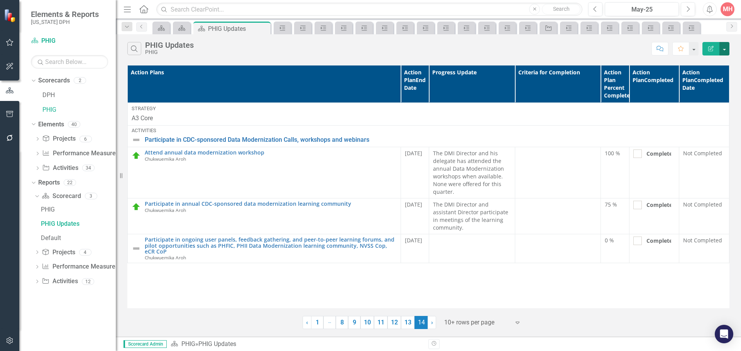
click at [491, 51] on button "button" at bounding box center [724, 49] width 10 height 14
click at [491, 78] on link "PDF Export to PDF" at bounding box center [698, 78] width 61 height 14
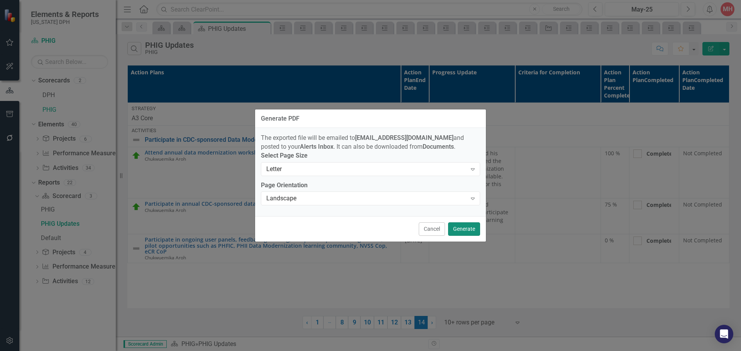
click at [455, 231] on button "Generate" at bounding box center [464, 230] width 32 height 14
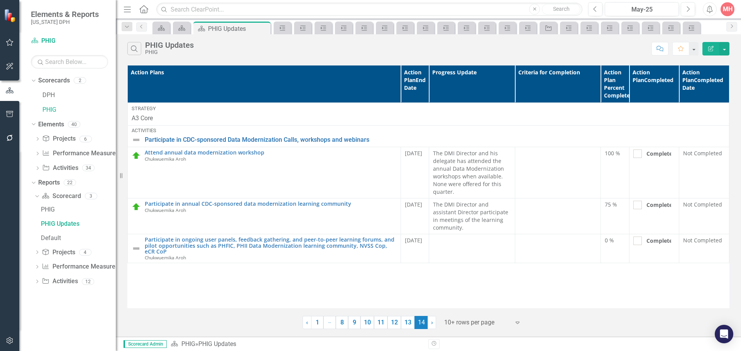
click at [281, 58] on div "Search PHIG Updates PHIG Comment Favorite Edit Report" at bounding box center [428, 46] width 625 height 25
click at [491, 49] on button "button" at bounding box center [724, 49] width 10 height 14
click at [491, 76] on link "PDF Export to PDF" at bounding box center [698, 78] width 61 height 14
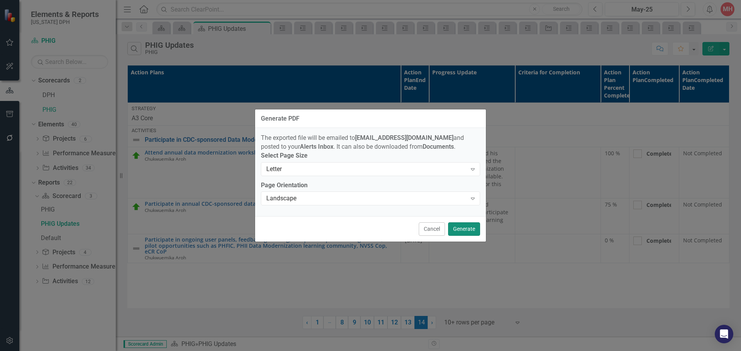
click at [459, 229] on button "Generate" at bounding box center [464, 230] width 32 height 14
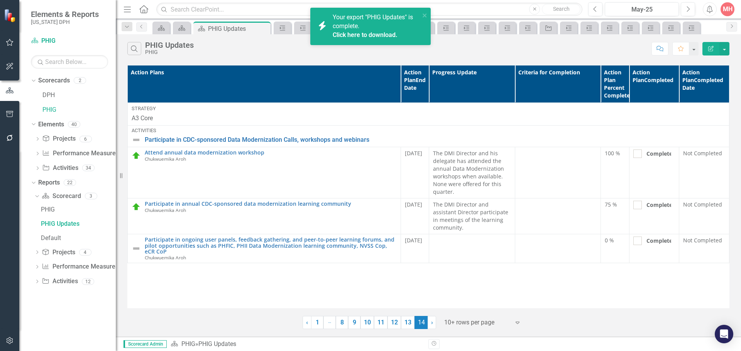
click at [361, 30] on div "Your export "PHIG Updates" is complete. Click here to download." at bounding box center [376, 26] width 87 height 27
